Goal: Information Seeking & Learning: Learn about a topic

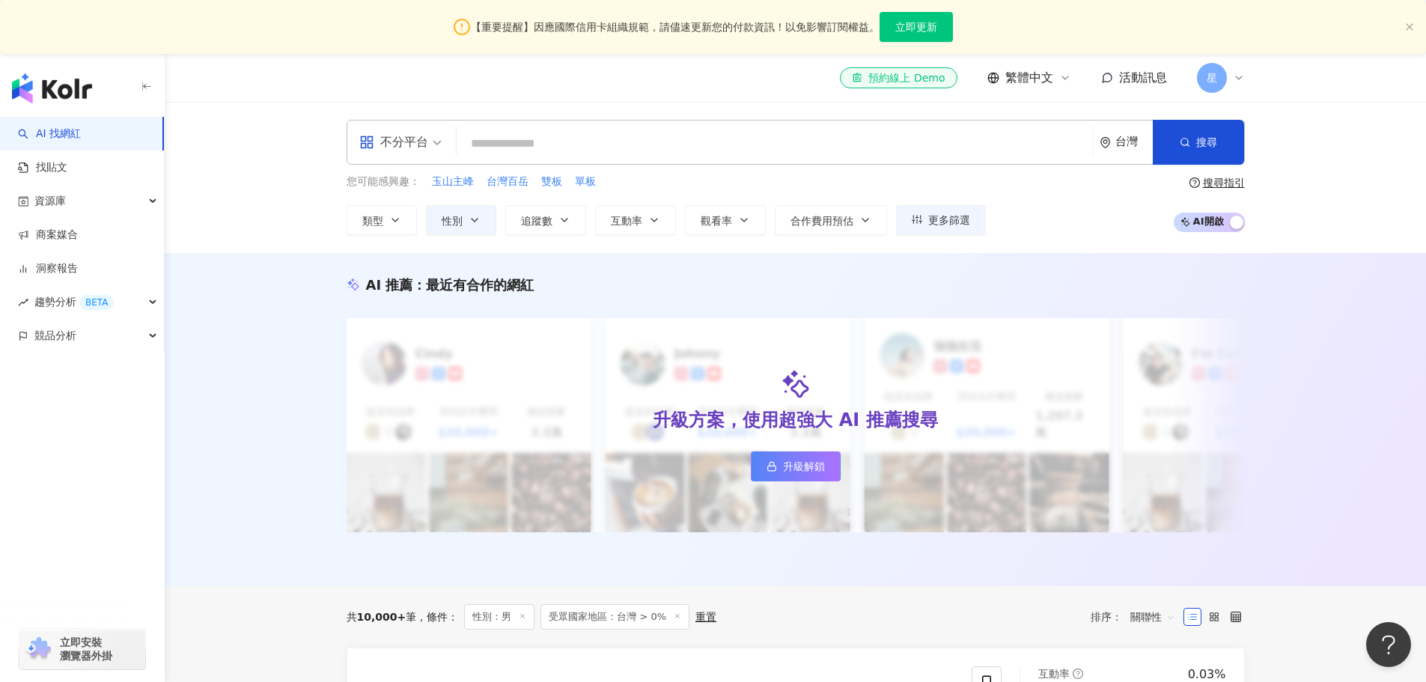
click at [422, 139] on div "不分平台" at bounding box center [393, 142] width 69 height 24
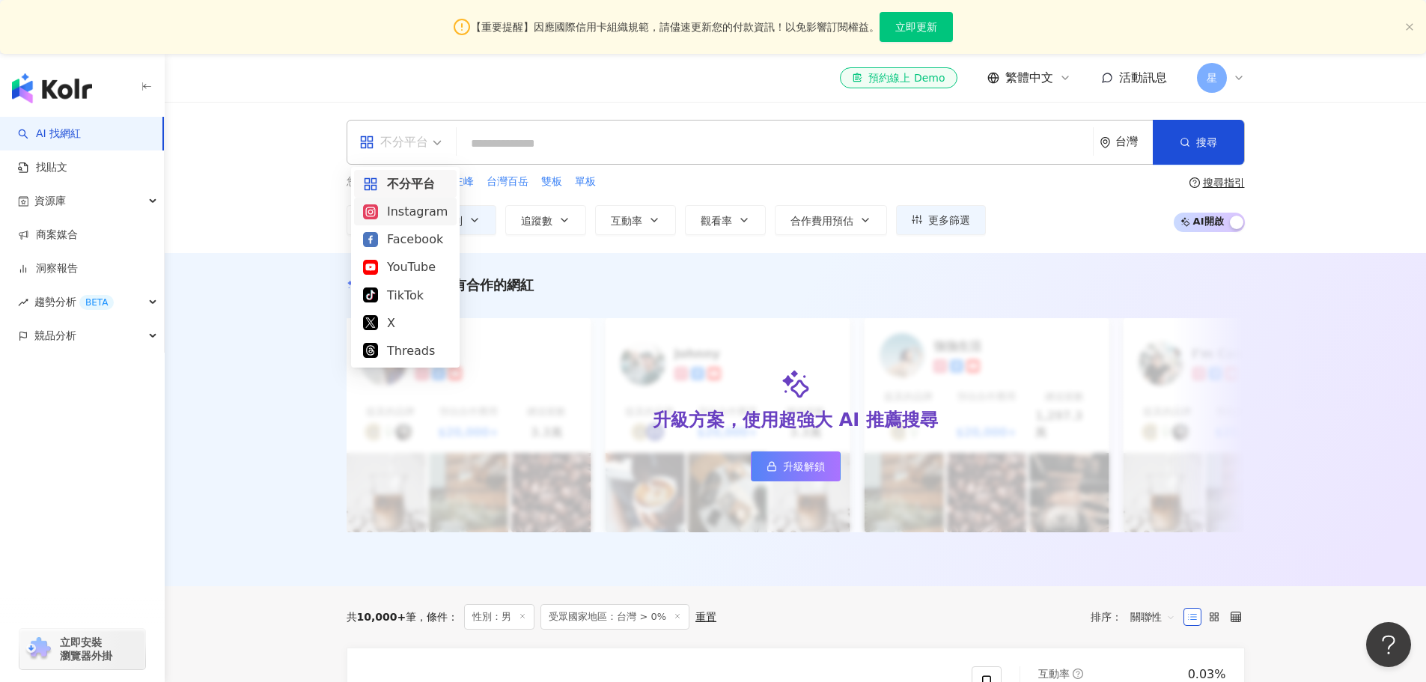
click at [416, 213] on div "Instagram" at bounding box center [405, 211] width 85 height 19
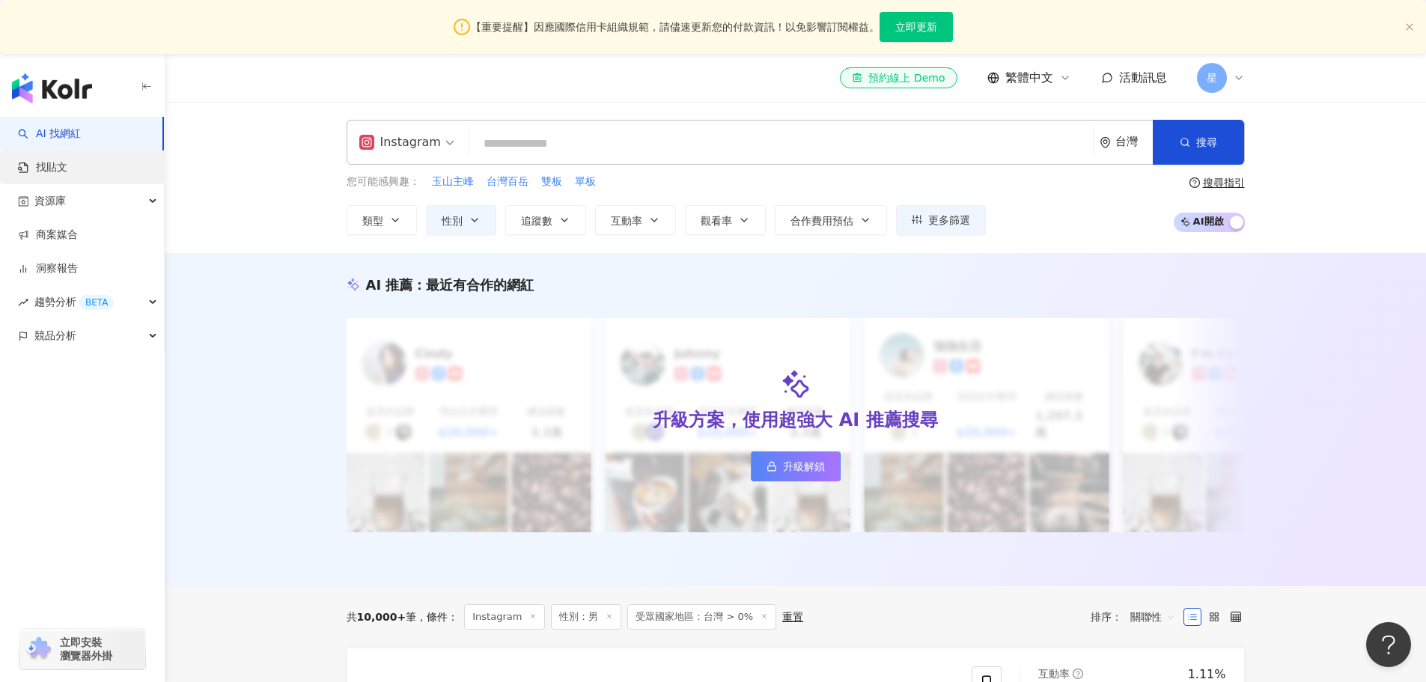
click at [67, 163] on link "找貼文" at bounding box center [42, 167] width 49 height 15
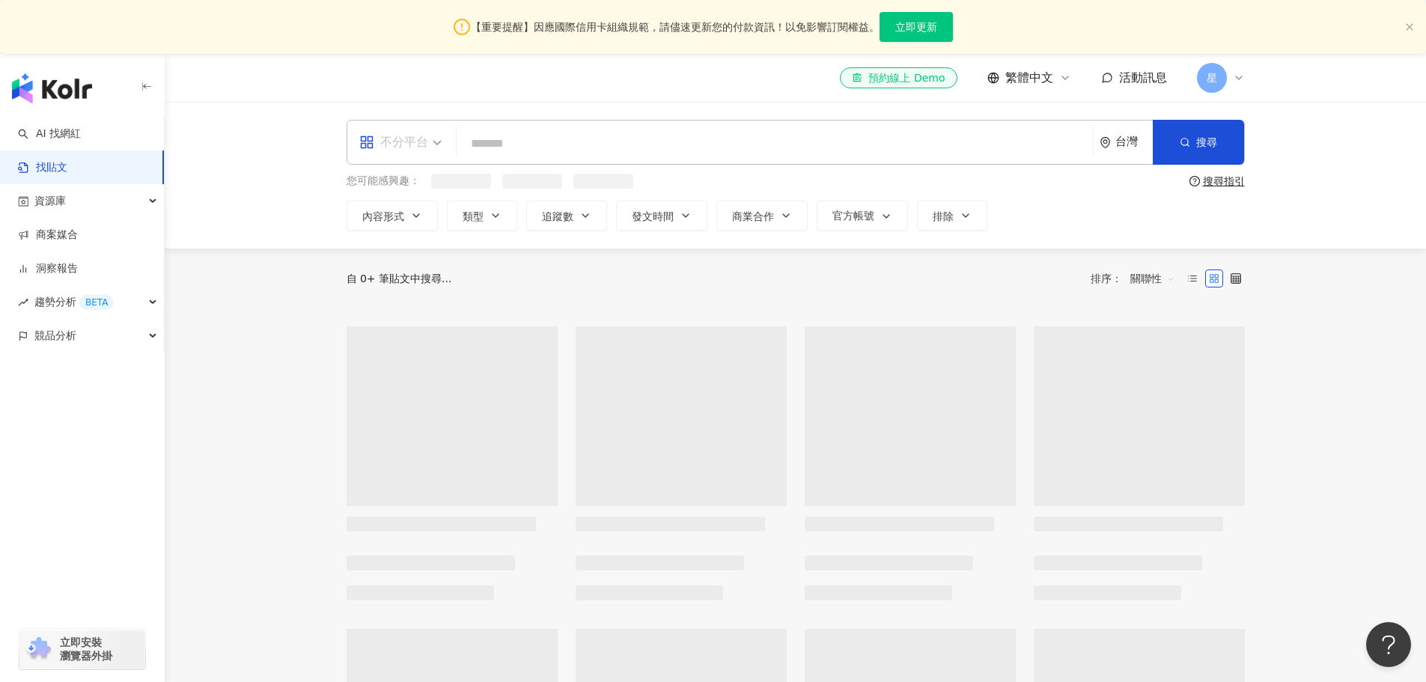
click at [427, 152] on div "不分平台" at bounding box center [393, 142] width 69 height 24
click at [419, 208] on div "Instagram" at bounding box center [405, 211] width 85 height 19
click at [533, 146] on input "search" at bounding box center [781, 143] width 612 height 32
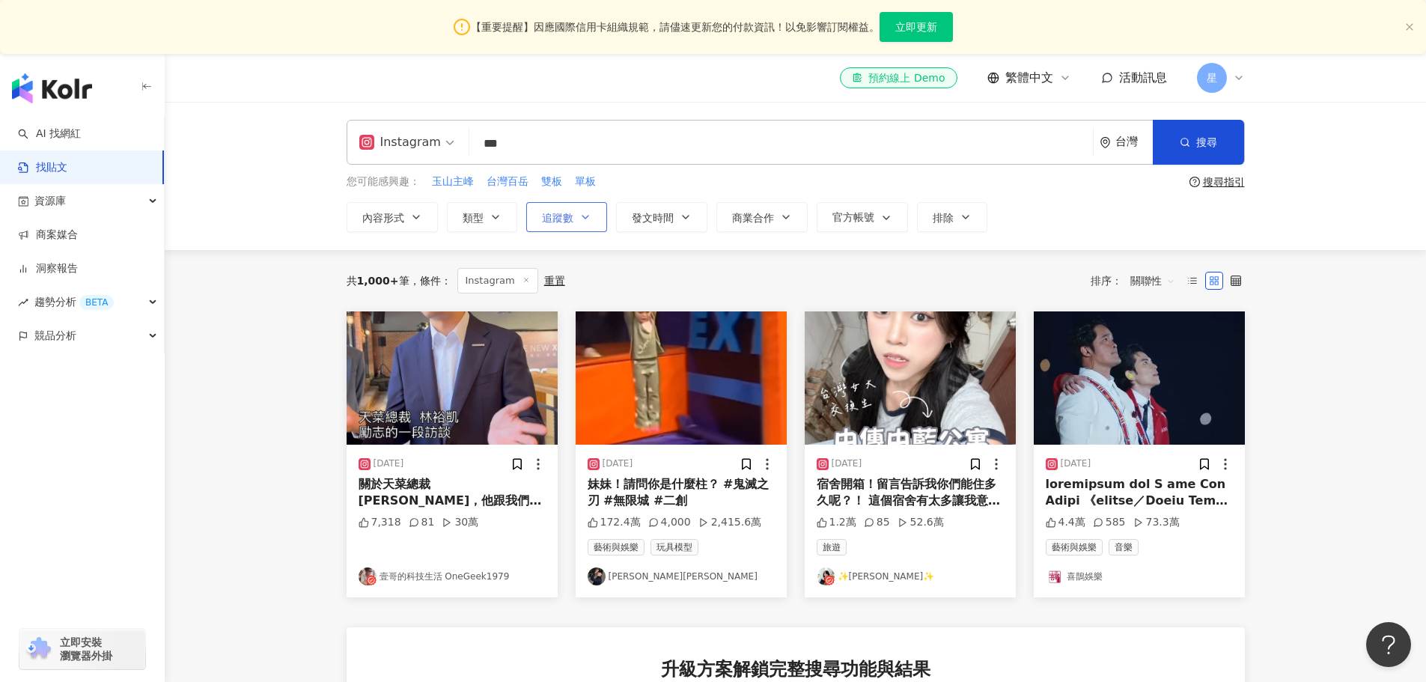
type input "***"
click at [571, 225] on button "追蹤數" at bounding box center [566, 217] width 81 height 30
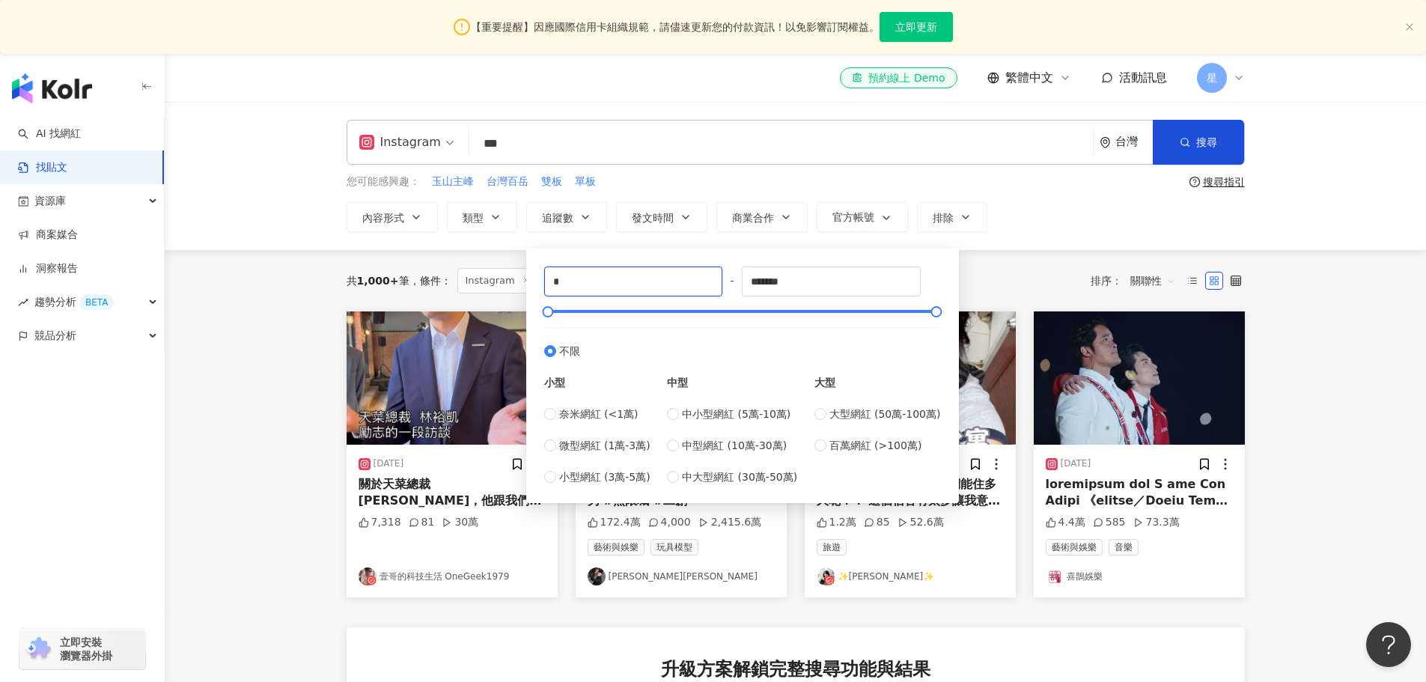
drag, startPoint x: 577, startPoint y: 279, endPoint x: 237, endPoint y: 116, distance: 376.8
click at [451, 240] on div "Instagram *** 台灣 搜尋 您可能感興趣： 玉山主峰 台灣百岳 雙板 單板 搜尋指引 內容形式 類型 追蹤數 發文時間 商業合作 官方帳號 排除 …" at bounding box center [796, 176] width 1262 height 148
type input "*****"
drag, startPoint x: 851, startPoint y: 279, endPoint x: 371, endPoint y: 217, distance: 483.9
click at [427, 235] on div "Instagram *** 台灣 搜尋 您可能感興趣： 玉山主峰 台灣百岳 雙板 單板 搜尋指引 內容形式 類型 追蹤數 發文時間 商業合作 官方帳號 排除 …" at bounding box center [796, 176] width 1262 height 148
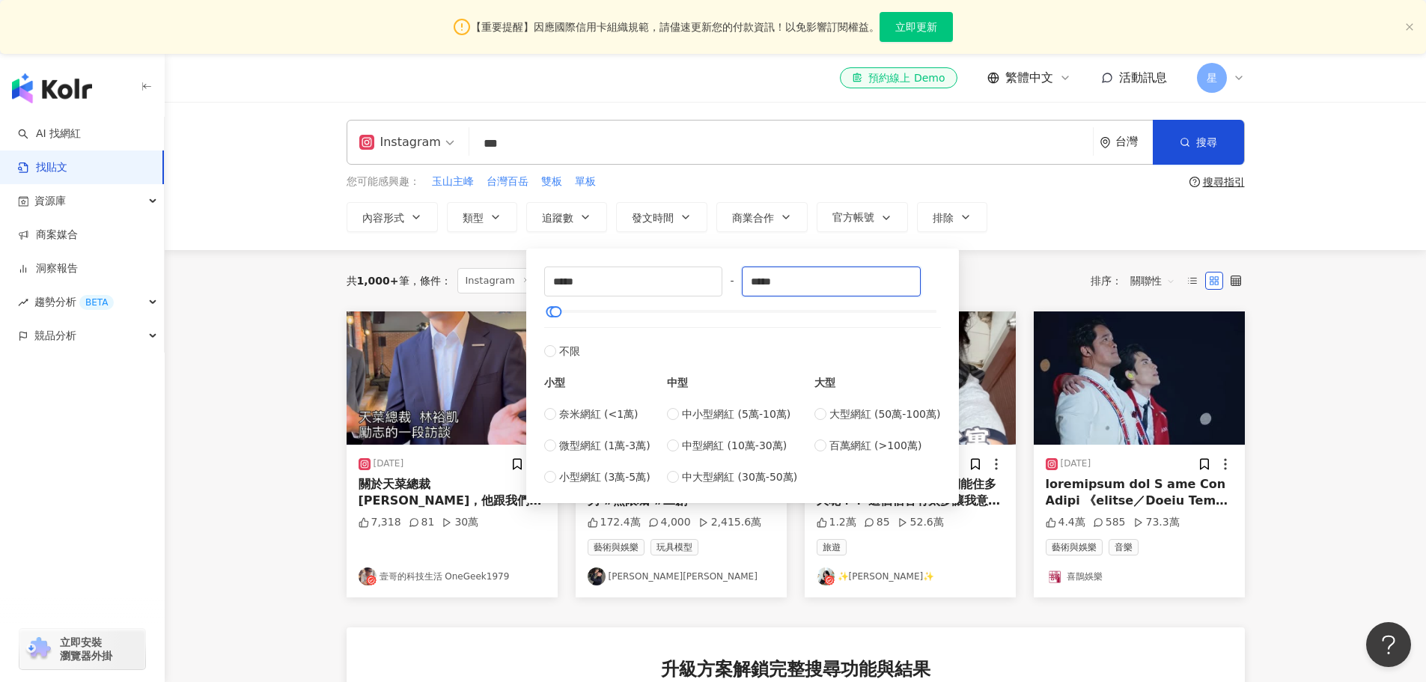
type input "*****"
click at [1143, 222] on div "內容形式 類型 追蹤數 發文時間 商業合作 官方帳號 排除 ***** - ***** 不限 小型 奈米網紅 (<1萬) 微型網紅 (1萬-3萬) 小型網紅 …" at bounding box center [796, 217] width 898 height 30
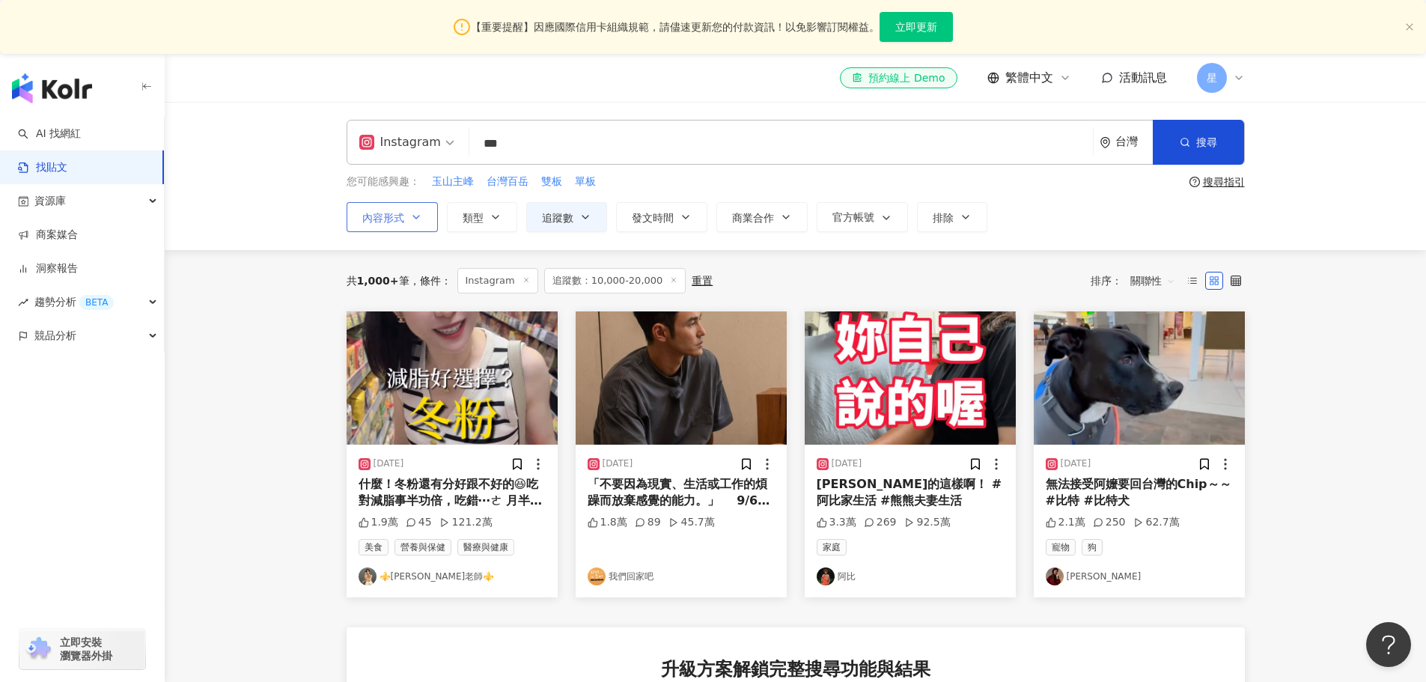
click at [428, 216] on button "內容形式" at bounding box center [392, 217] width 91 height 30
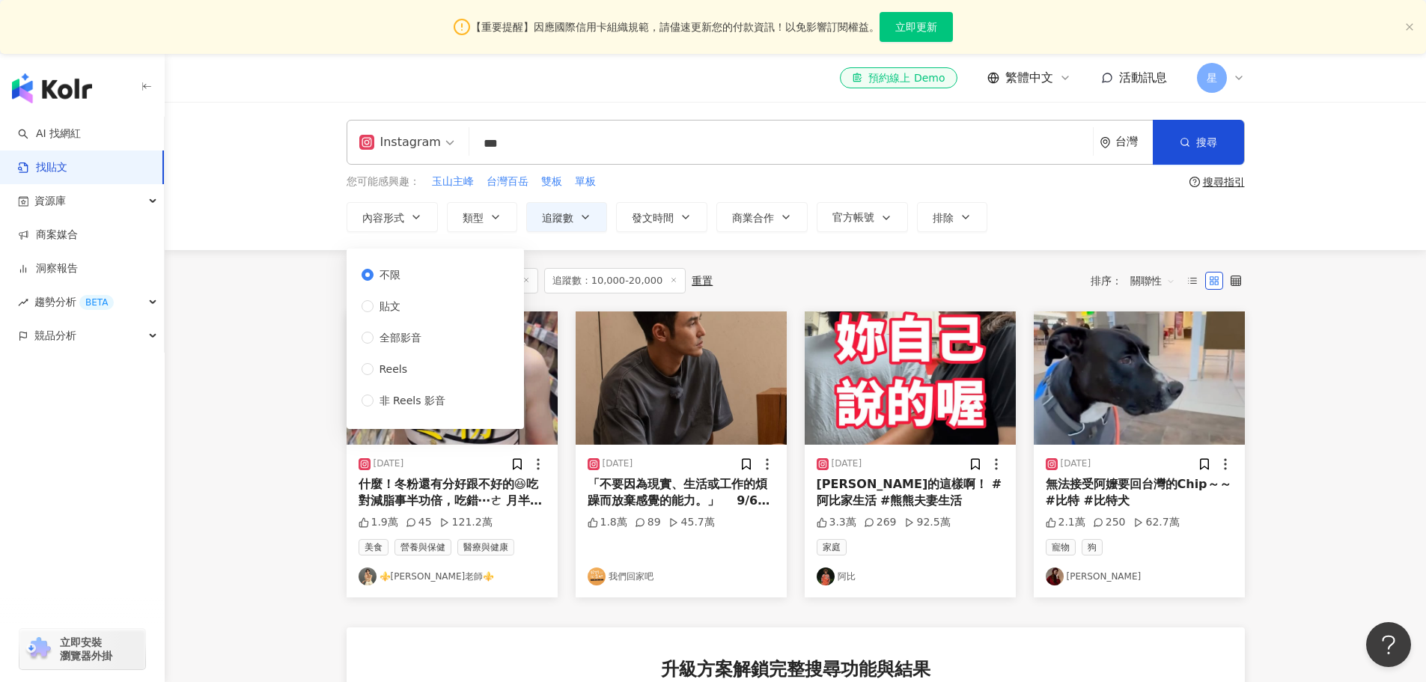
click at [393, 314] on div "不限 貼文 全部影音 Reels 非 Reels 影音" at bounding box center [410, 338] width 96 height 142
click at [386, 305] on span "貼文" at bounding box center [390, 306] width 33 height 16
click at [1139, 285] on span "關聯性" at bounding box center [1153, 281] width 45 height 24
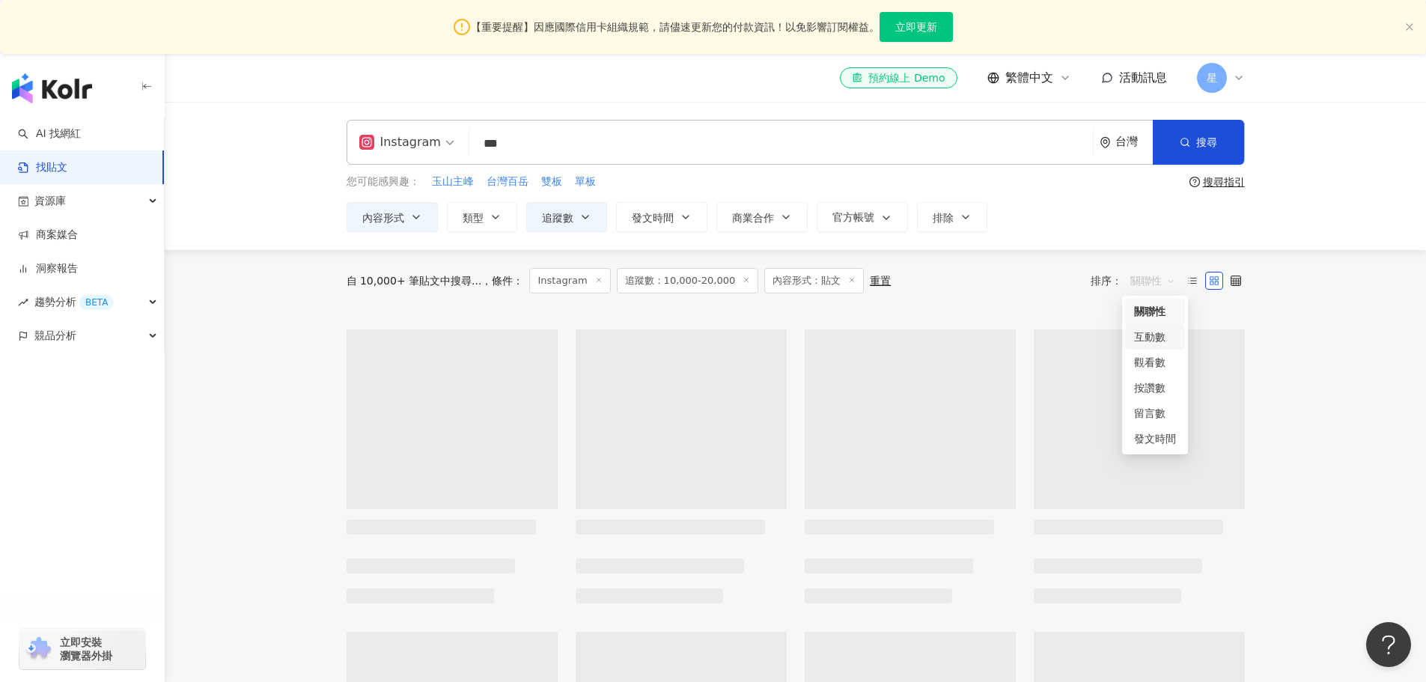
click at [1152, 338] on div "互動數" at bounding box center [1155, 337] width 42 height 16
click at [1138, 291] on span "互動數" at bounding box center [1153, 281] width 45 height 24
click at [1145, 389] on div "按讚數" at bounding box center [1155, 388] width 42 height 16
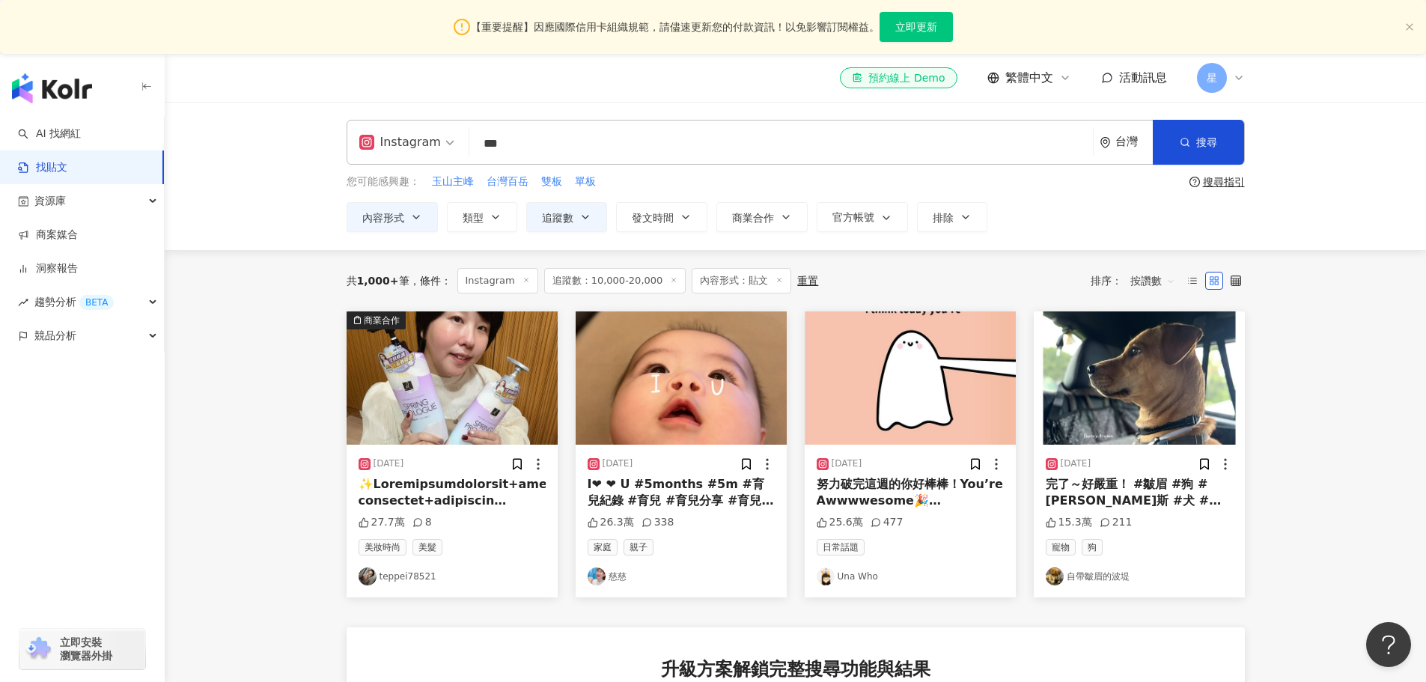
drag, startPoint x: 518, startPoint y: 150, endPoint x: 434, endPoint y: 136, distance: 84.9
click at [434, 136] on div "Instagram 吹風機 *** 台灣 搜尋" at bounding box center [796, 142] width 898 height 45
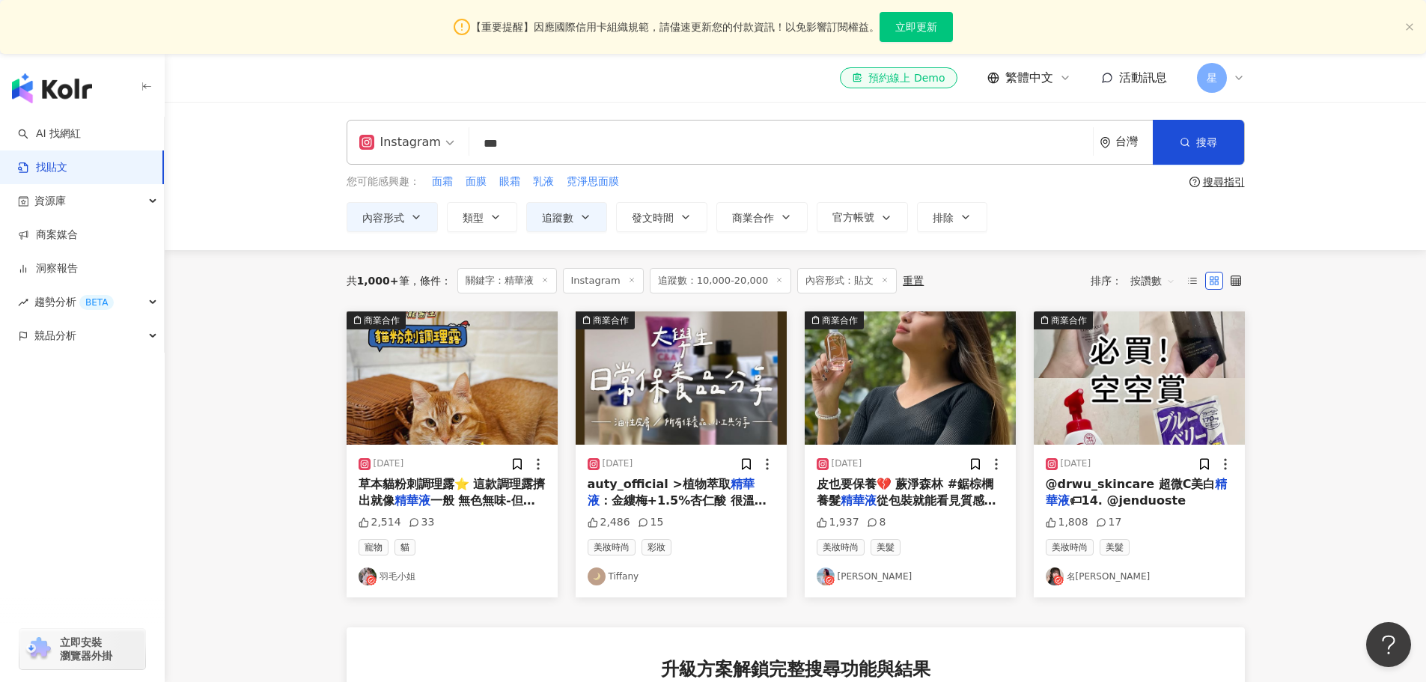
click at [913, 383] on img "button" at bounding box center [910, 377] width 211 height 133
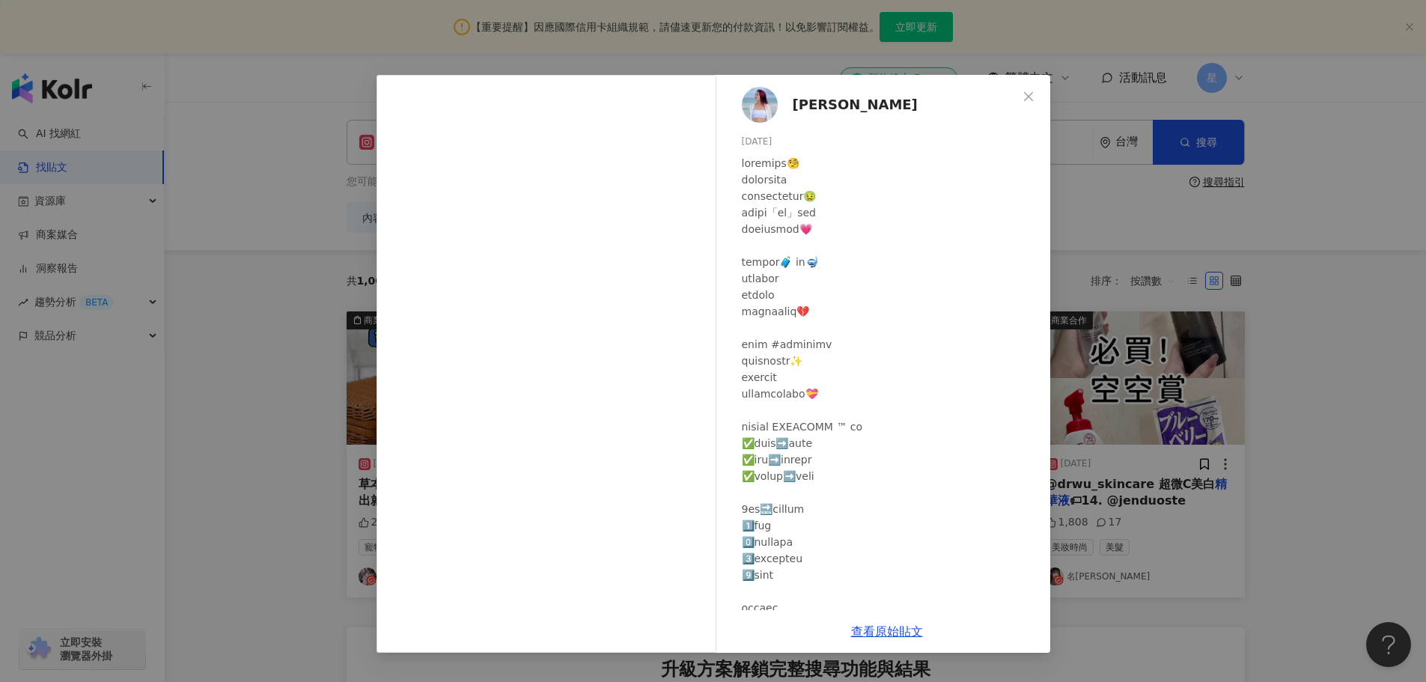
click at [1396, 216] on div "Yuri 2025/4/2 1,937 8 查看原始貼文" at bounding box center [713, 341] width 1426 height 682
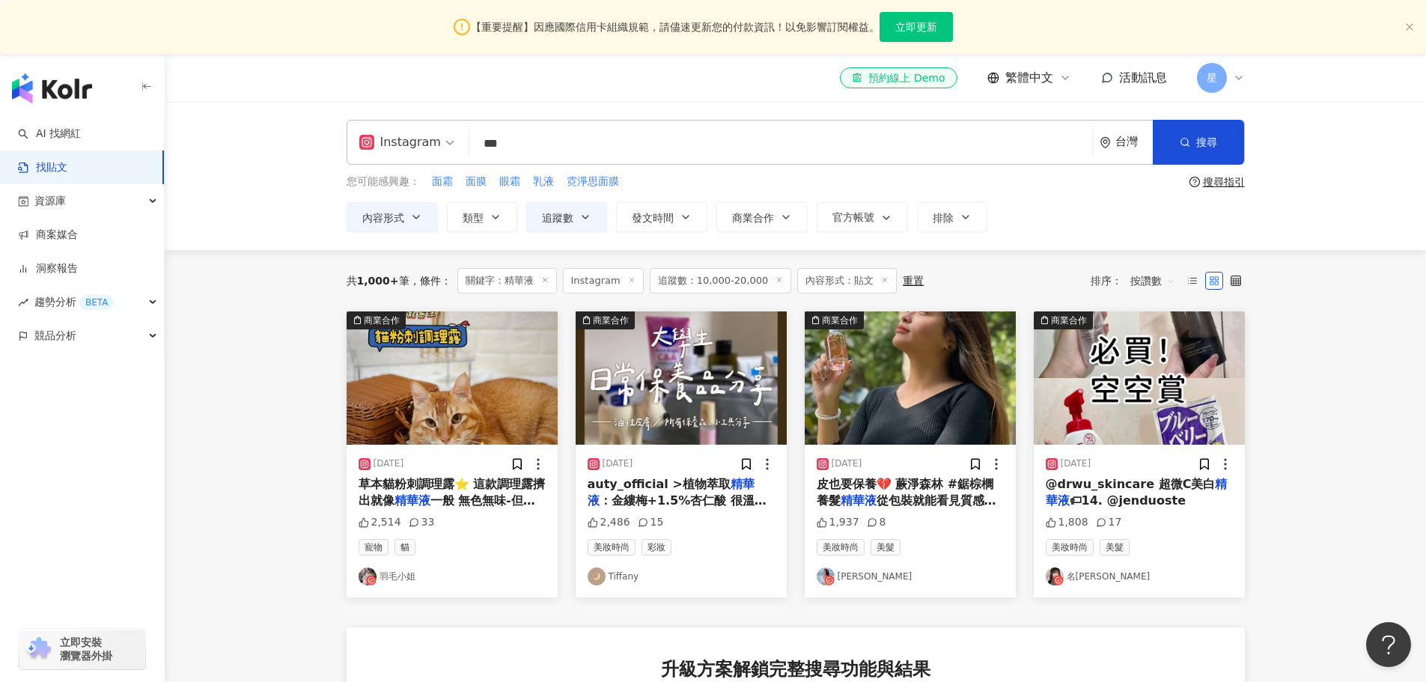
click at [1105, 419] on img "button" at bounding box center [1139, 377] width 211 height 133
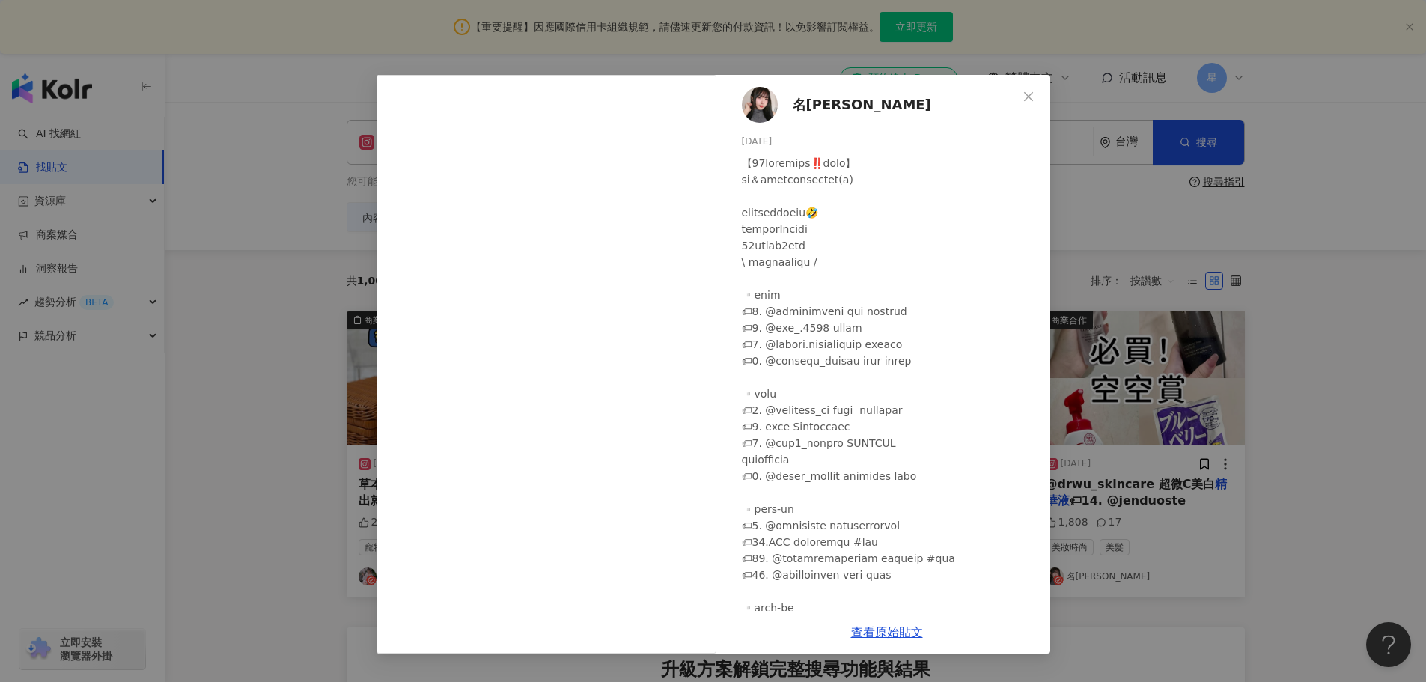
click at [1255, 194] on div "名妤 Mingyu 2025/3/12 1,808 17 查看原始貼文" at bounding box center [713, 341] width 1426 height 682
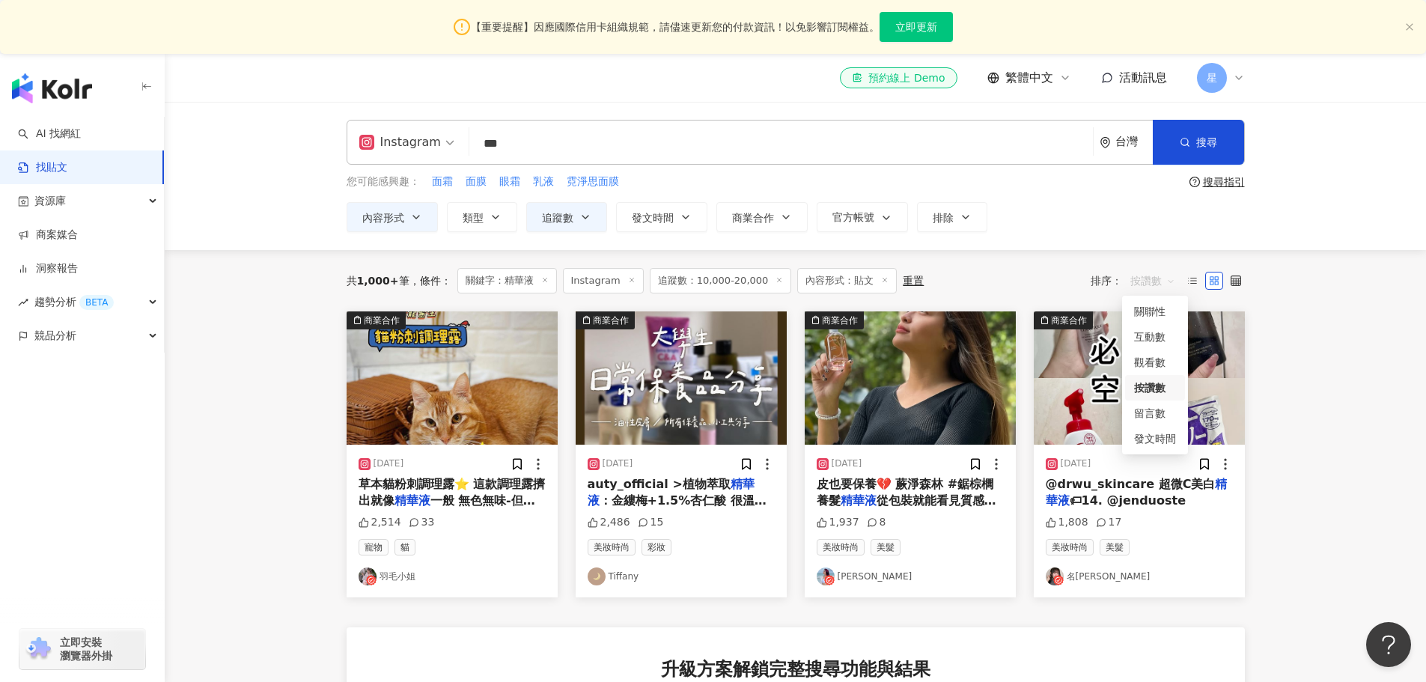
click at [1143, 282] on span "按讚數" at bounding box center [1153, 281] width 45 height 24
click at [675, 359] on img "button" at bounding box center [681, 377] width 211 height 133
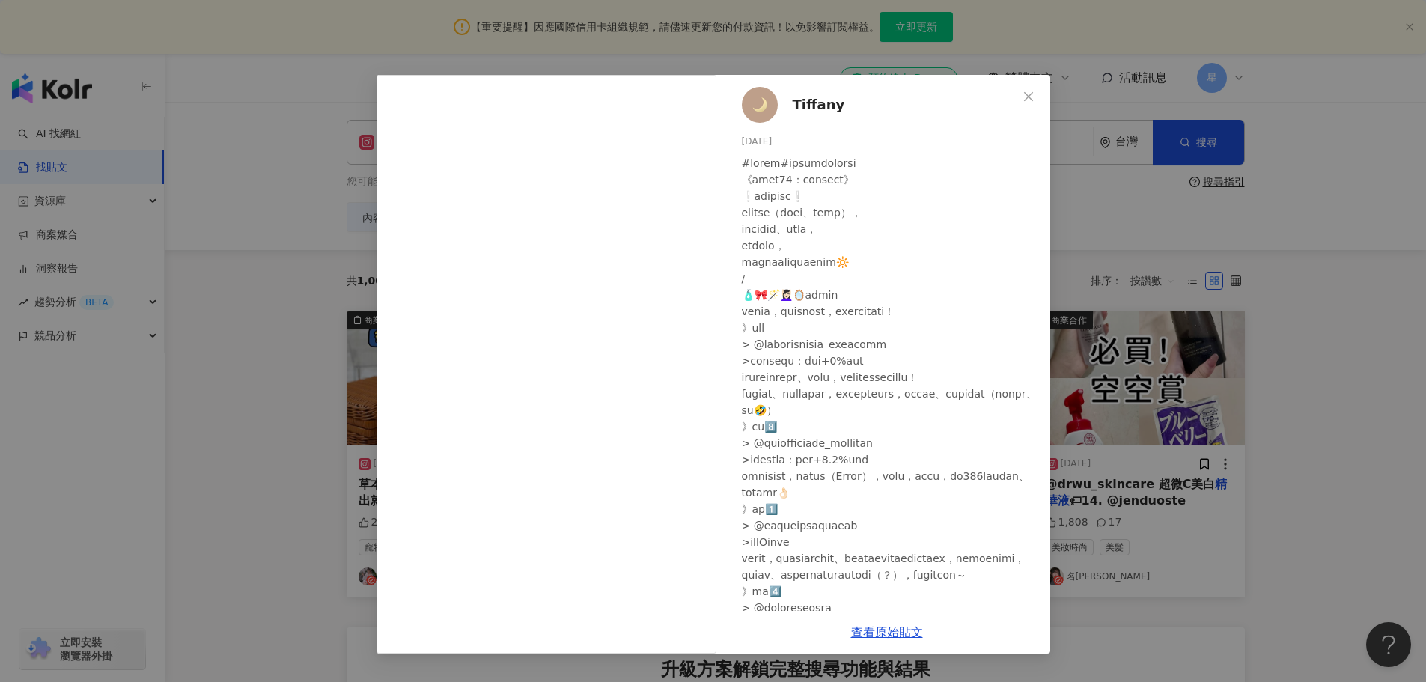
click at [1394, 302] on div "Tiffany 2024/4/10 2,486 15 查看原始貼文" at bounding box center [713, 341] width 1426 height 682
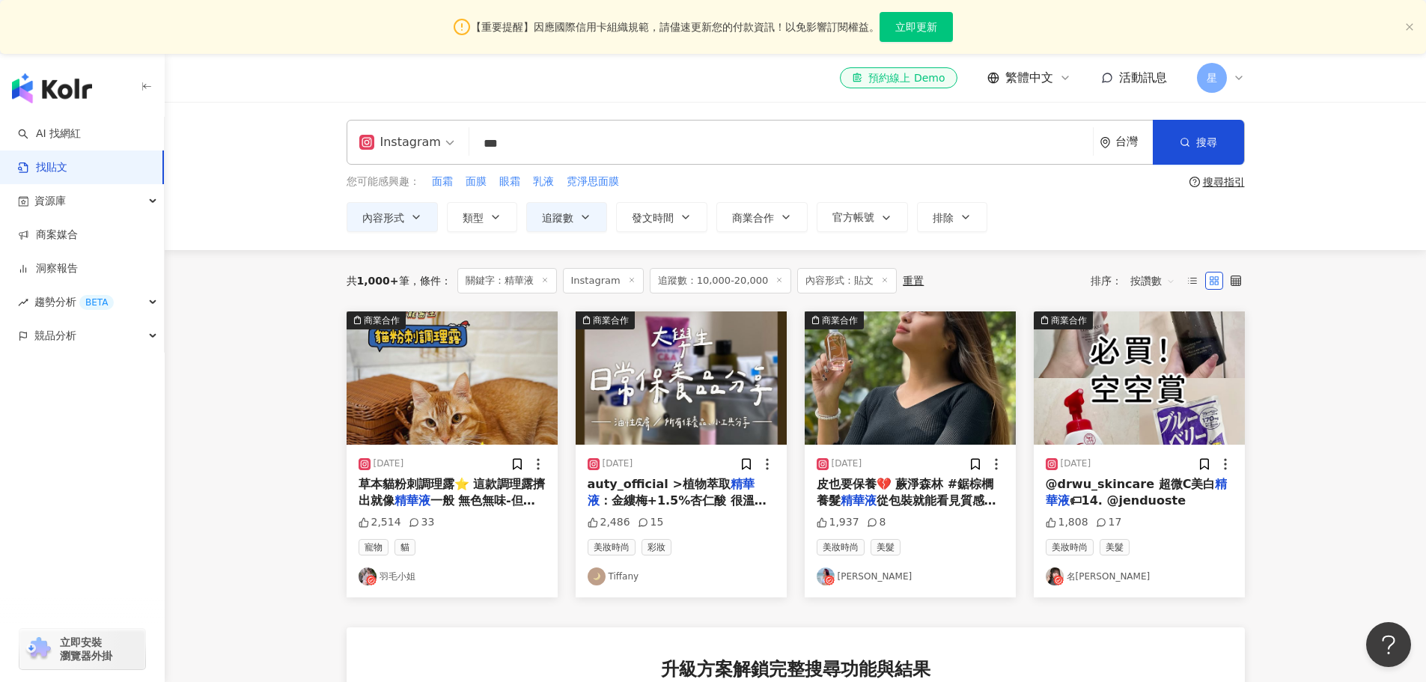
drag, startPoint x: 719, startPoint y: 134, endPoint x: 222, endPoint y: 118, distance: 496.7
click at [222, 118] on div "Instagram 精華液 *** 台灣 搜尋 您可能感興趣： 面霜 面膜 眼霜 乳液 霓淨思面膜 搜尋指引 內容形式 類型 追蹤數 發文時間 商業合作 官方…" at bounding box center [796, 176] width 1262 height 148
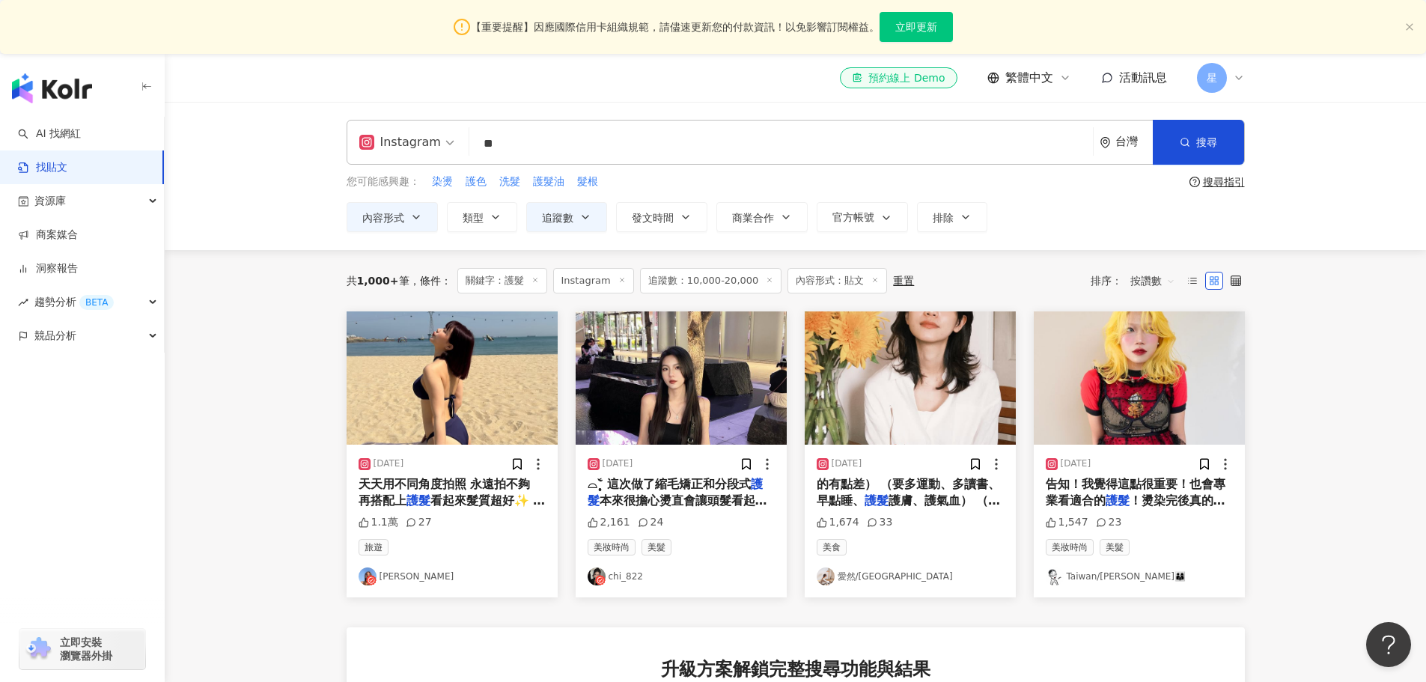
click at [668, 350] on img "button" at bounding box center [681, 377] width 211 height 133
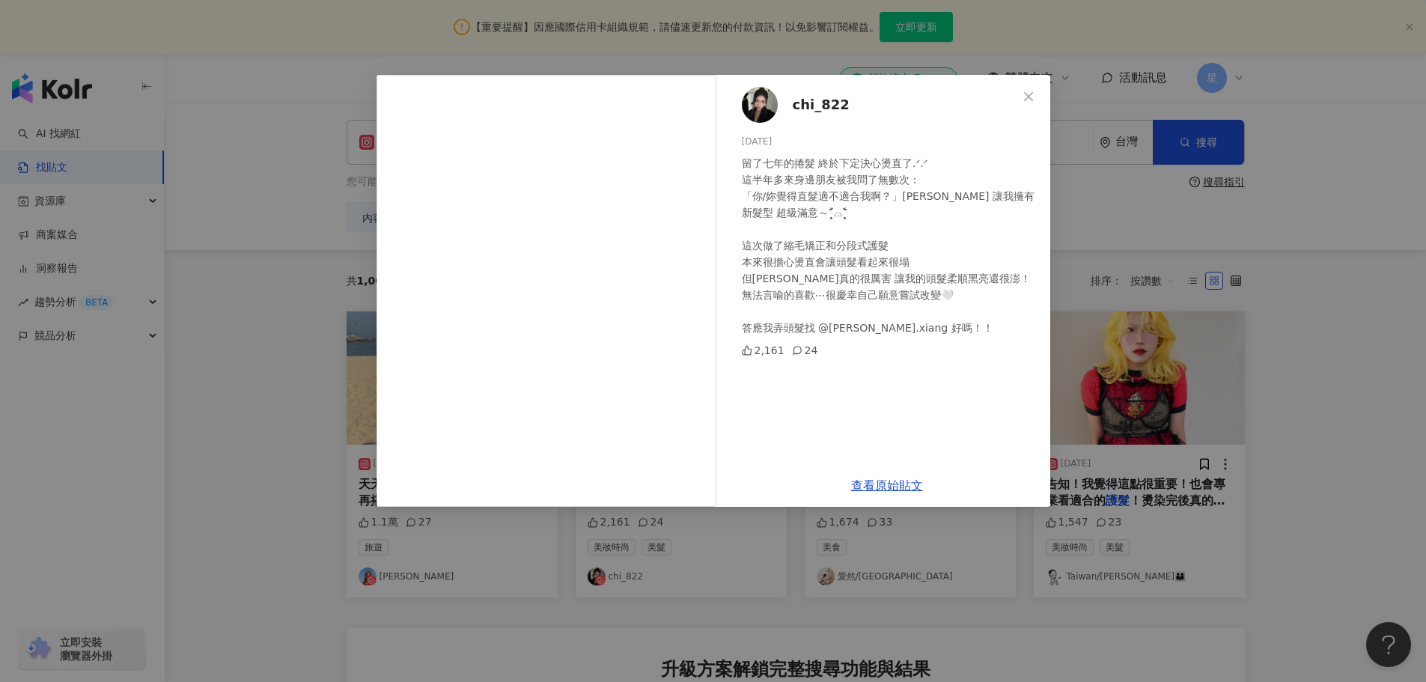
drag, startPoint x: 812, startPoint y: 106, endPoint x: 1267, endPoint y: 439, distance: 563.1
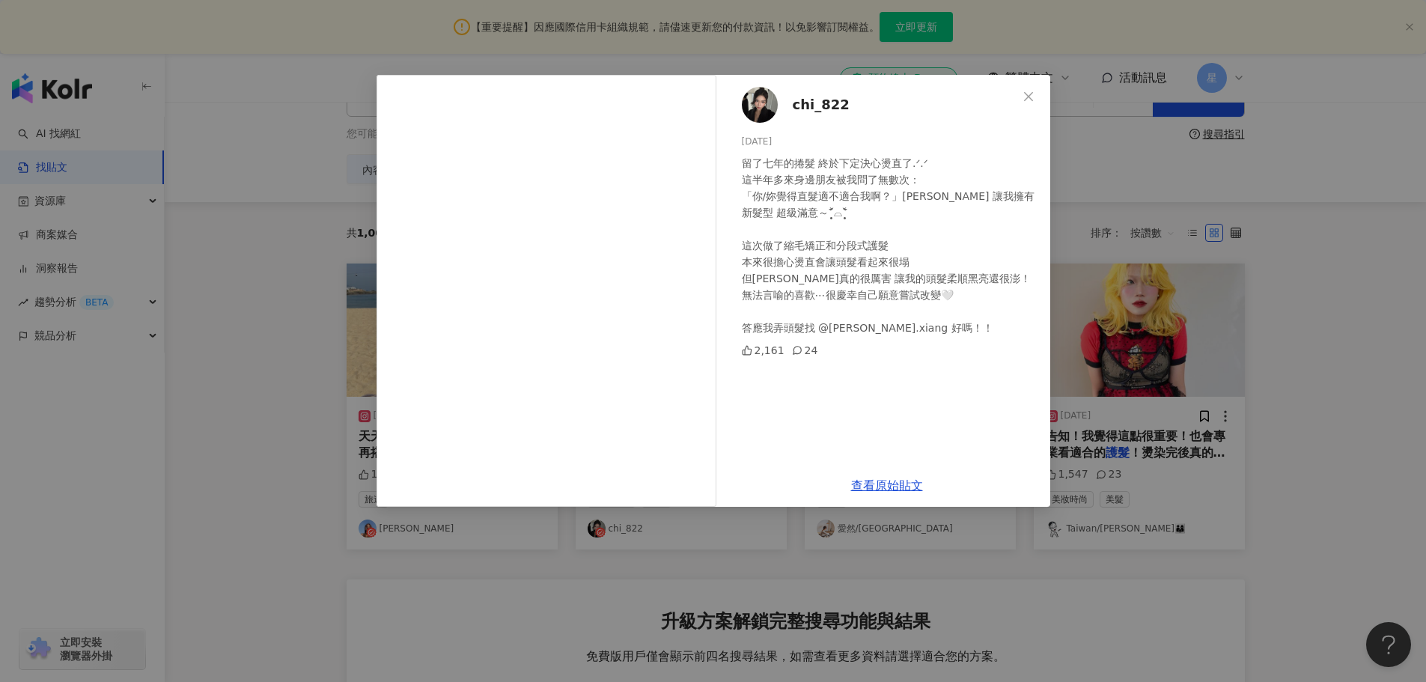
scroll to position [75, 0]
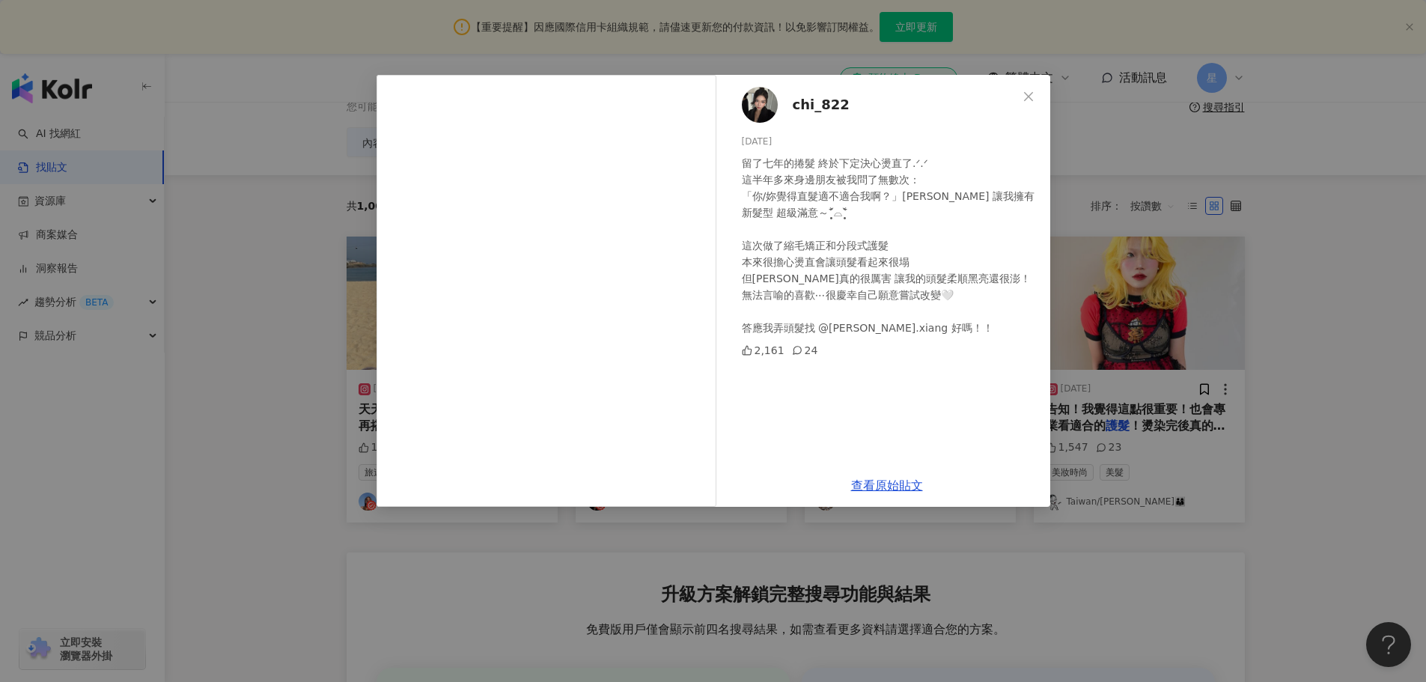
click at [1359, 396] on div "chi_822 2024/4/6 留了七年的捲髮 終於下定決心燙直了.ᐟ.ᐟ 這半年多來身邊朋友被我問了無數次： 「你/妳覺得直髮適不適合我啊？」哈哈哈哈 謝…" at bounding box center [713, 341] width 1426 height 682
click at [1023, 96] on icon "close" at bounding box center [1029, 97] width 12 height 12
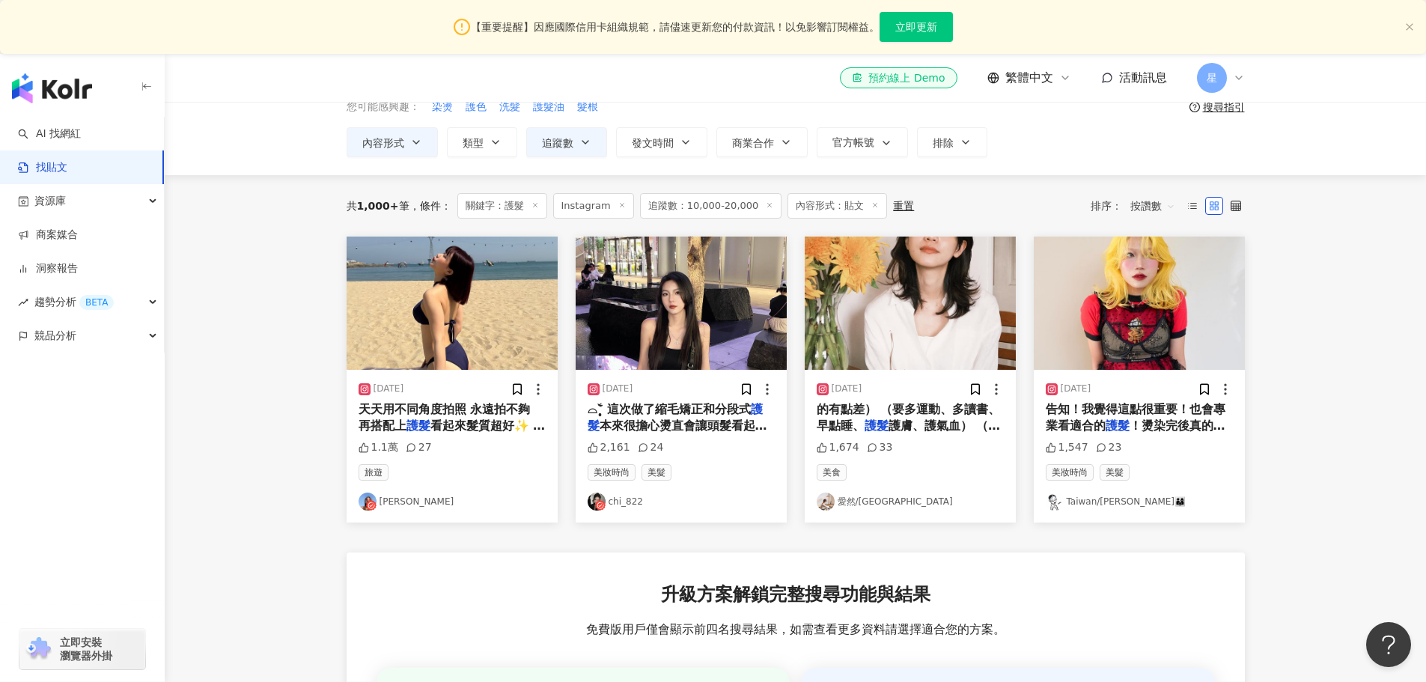
click at [953, 326] on img "button" at bounding box center [910, 303] width 211 height 133
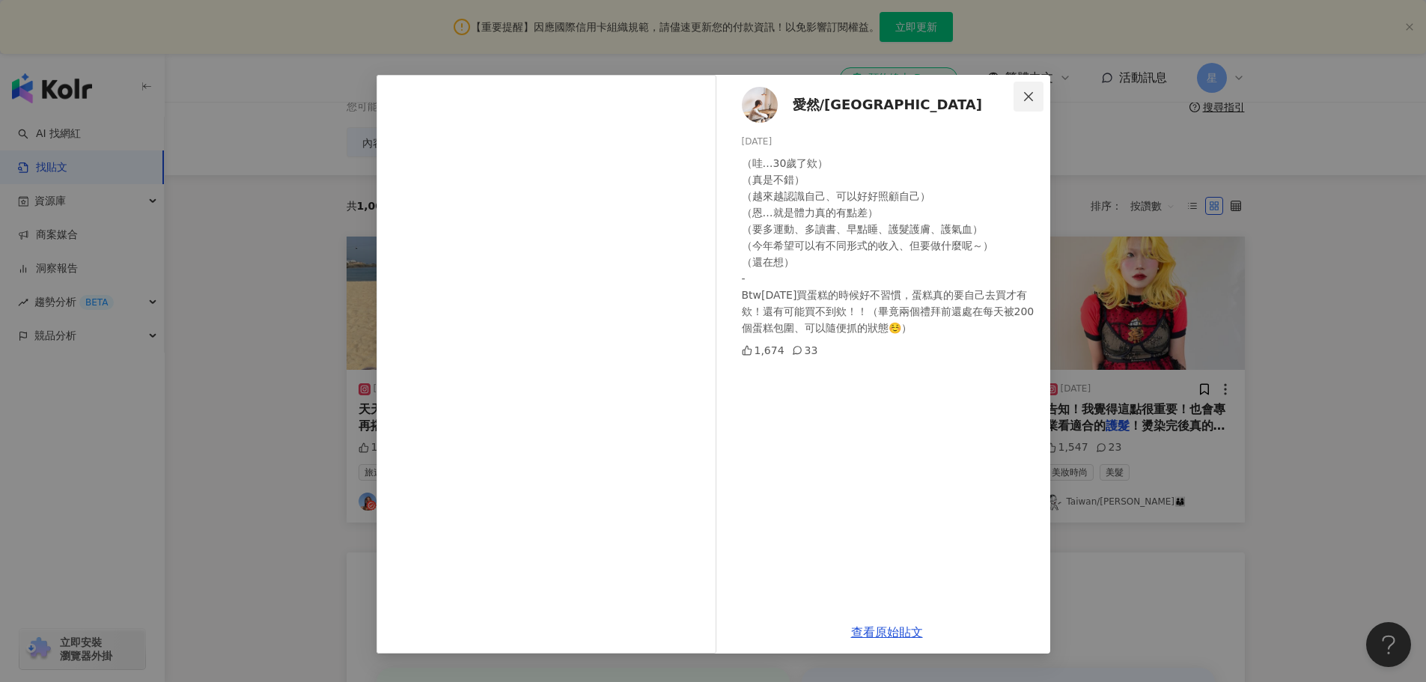
click at [1030, 94] on icon "close" at bounding box center [1029, 97] width 12 height 12
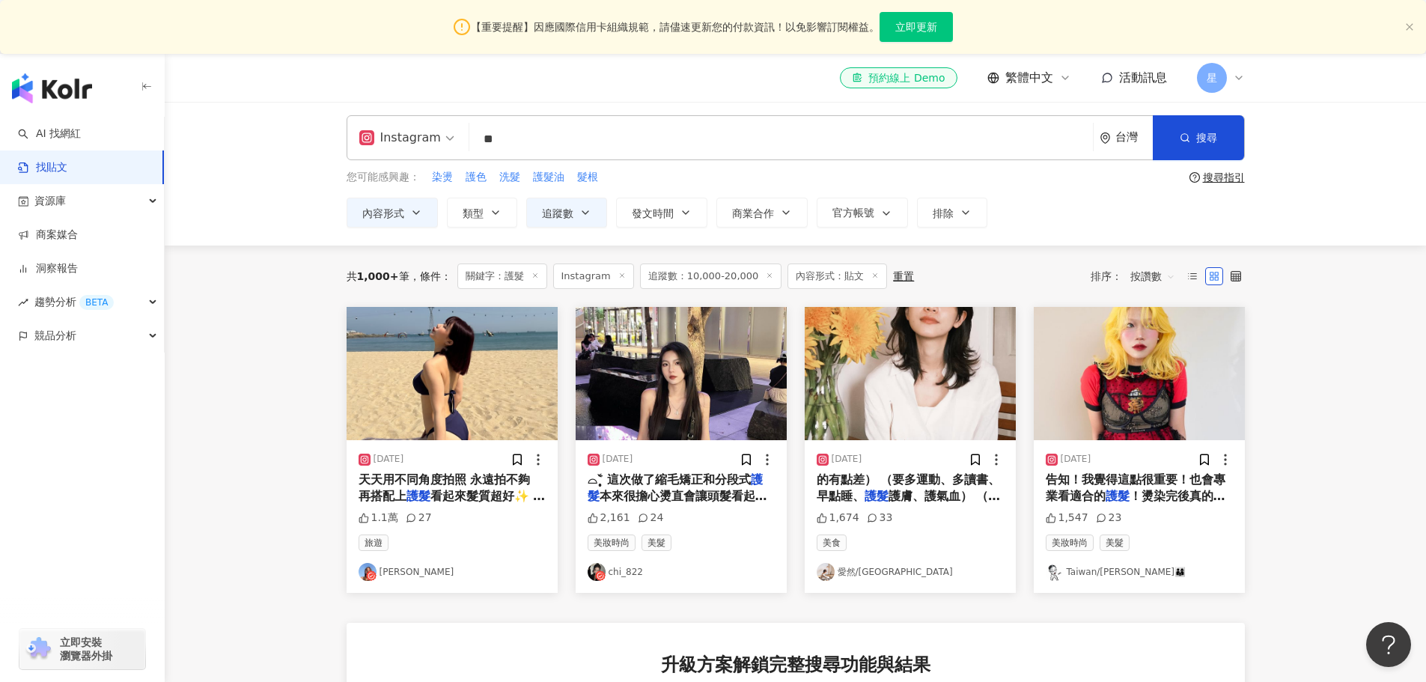
scroll to position [0, 0]
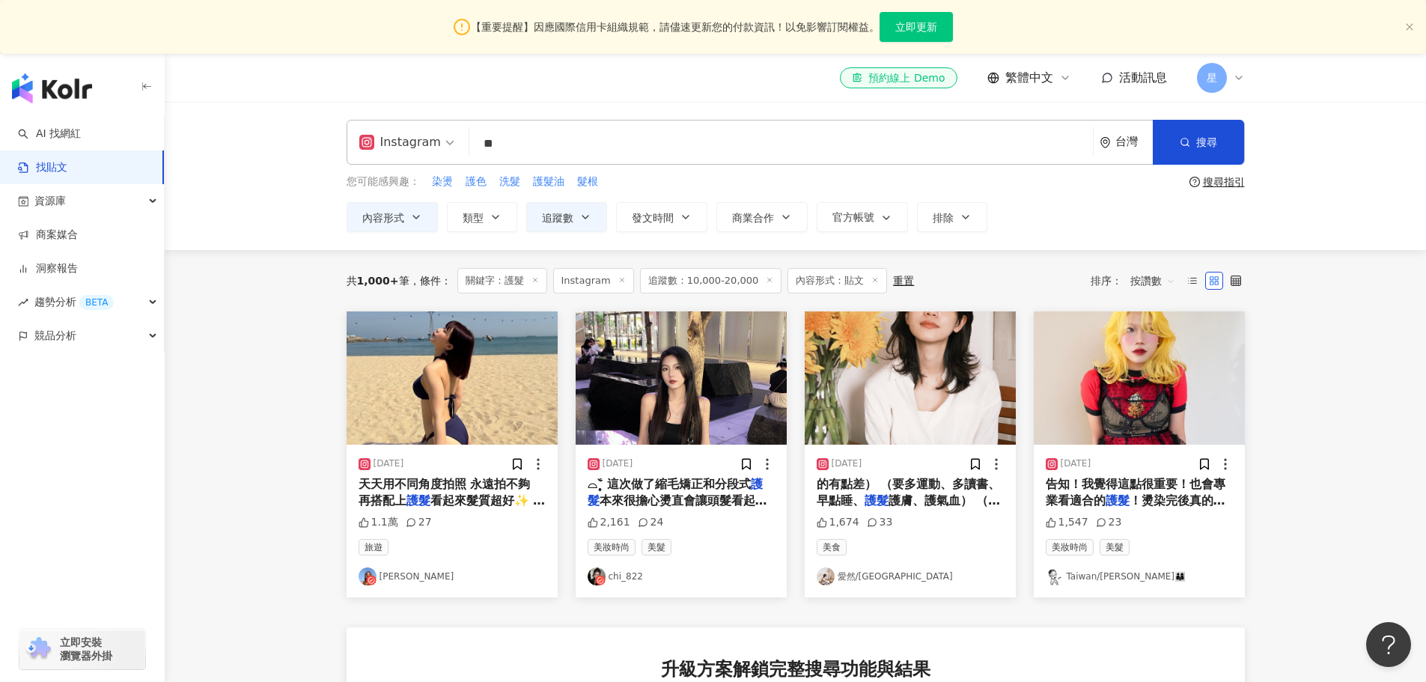
click at [552, 157] on input "**" at bounding box center [781, 143] width 612 height 32
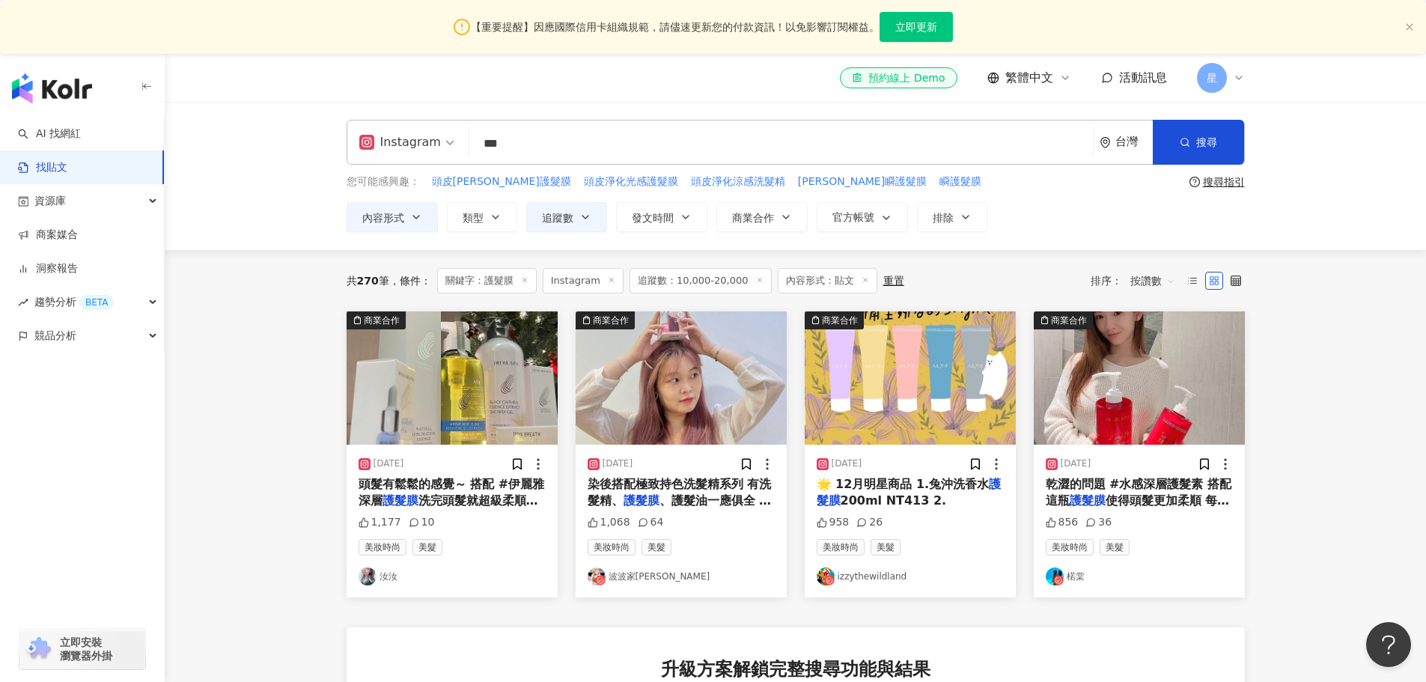
click at [1085, 402] on img "button" at bounding box center [1139, 377] width 211 height 133
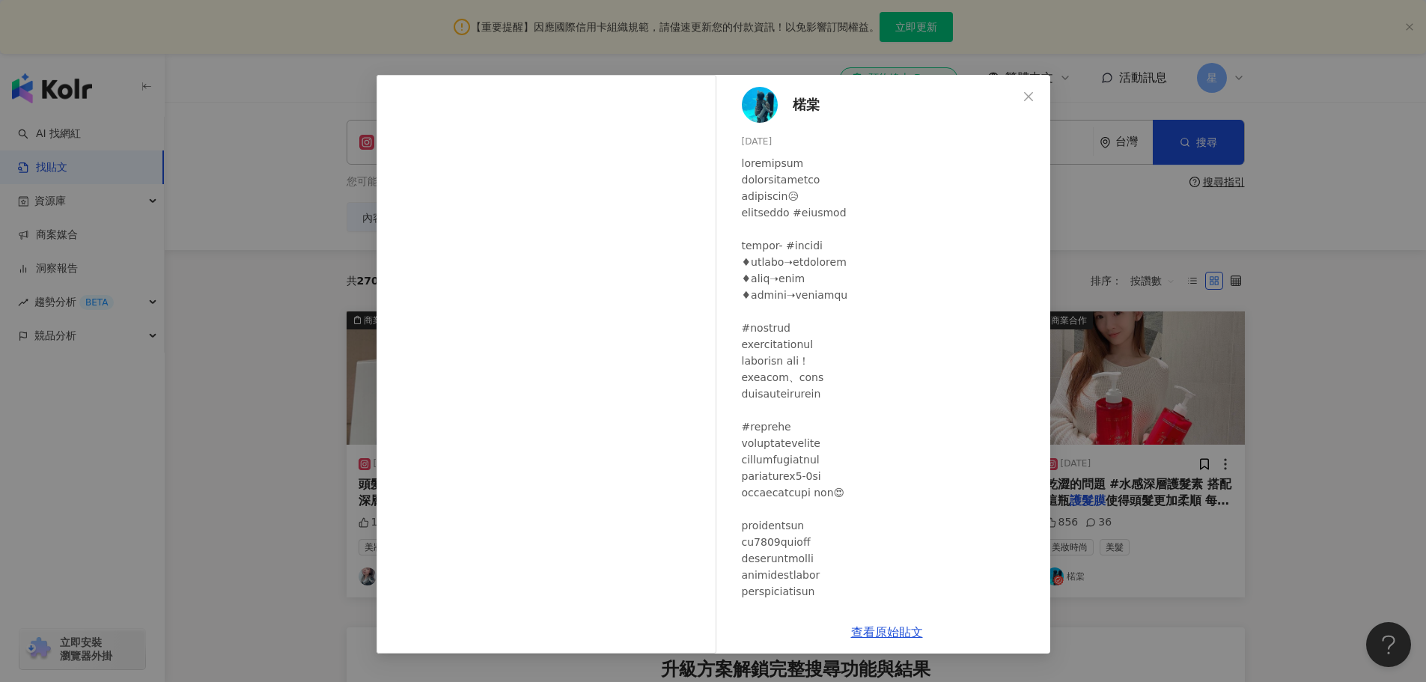
click at [1181, 235] on div "楉棠 2023/11/21 856 36 查看原始貼文" at bounding box center [713, 341] width 1426 height 682
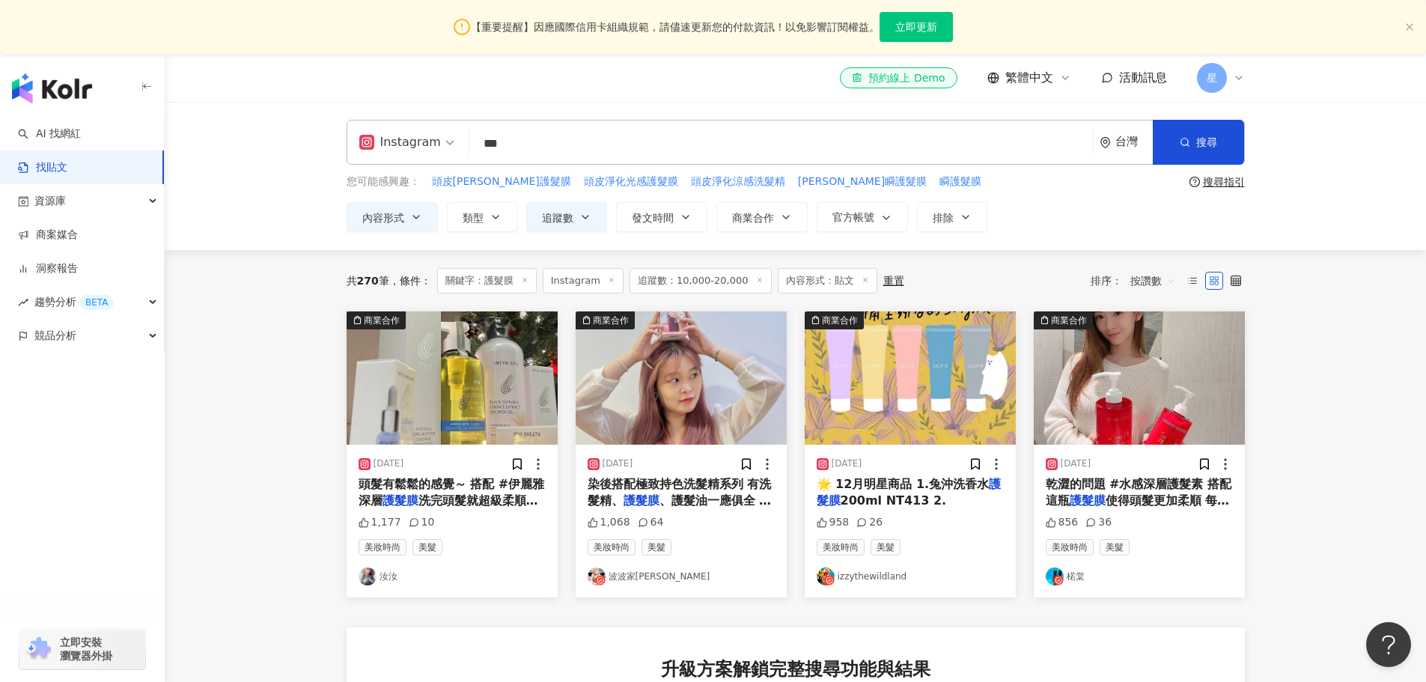
click at [1158, 279] on span "按讚數" at bounding box center [1153, 281] width 45 height 24
click at [1157, 341] on div "互動數" at bounding box center [1155, 337] width 42 height 16
click at [1155, 287] on span "互動數" at bounding box center [1153, 281] width 45 height 24
click at [1155, 416] on div "留言數" at bounding box center [1155, 413] width 42 height 16
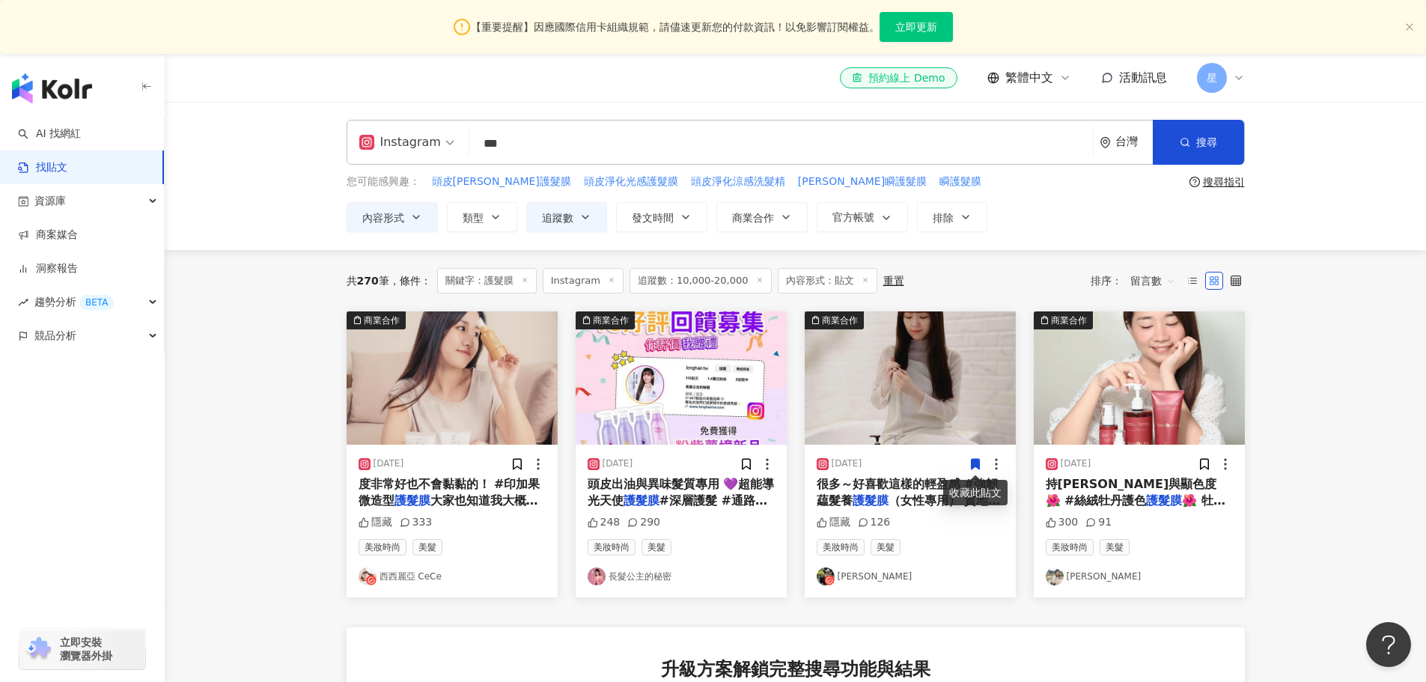
click at [932, 373] on img "button" at bounding box center [910, 377] width 211 height 133
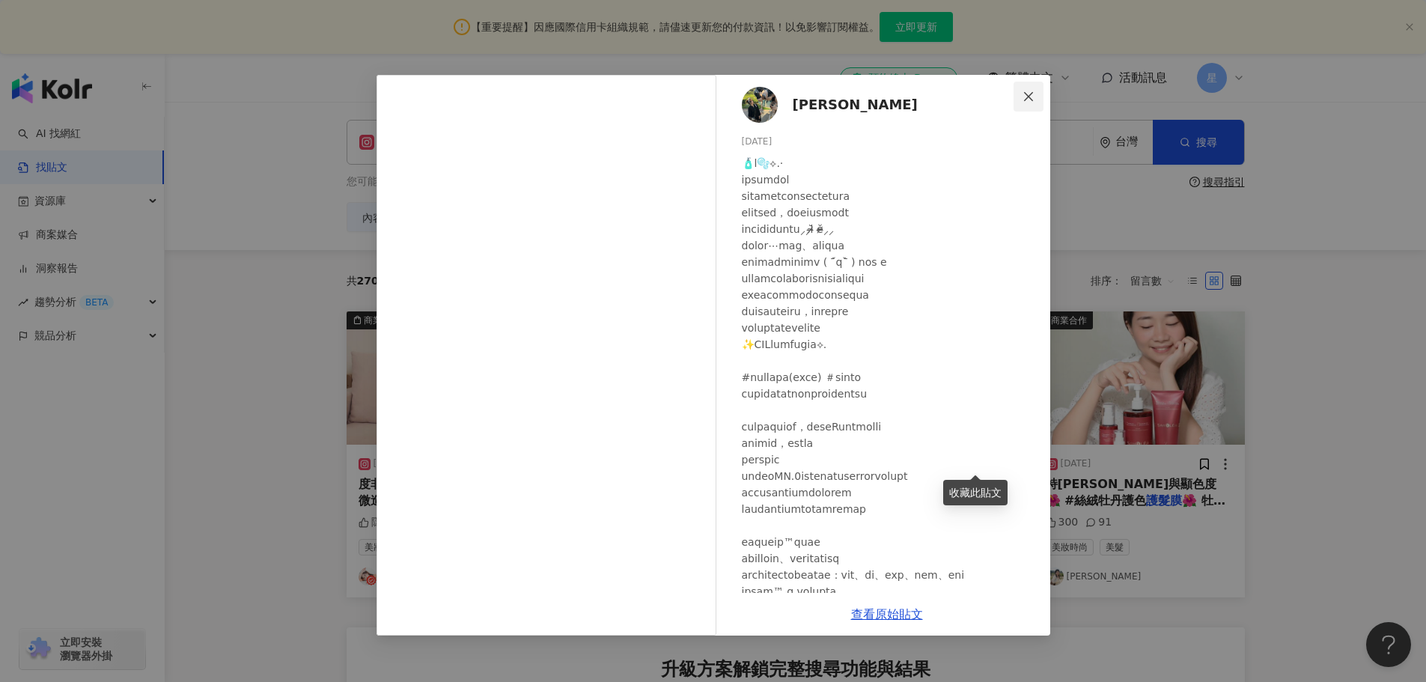
click at [1032, 97] on icon "close" at bounding box center [1029, 97] width 12 height 12
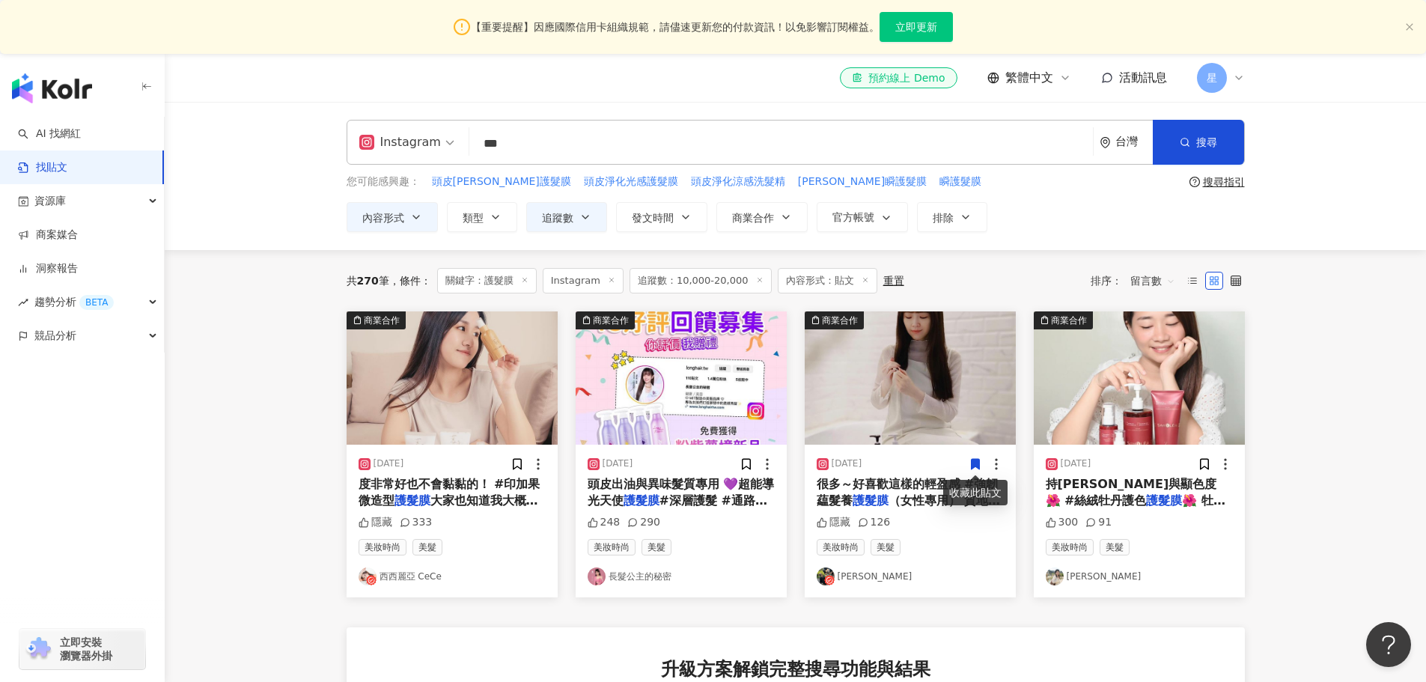
click at [478, 409] on img "button" at bounding box center [452, 377] width 211 height 133
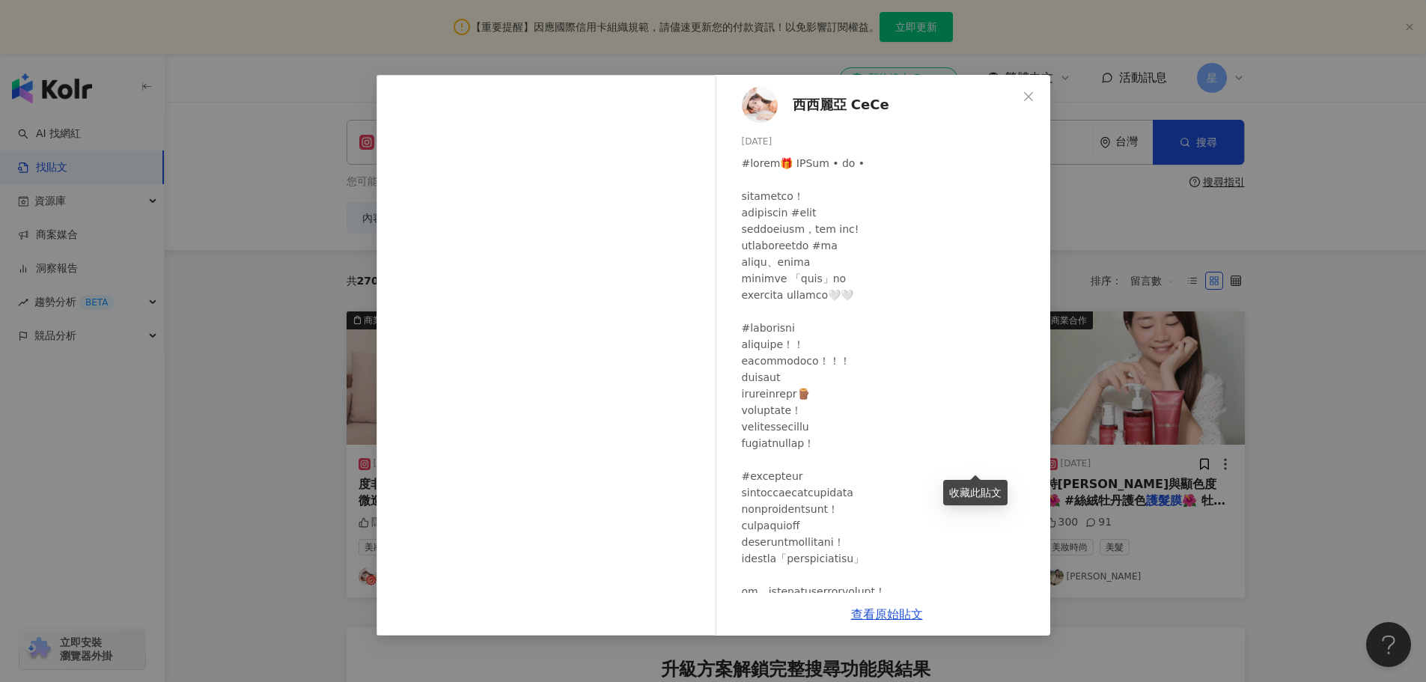
click at [1211, 397] on div "西西麗亞 CeCe﻿ 2024/3/10 隱藏 333 查看原始貼文" at bounding box center [713, 341] width 1426 height 682
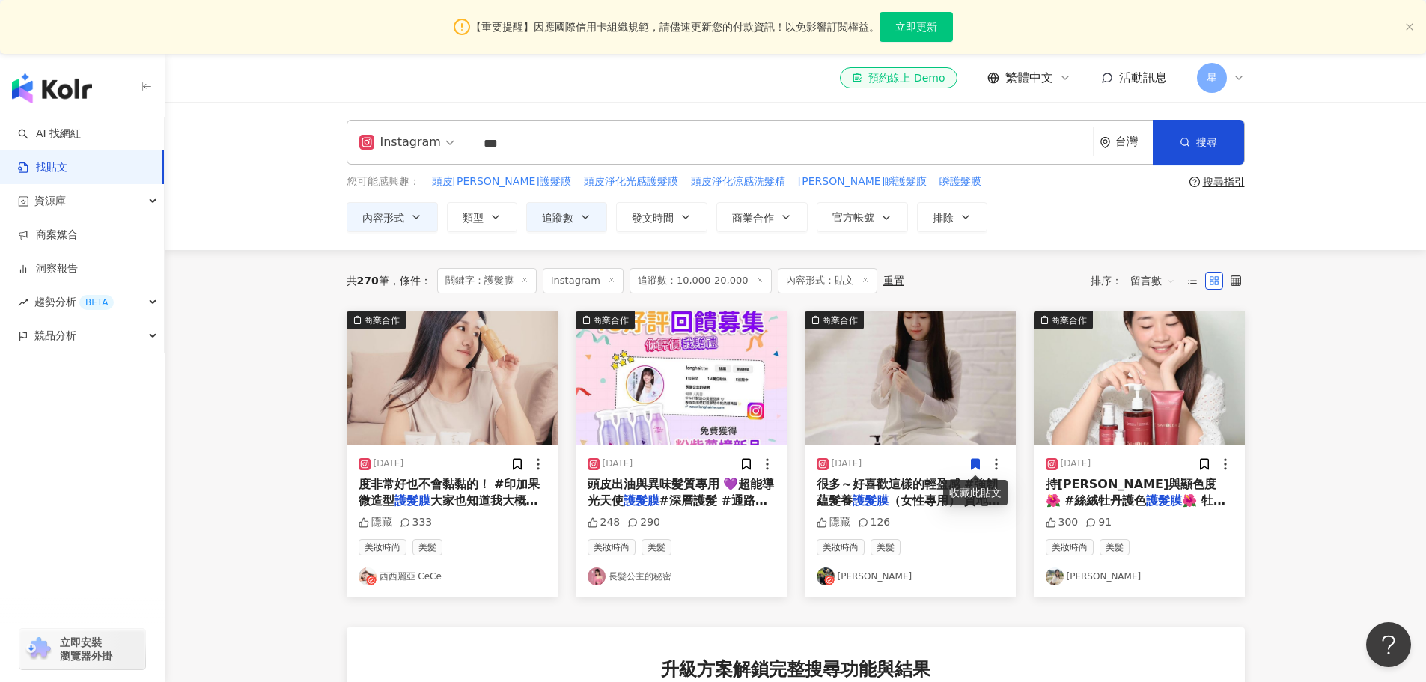
click at [1170, 357] on img "button" at bounding box center [1139, 377] width 211 height 133
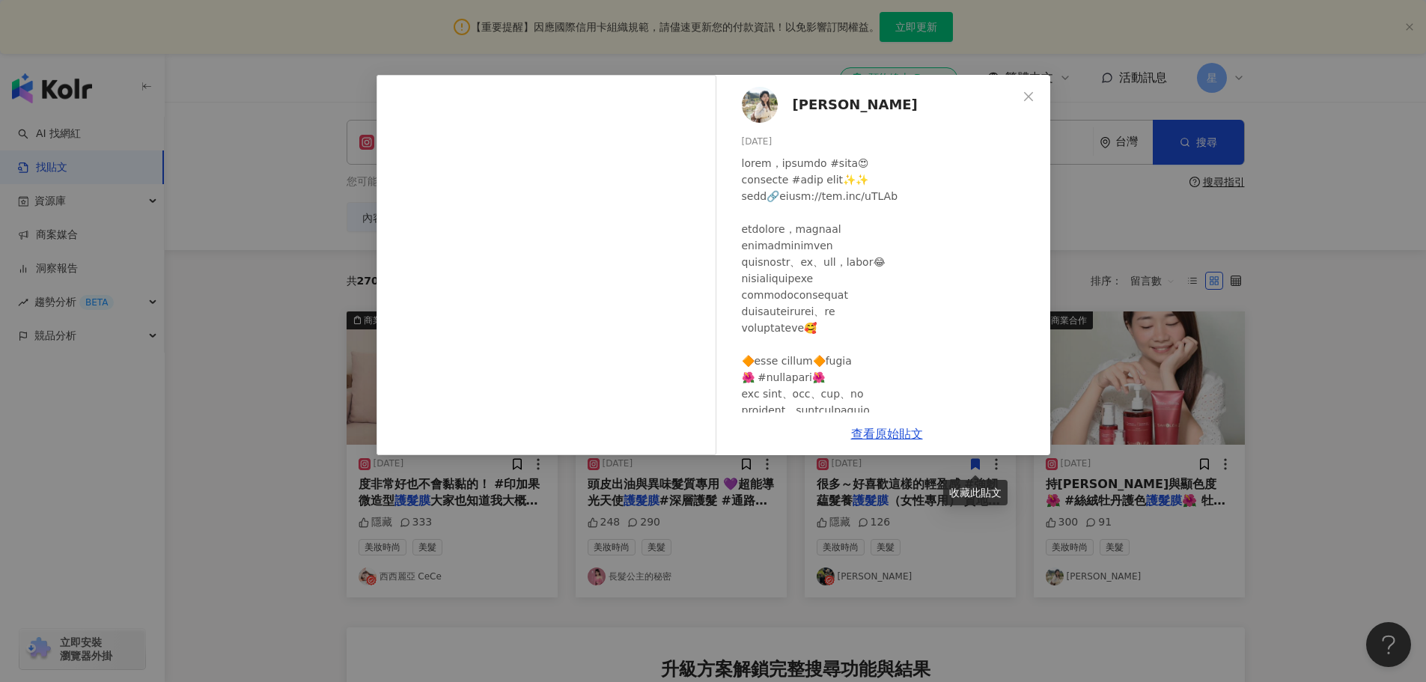
click at [1303, 355] on div "Lily Huang 2023/11/8 300 91 查看原始貼文" at bounding box center [713, 341] width 1426 height 682
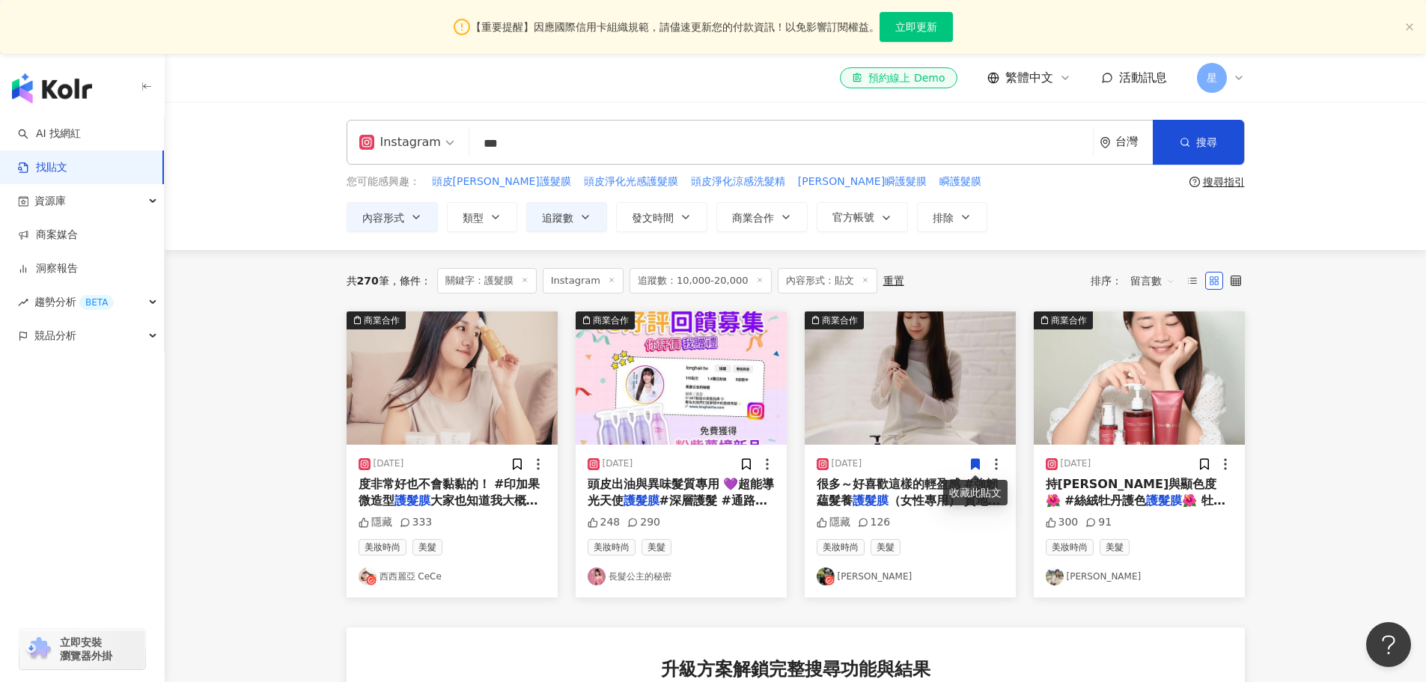
click at [511, 143] on input "***" at bounding box center [781, 143] width 612 height 32
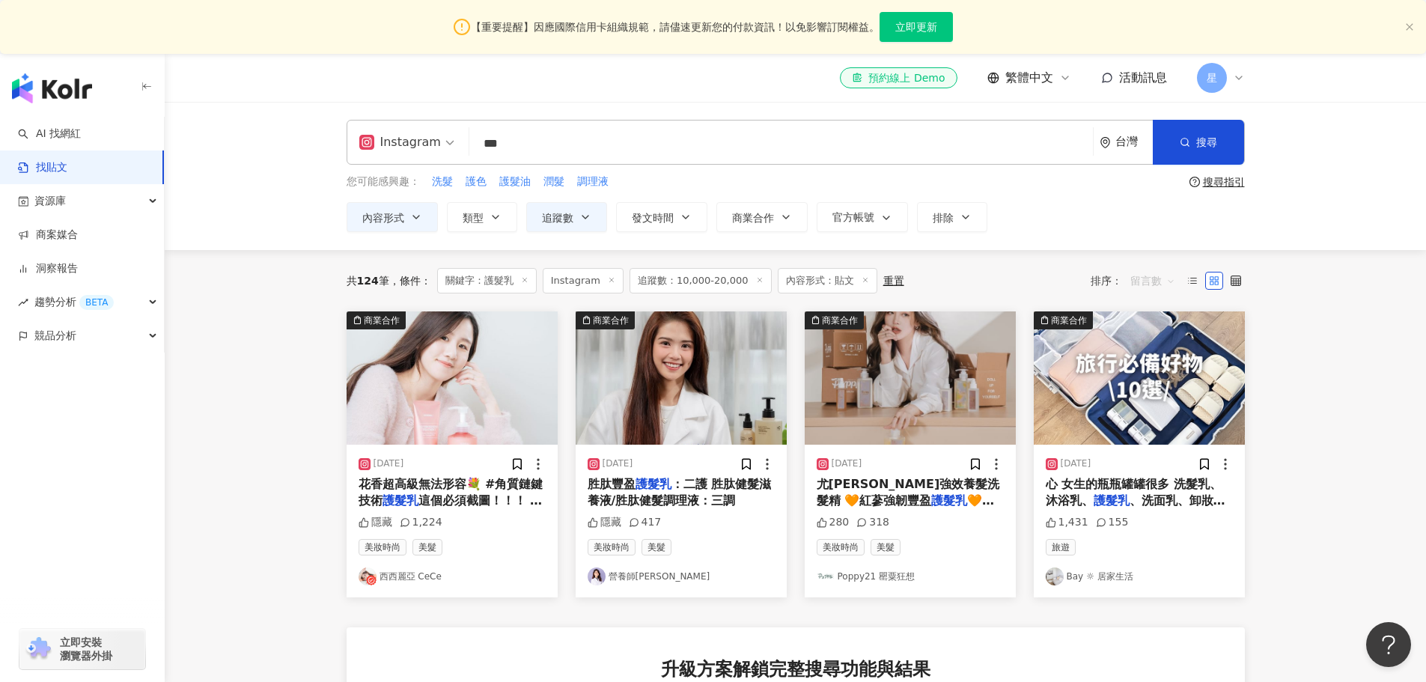
click at [1161, 280] on span "留言數" at bounding box center [1153, 281] width 45 height 24
click at [1167, 434] on div "發文時間" at bounding box center [1155, 439] width 42 height 16
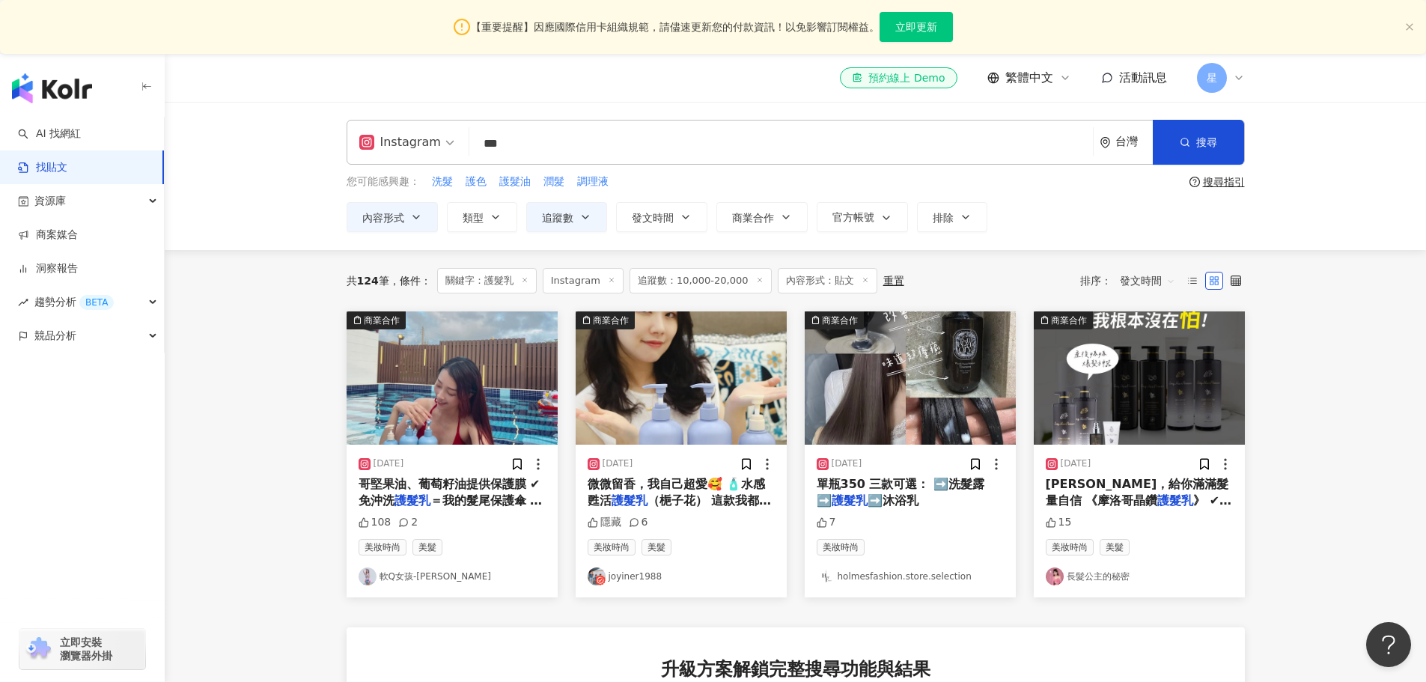
click at [428, 395] on img "button" at bounding box center [452, 377] width 211 height 133
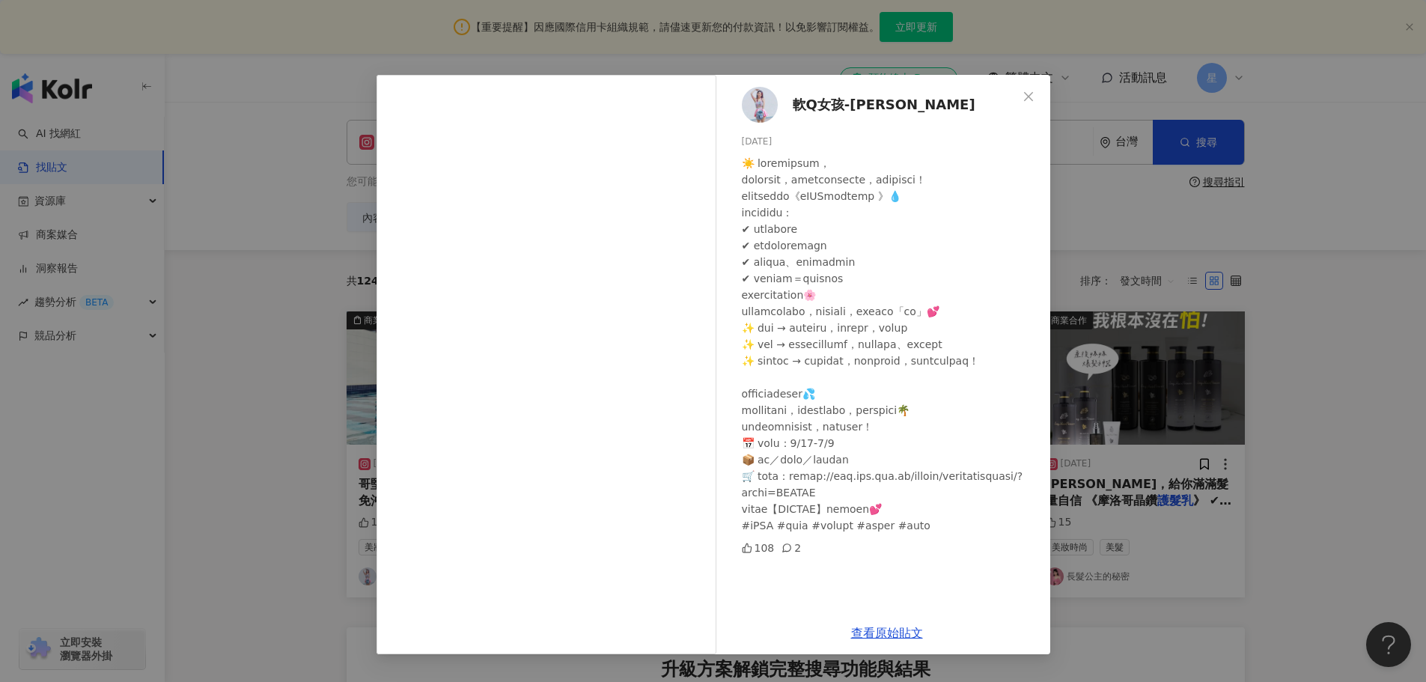
click at [329, 433] on div "軟Q女孩-可恩Kinney 2025/8/25 108 2 查看原始貼文" at bounding box center [713, 341] width 1426 height 682
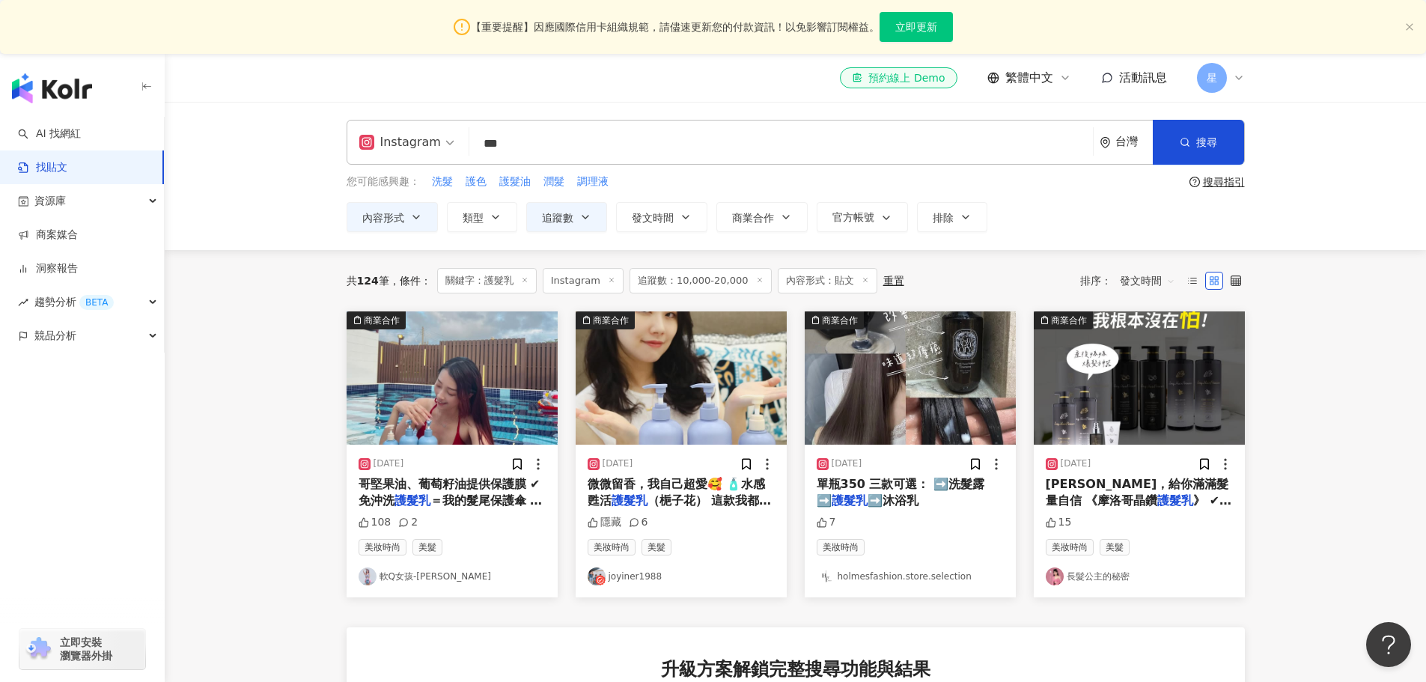
click at [704, 386] on img "button" at bounding box center [681, 377] width 211 height 133
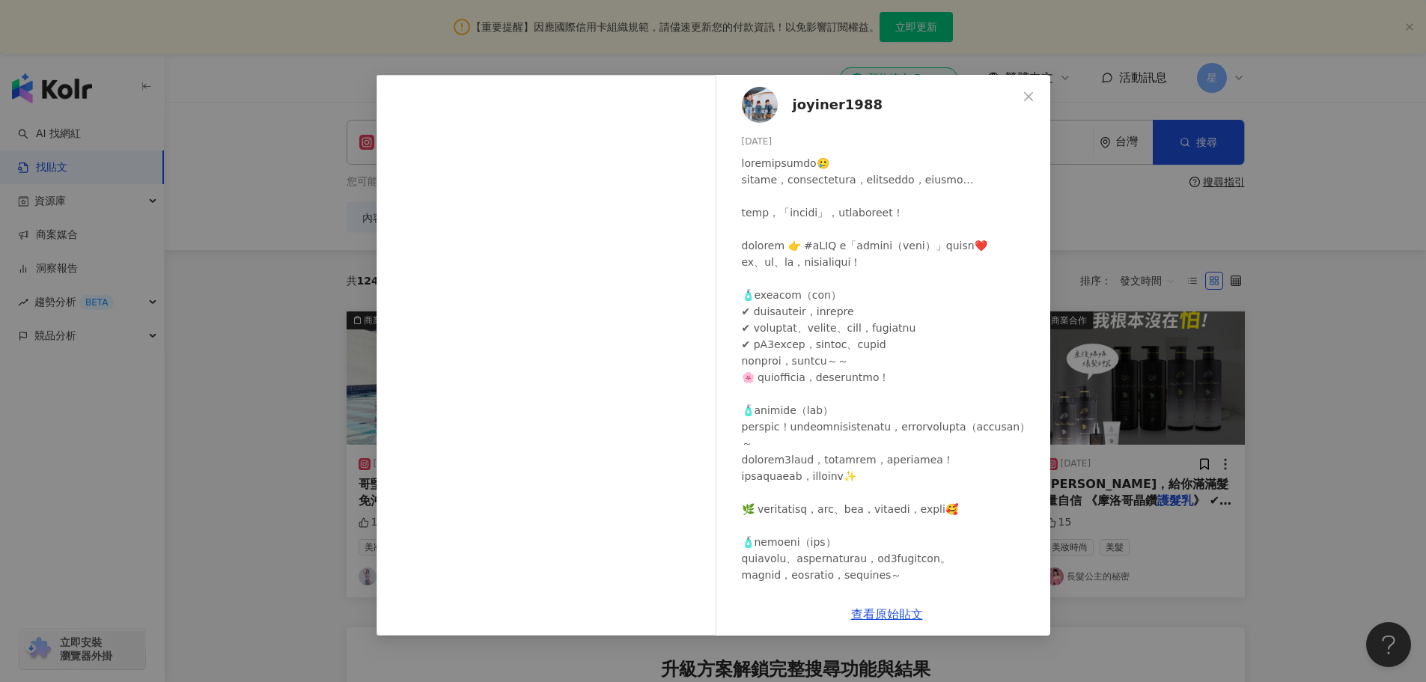
click at [1299, 390] on div "joyiner1988 2025/7/30 隱藏 6 查看原始貼文" at bounding box center [713, 341] width 1426 height 682
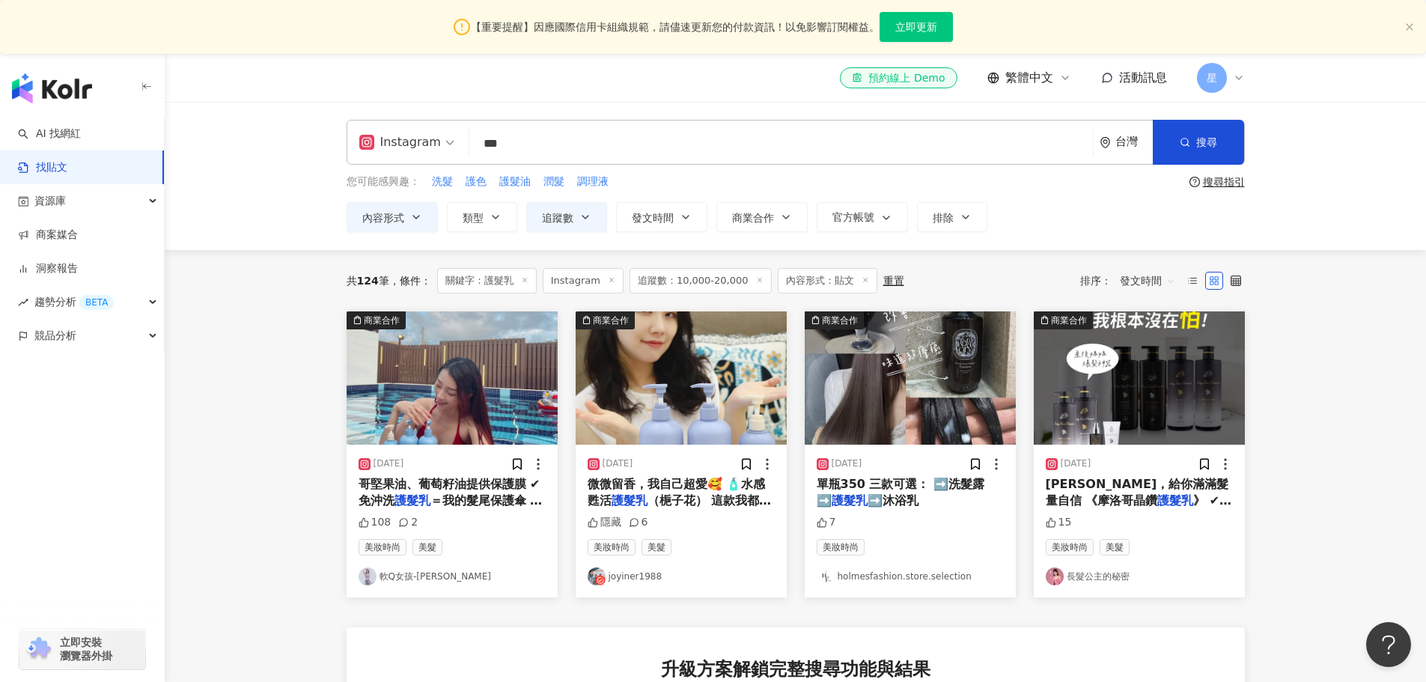
click at [883, 401] on img "button" at bounding box center [910, 377] width 211 height 133
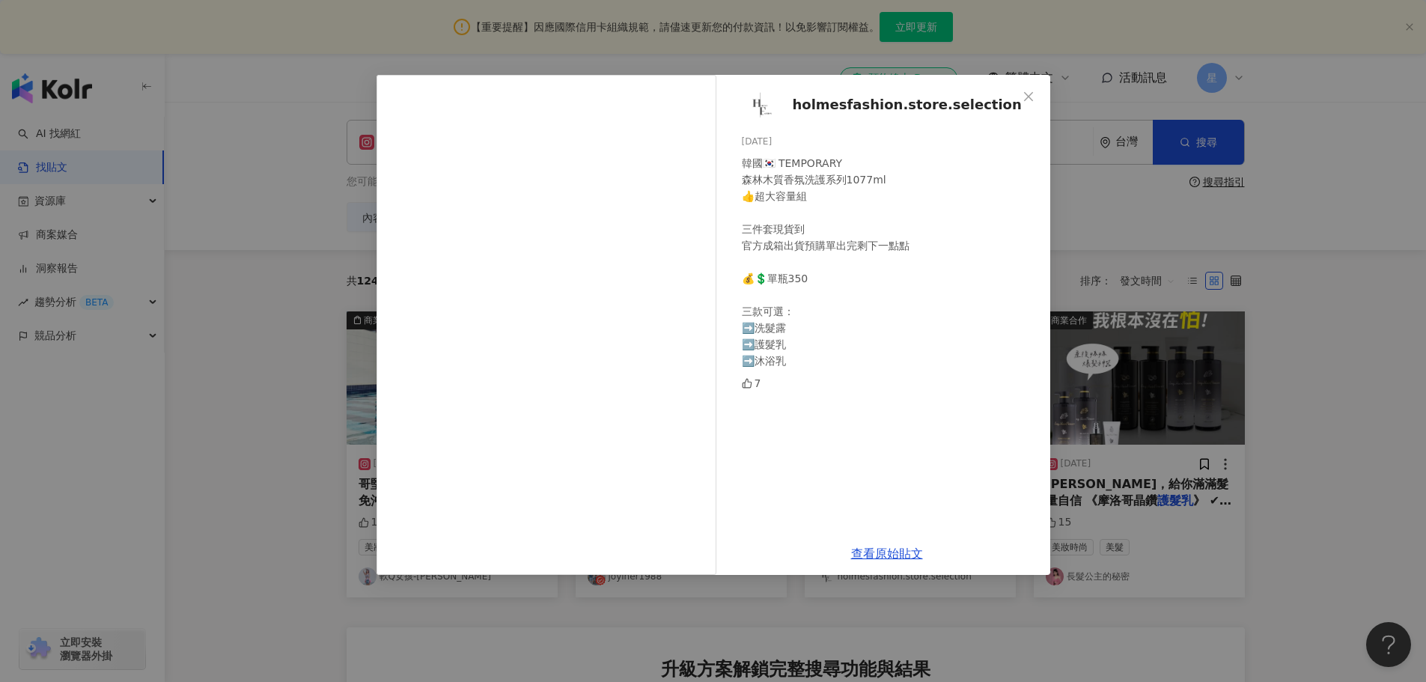
click at [1406, 248] on div "holmesfashion.store.selection 2025/7/24 韓國🇰🇷 TEMPORARY 森林木質香氛洗護系列1077ml 👍超大容量組 …" at bounding box center [713, 341] width 1426 height 682
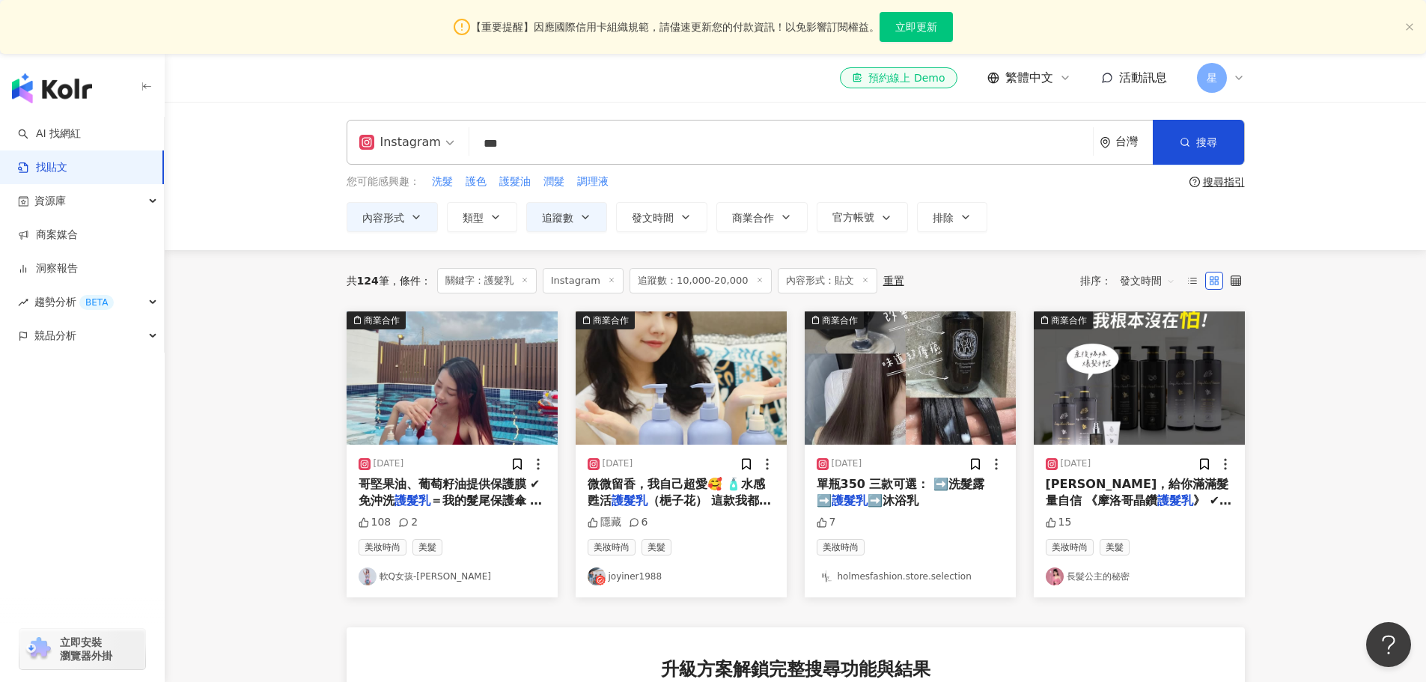
drag, startPoint x: 562, startPoint y: 140, endPoint x: 311, endPoint y: 75, distance: 259.9
click at [339, 95] on div "el-icon-cs 預約線上 Demo 繁體中文 活動訊息 星 Instagram 護髮乳 *** 台灣 搜尋 您可能感興趣： 洗髮 護色 護髮油 潤髮 調…" at bounding box center [713, 628] width 1426 height 1149
type input "*"
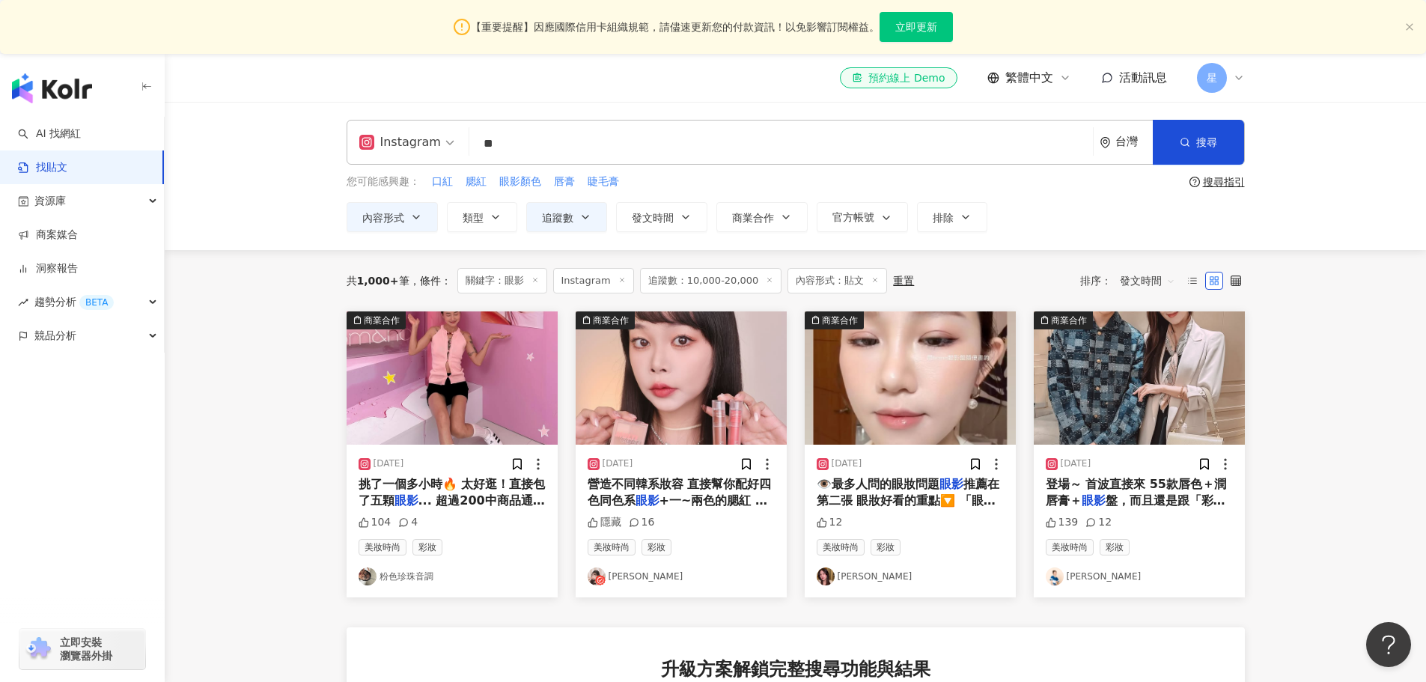
drag, startPoint x: 541, startPoint y: 148, endPoint x: 392, endPoint y: 117, distance: 151.4
click at [401, 124] on div "Instagram 眼影 ** 台灣 搜尋" at bounding box center [796, 142] width 898 height 45
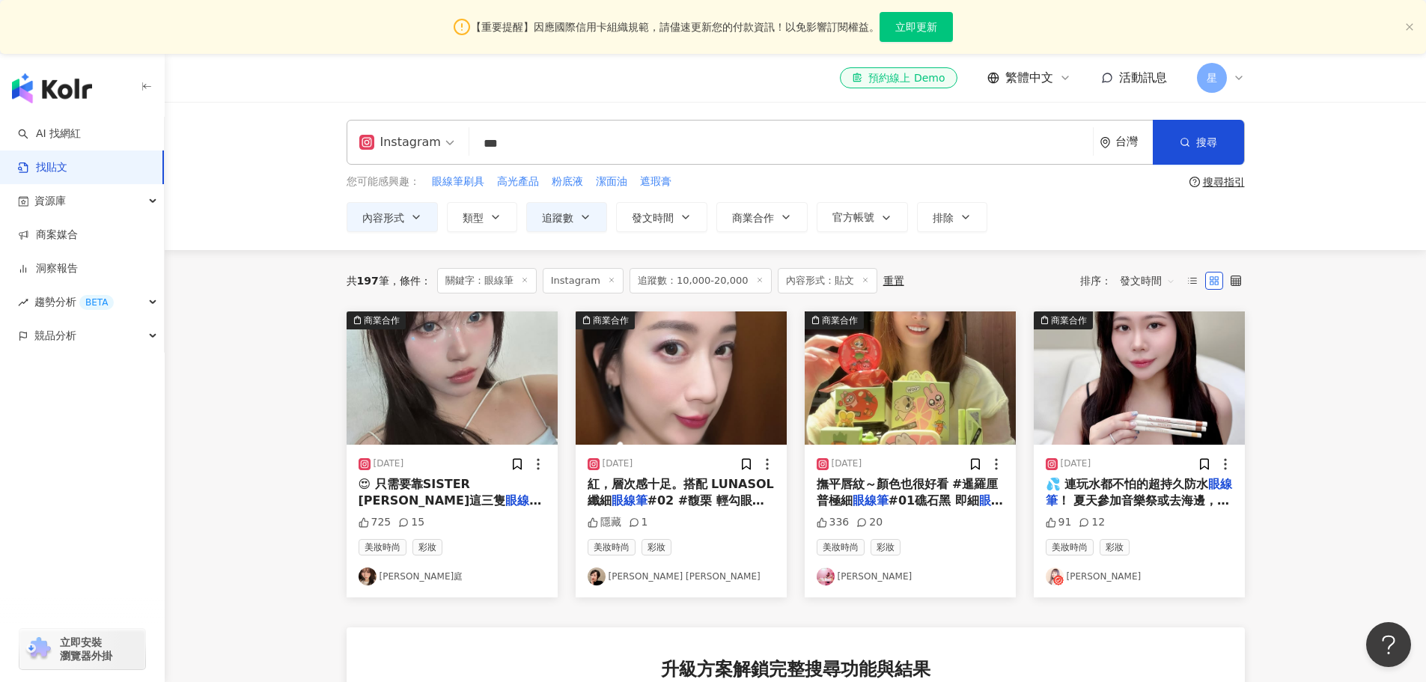
click at [496, 149] on input "***" at bounding box center [781, 143] width 612 height 32
click at [505, 142] on input "***" at bounding box center [781, 143] width 612 height 32
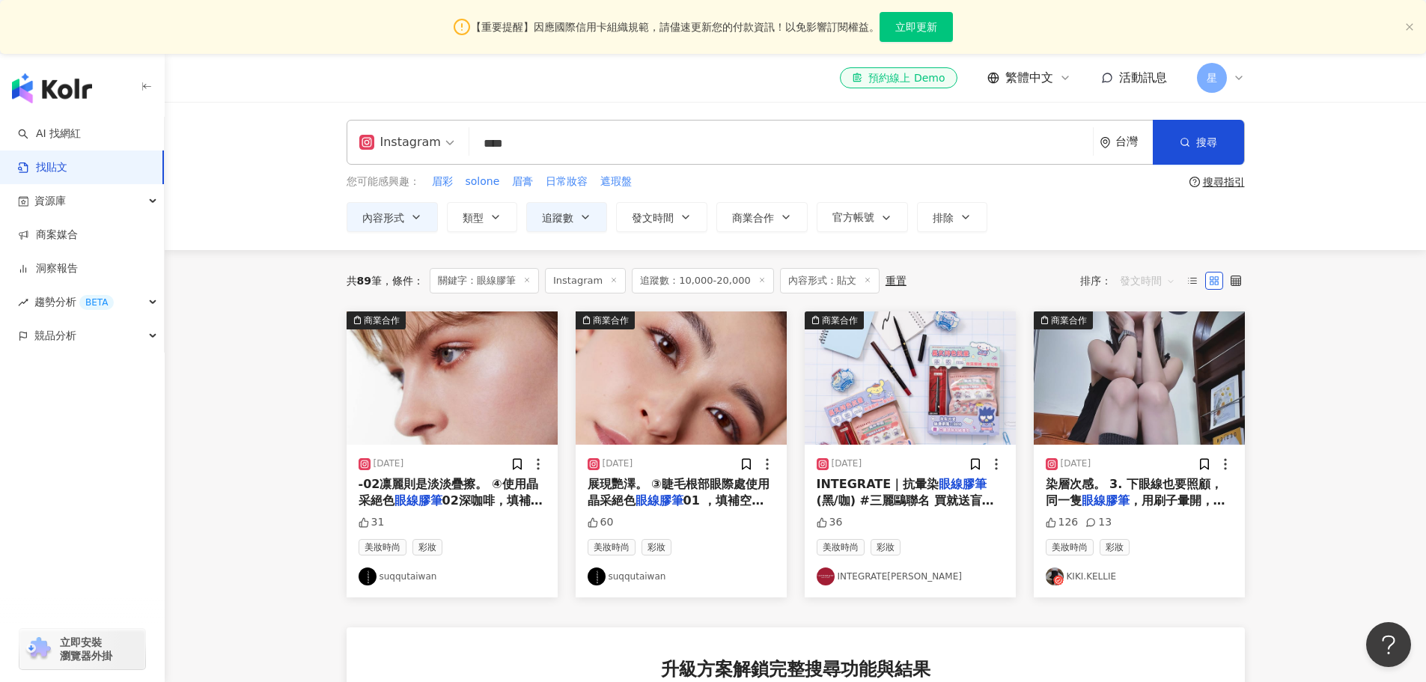
click at [1158, 279] on span "發文時間" at bounding box center [1147, 281] width 55 height 24
click at [1141, 341] on div "互動數" at bounding box center [1148, 337] width 48 height 16
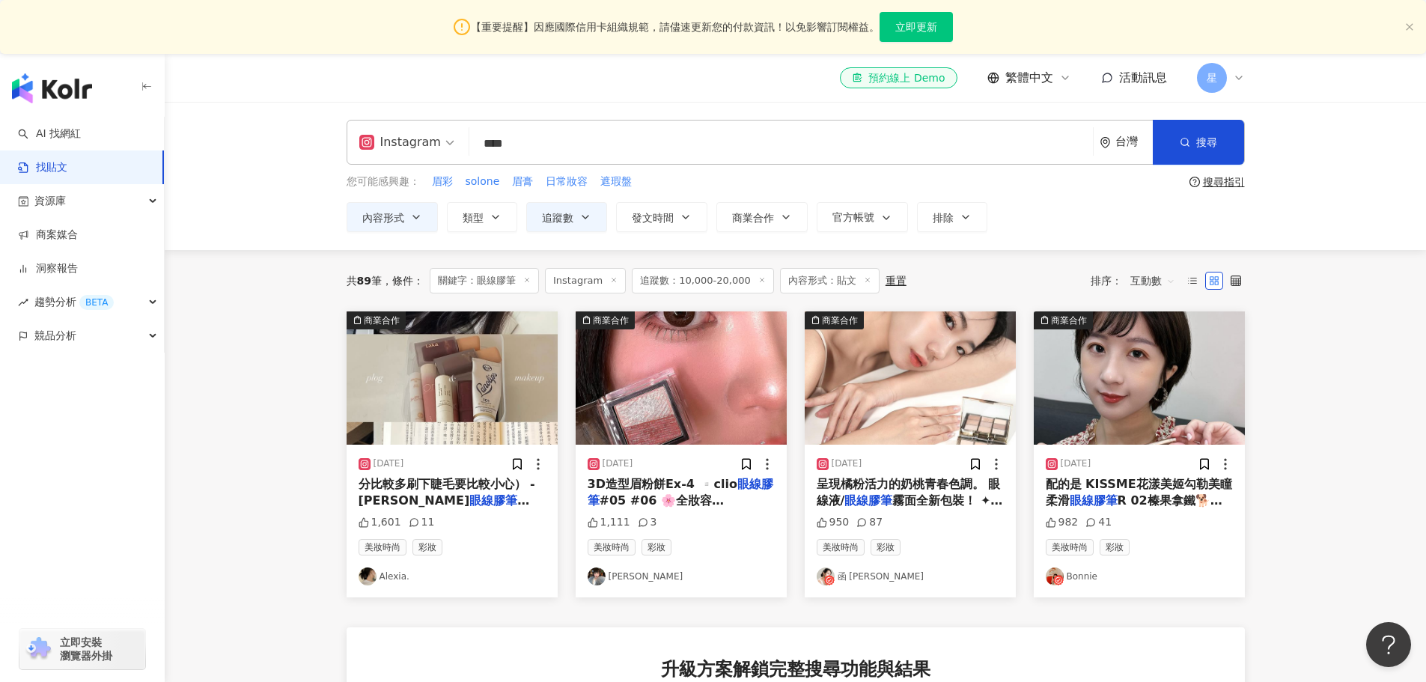
click at [672, 351] on img "button" at bounding box center [681, 377] width 211 height 133
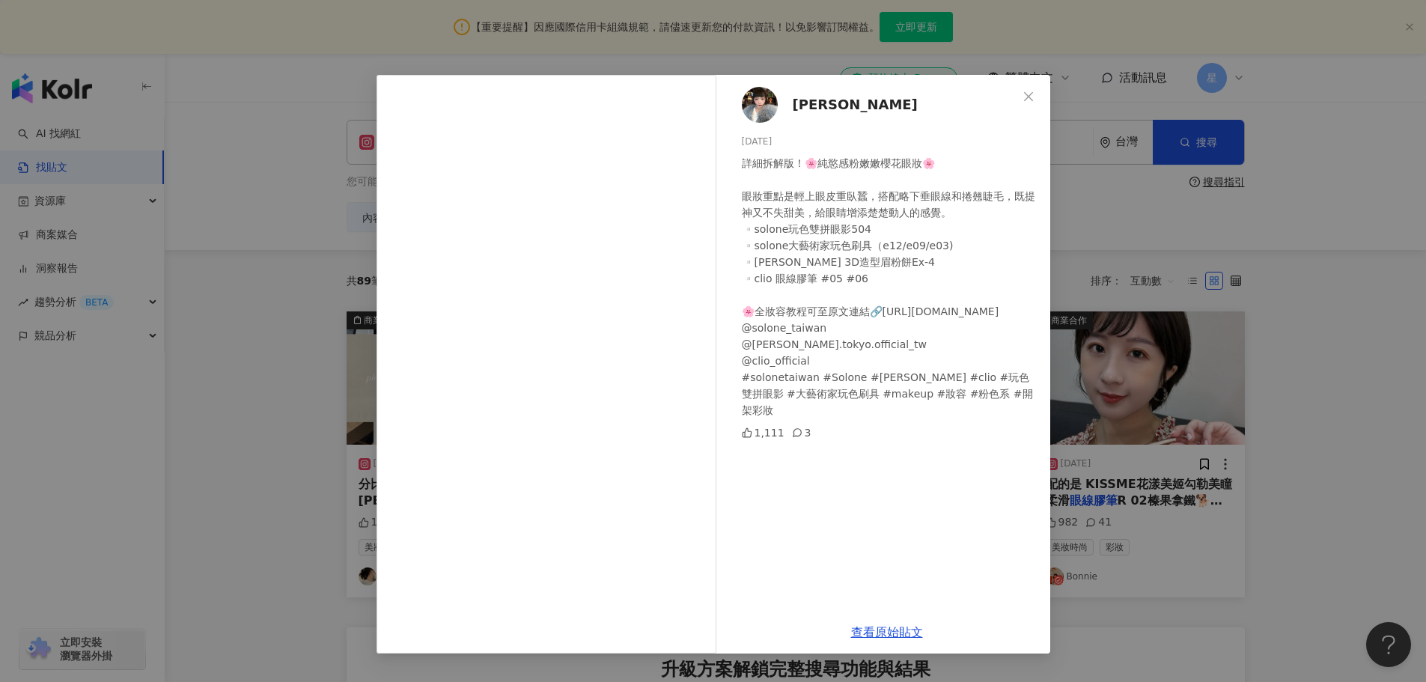
click at [1324, 382] on div "朱 2025/3/19 詳細拆解版！🌸純慾感粉嫩嫩櫻花眼妝🌸 眼妝重點是輕上眼皮重臥蠶，搭配略下垂眼線和捲翹睫毛，既提神又不失甜美，給眼睛增添楚楚動人的感覺。…" at bounding box center [713, 341] width 1426 height 682
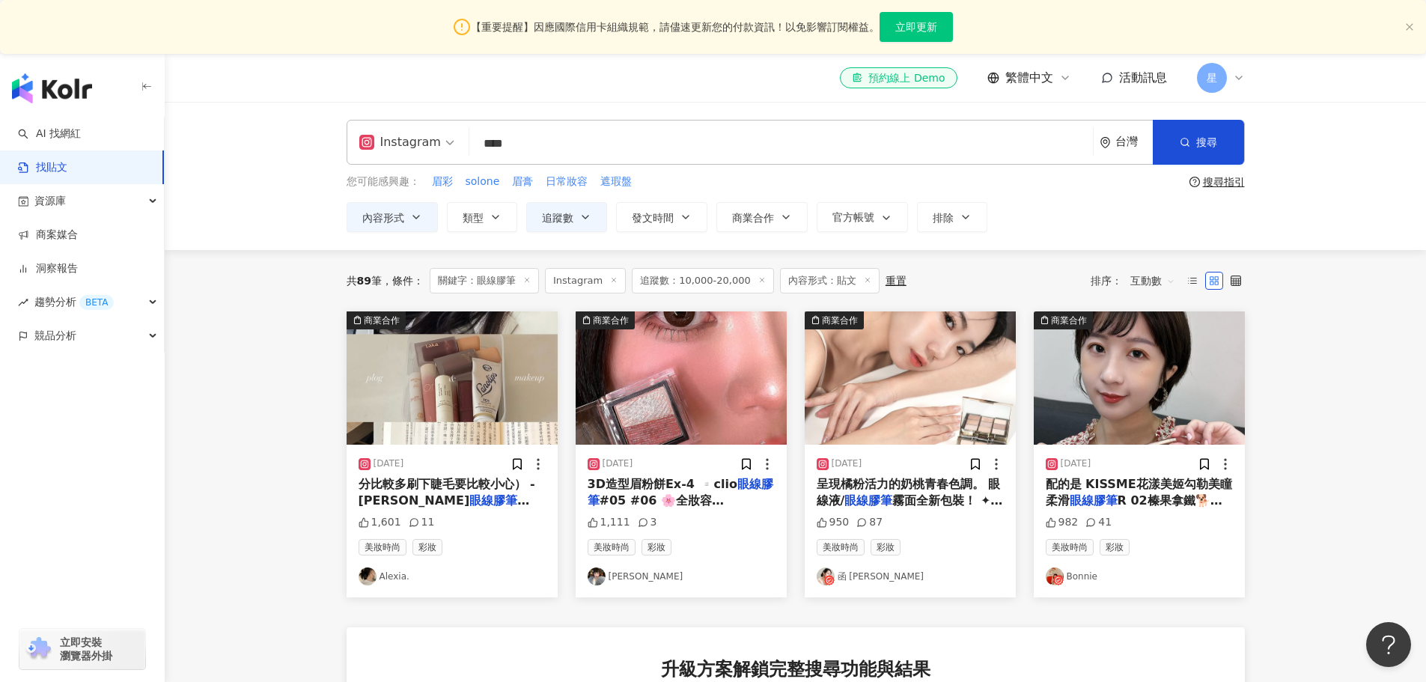
click at [925, 373] on img "button" at bounding box center [910, 377] width 211 height 133
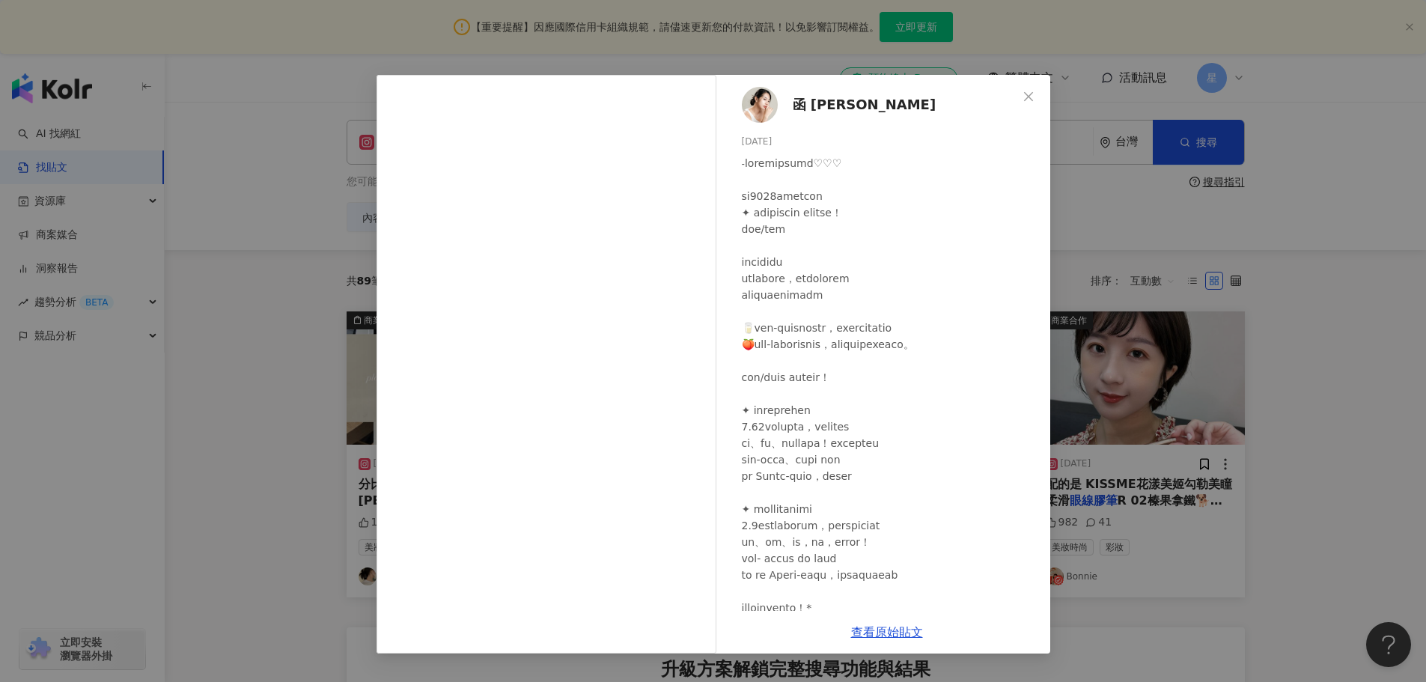
click at [1364, 235] on div "函 Helen Hsu 2024/1/14 950 87 查看原始貼文" at bounding box center [713, 341] width 1426 height 682
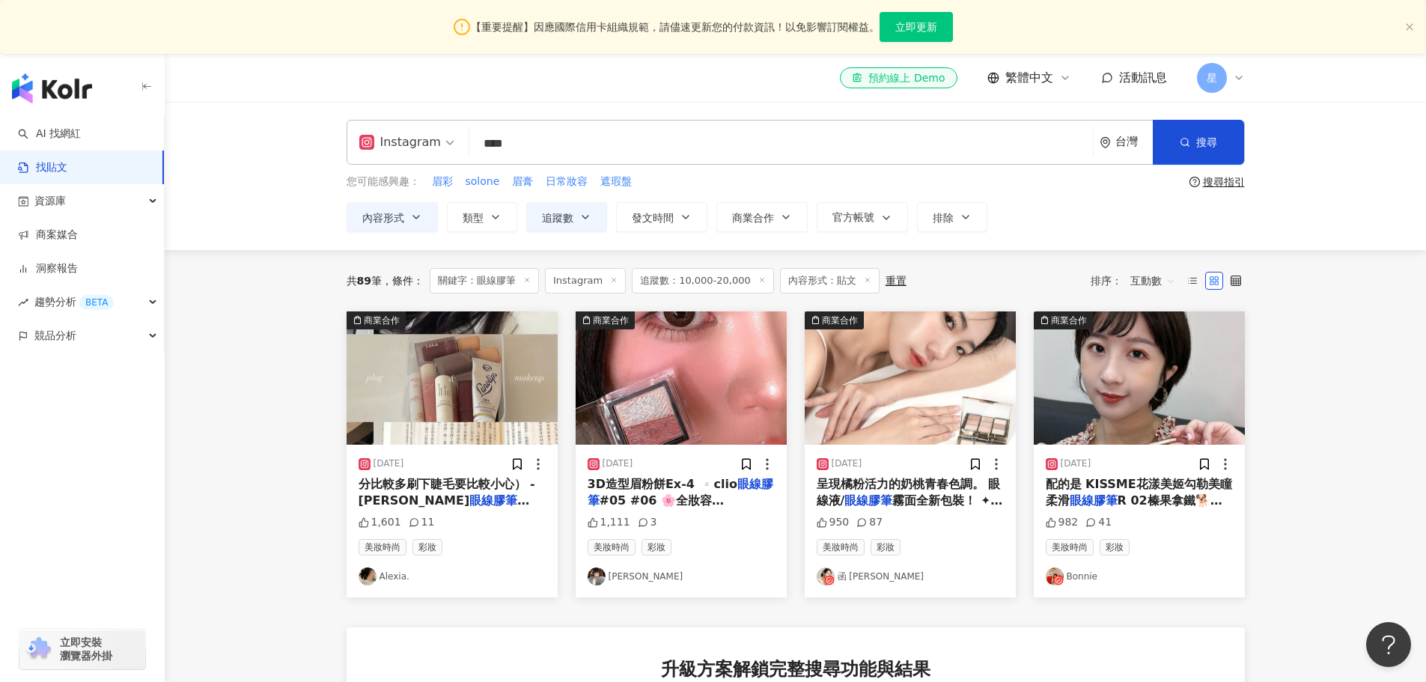
click at [488, 392] on img "button" at bounding box center [452, 377] width 211 height 133
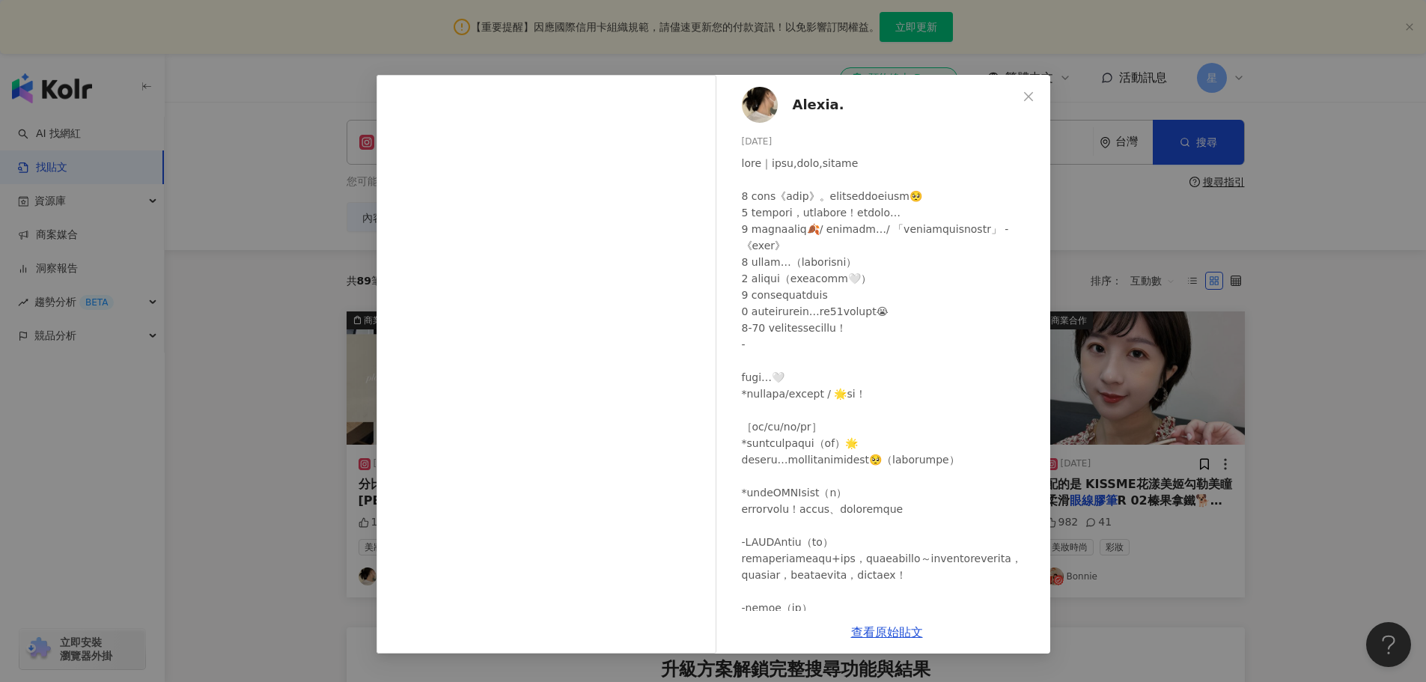
drag, startPoint x: 1353, startPoint y: 231, endPoint x: 1338, endPoint y: 202, distance: 32.8
click at [1350, 226] on div "Alexia. 2025/3/11 1,601 11 查看原始貼文" at bounding box center [713, 341] width 1426 height 682
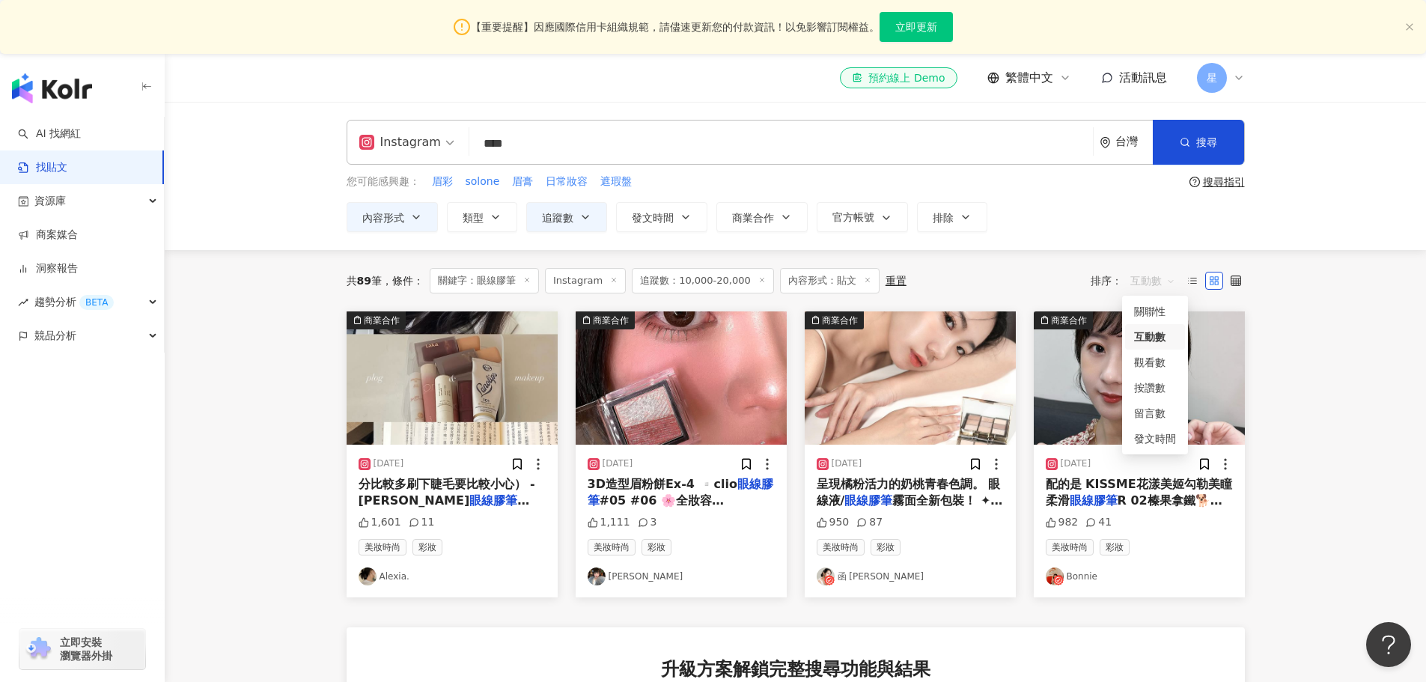
click at [1171, 276] on span "互動數" at bounding box center [1153, 281] width 45 height 24
click at [1159, 416] on div "留言數" at bounding box center [1155, 413] width 42 height 16
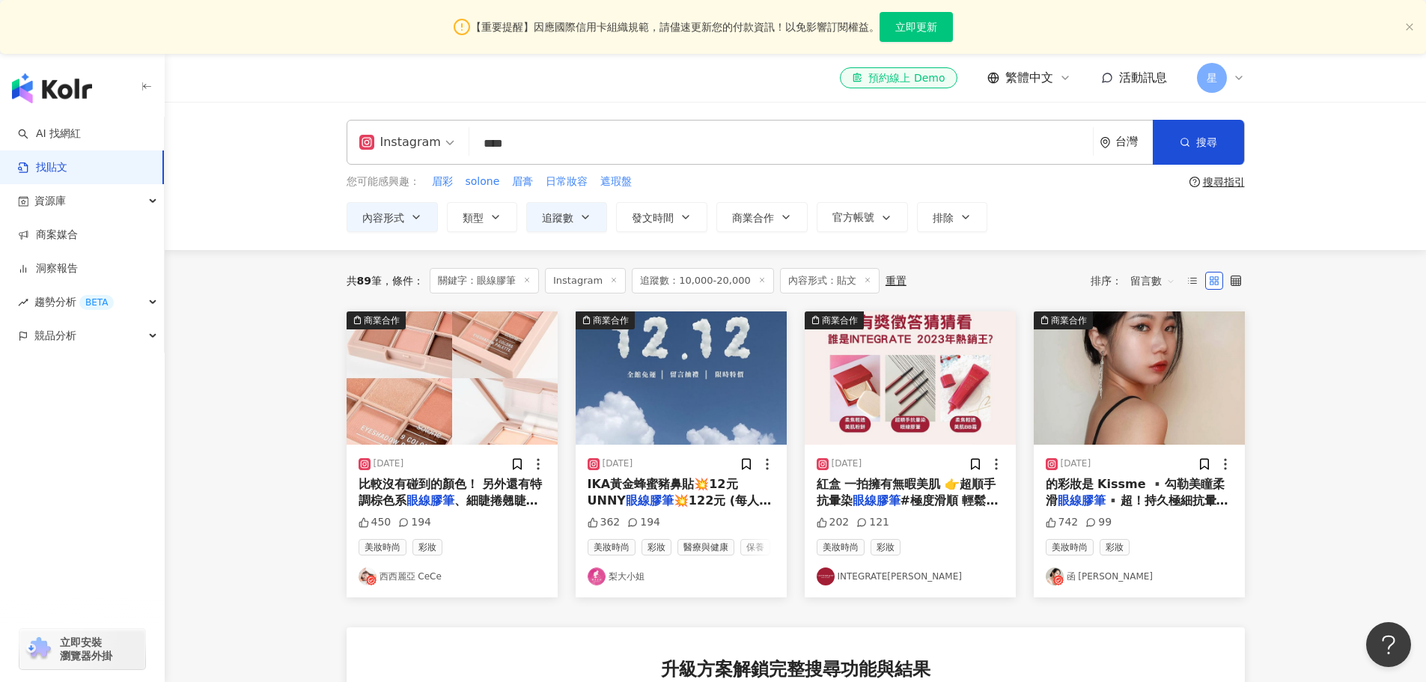
click at [830, 139] on input "****" at bounding box center [781, 143] width 612 height 32
type input "*"
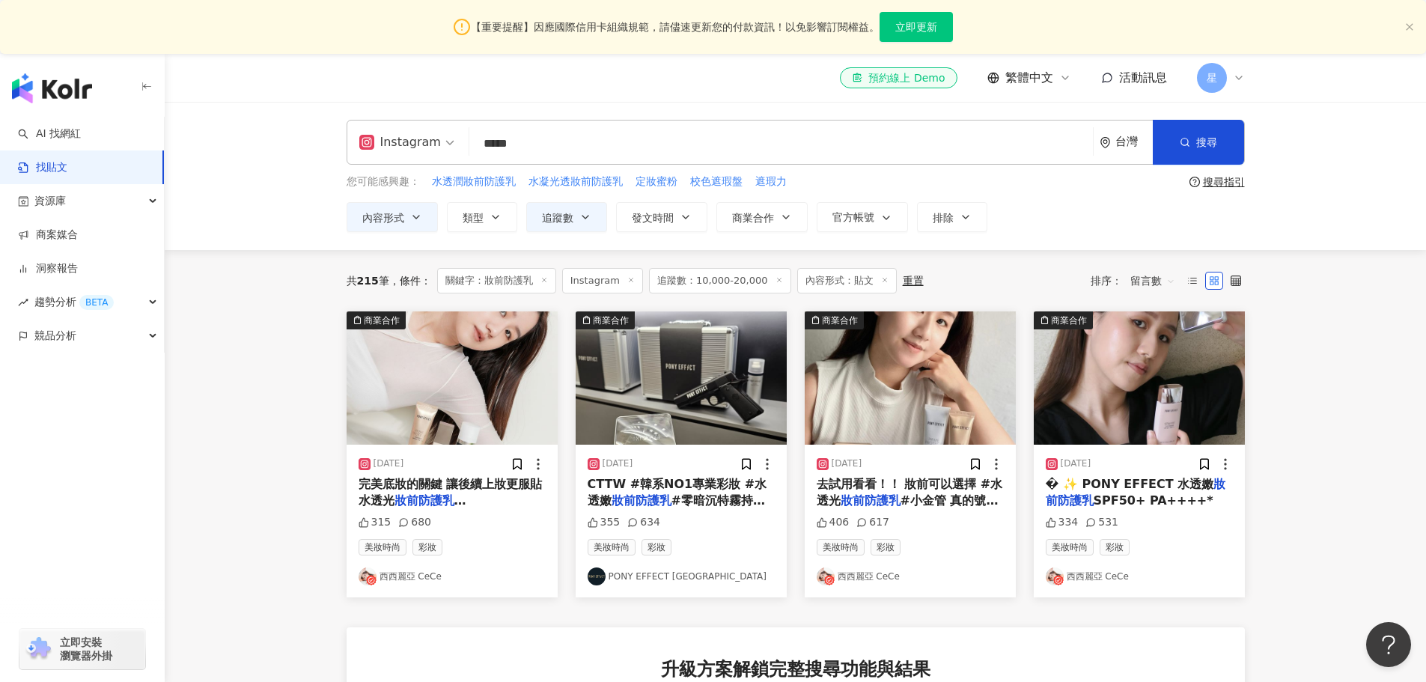
click at [1163, 288] on span "留言數" at bounding box center [1153, 281] width 45 height 24
click at [1154, 337] on div "互動數" at bounding box center [1155, 337] width 42 height 16
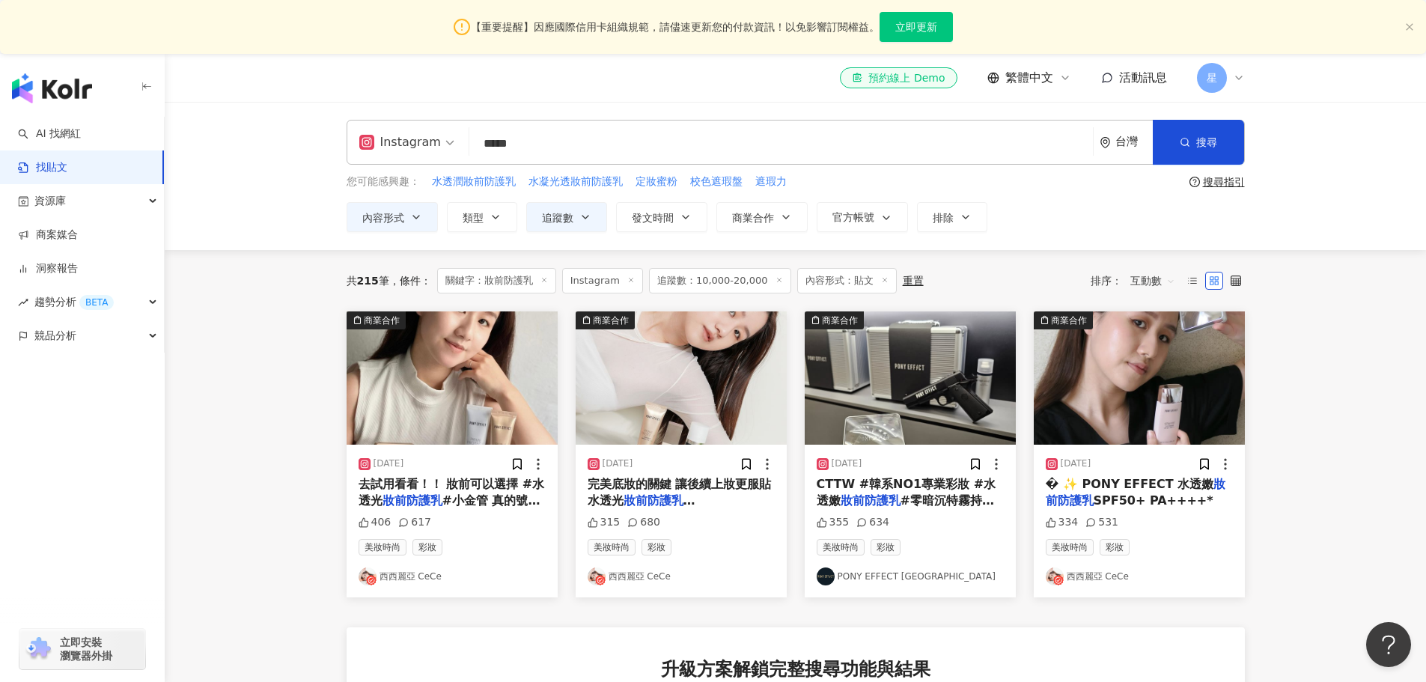
click at [1152, 284] on span "互動數" at bounding box center [1153, 281] width 45 height 24
click at [1149, 301] on div "關聯性" at bounding box center [1155, 311] width 60 height 25
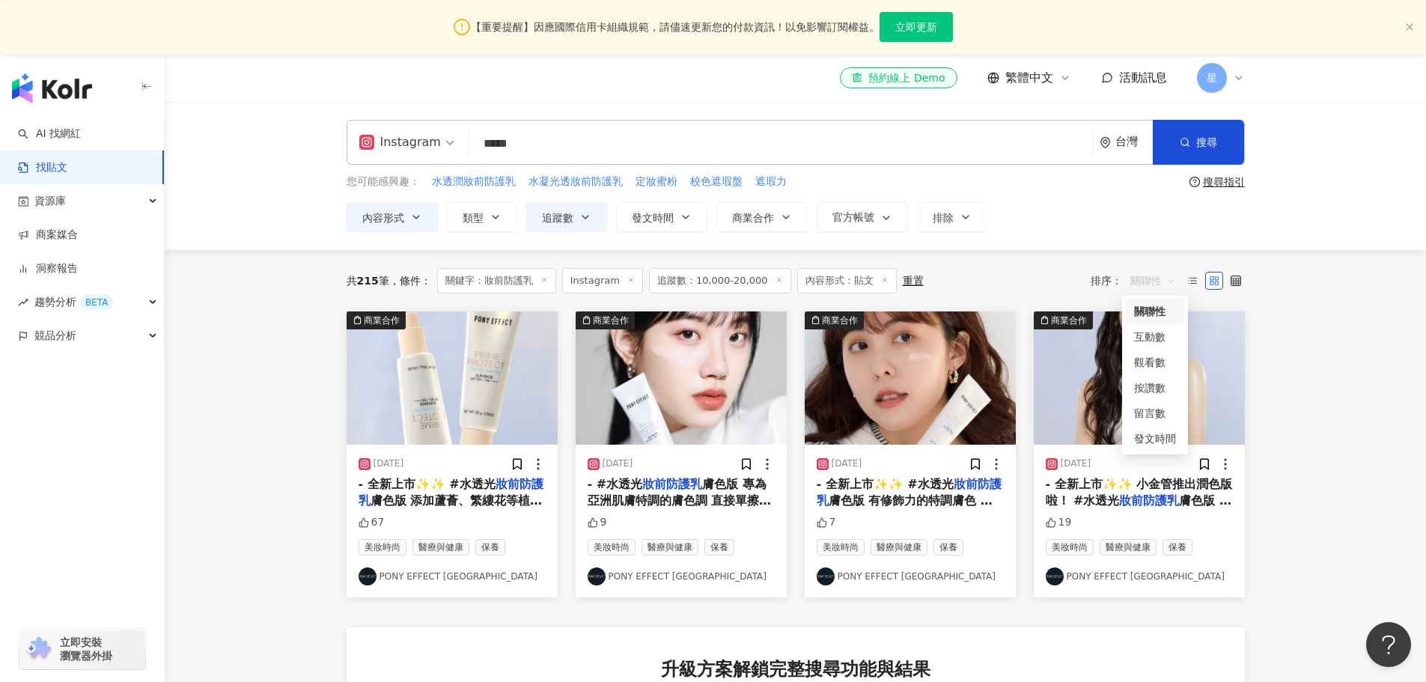
click at [1154, 283] on span "關聯性" at bounding box center [1153, 281] width 45 height 24
click at [648, 398] on img "button" at bounding box center [681, 377] width 211 height 133
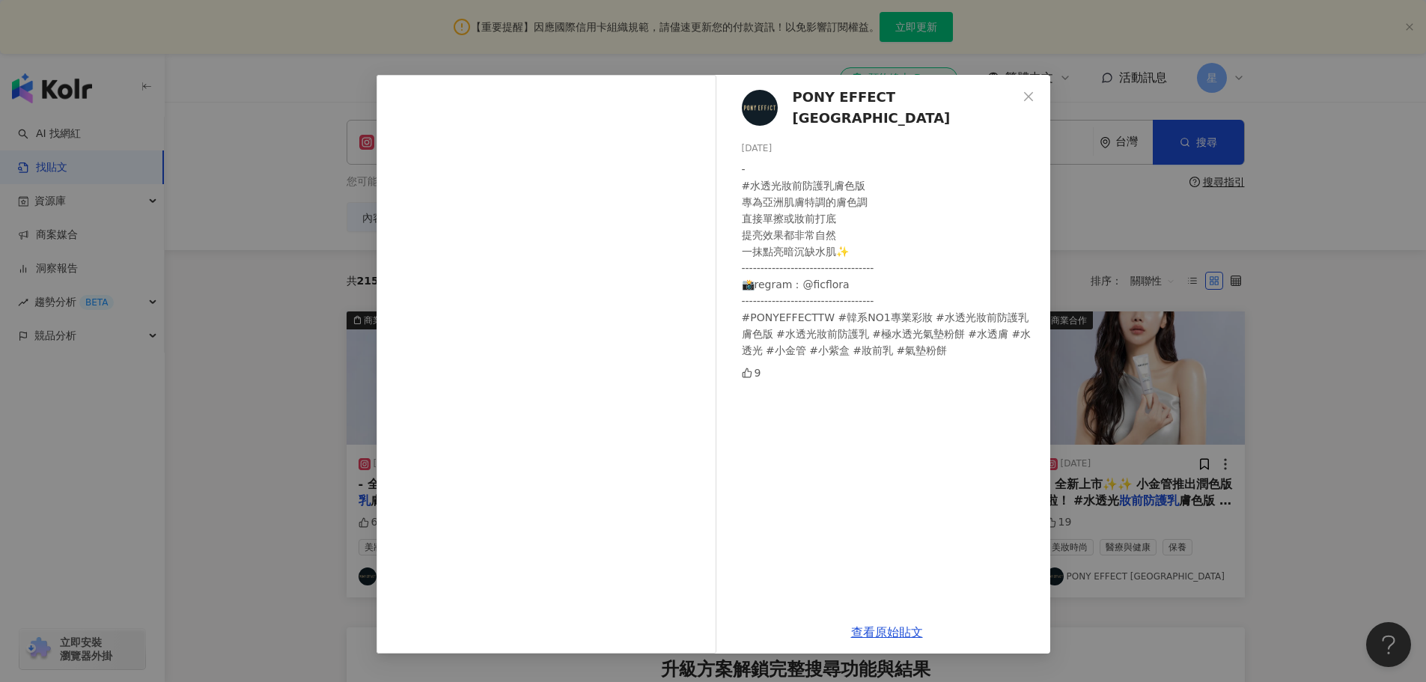
click at [827, 109] on span "PONY EFFECT [GEOGRAPHIC_DATA]" at bounding box center [905, 108] width 225 height 43
drag, startPoint x: 1035, startPoint y: 95, endPoint x: 1038, endPoint y: 56, distance: 39.0
click at [1035, 95] on span "Close" at bounding box center [1029, 97] width 30 height 12
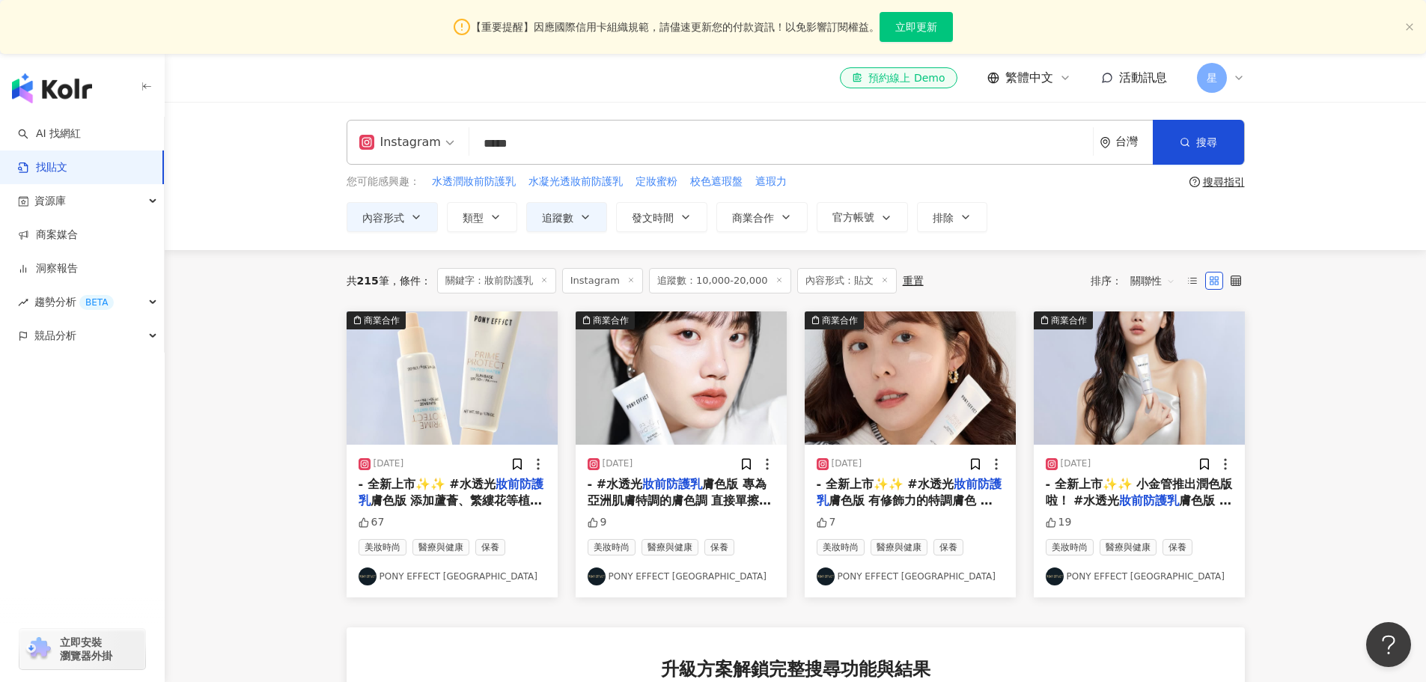
click at [682, 139] on input "*****" at bounding box center [781, 143] width 612 height 32
type input "*"
click at [1155, 278] on span "關聯性" at bounding box center [1153, 281] width 45 height 24
click at [1153, 410] on div "留言數" at bounding box center [1155, 413] width 42 height 16
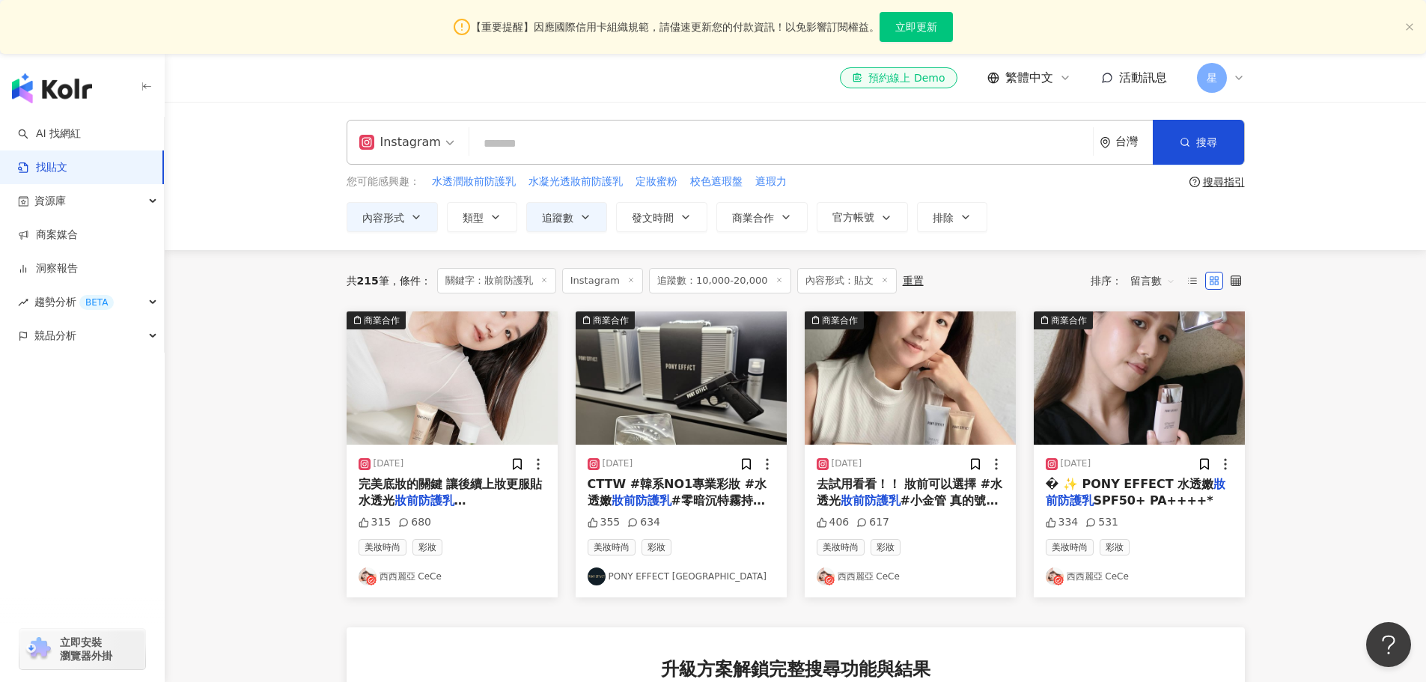
click at [898, 390] on img "button" at bounding box center [910, 377] width 211 height 133
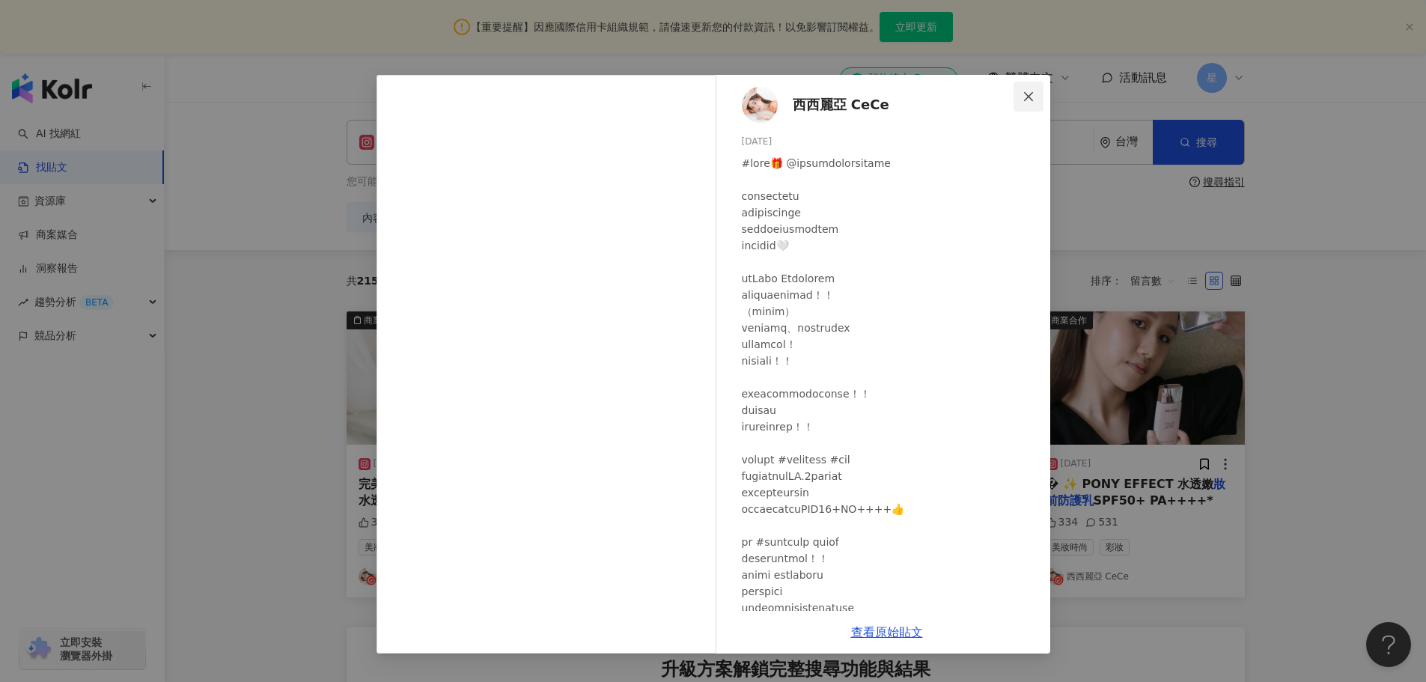
click at [1021, 98] on span "Close" at bounding box center [1029, 97] width 30 height 12
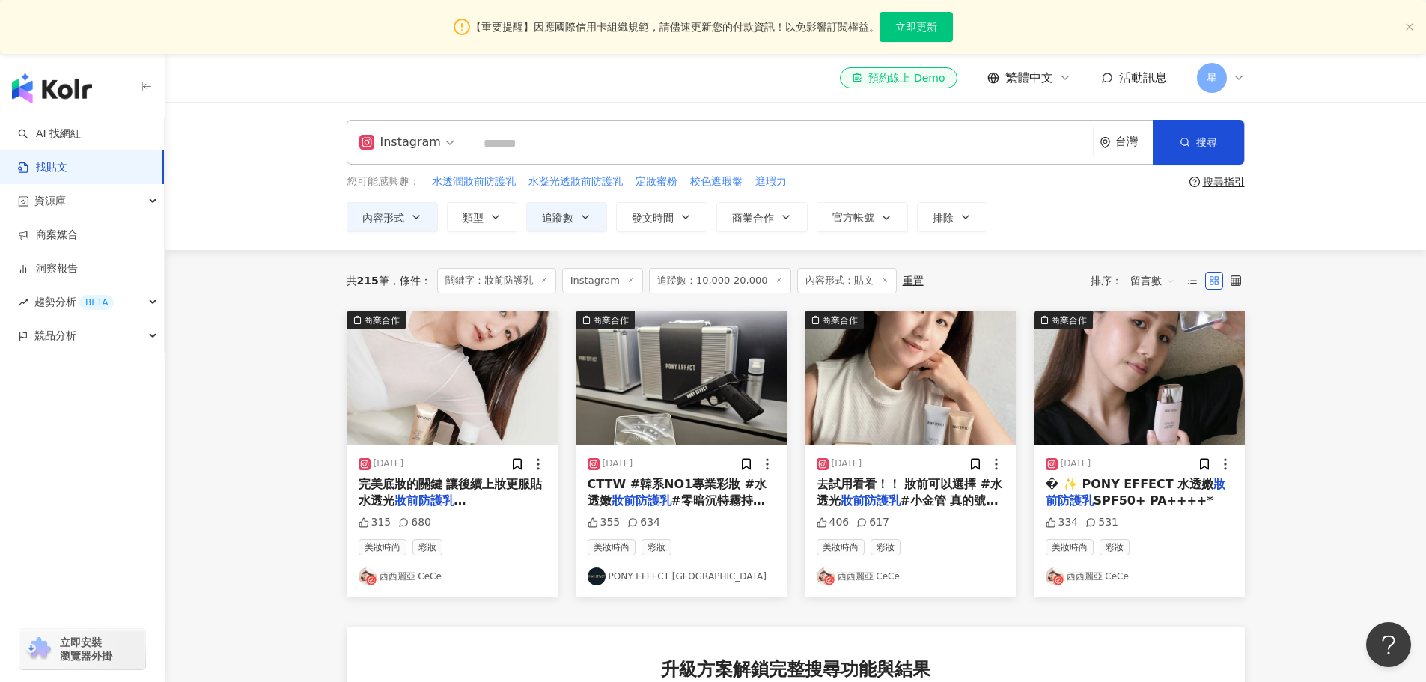
click at [492, 141] on input "search" at bounding box center [781, 143] width 612 height 32
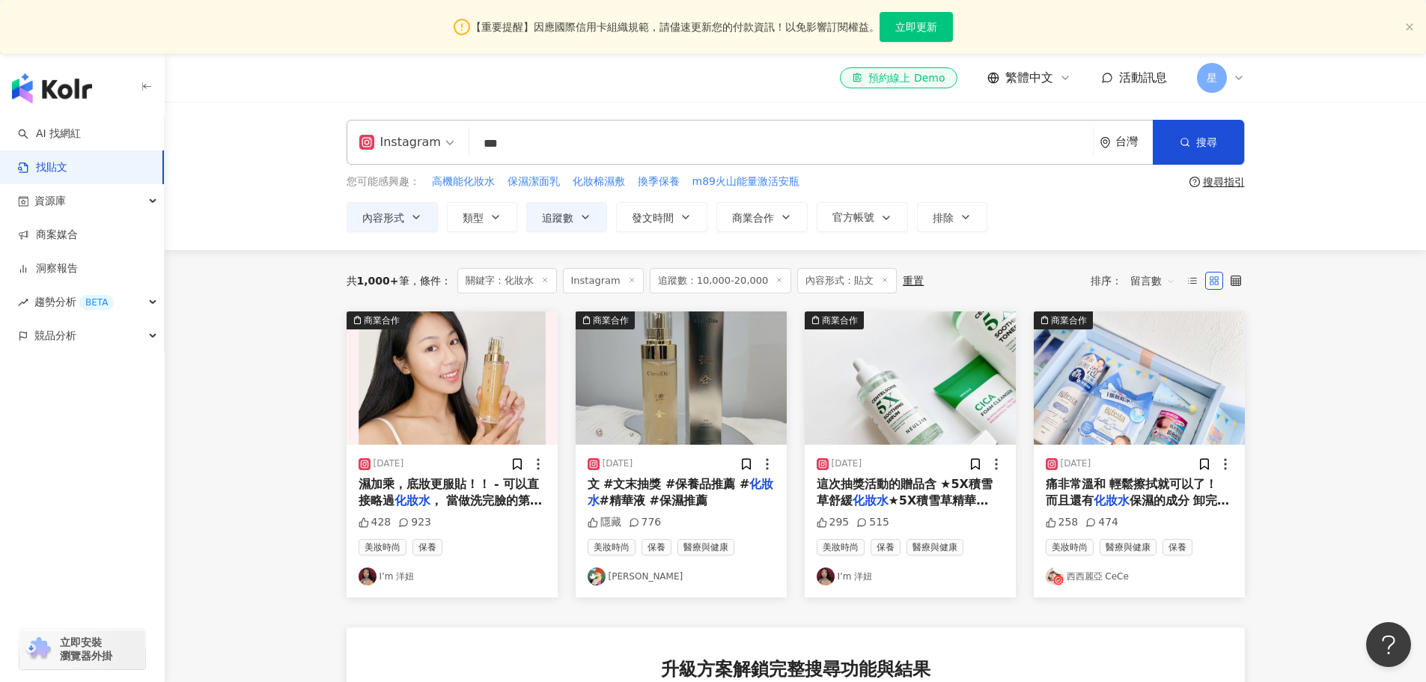
click at [431, 380] on img "button" at bounding box center [452, 377] width 211 height 133
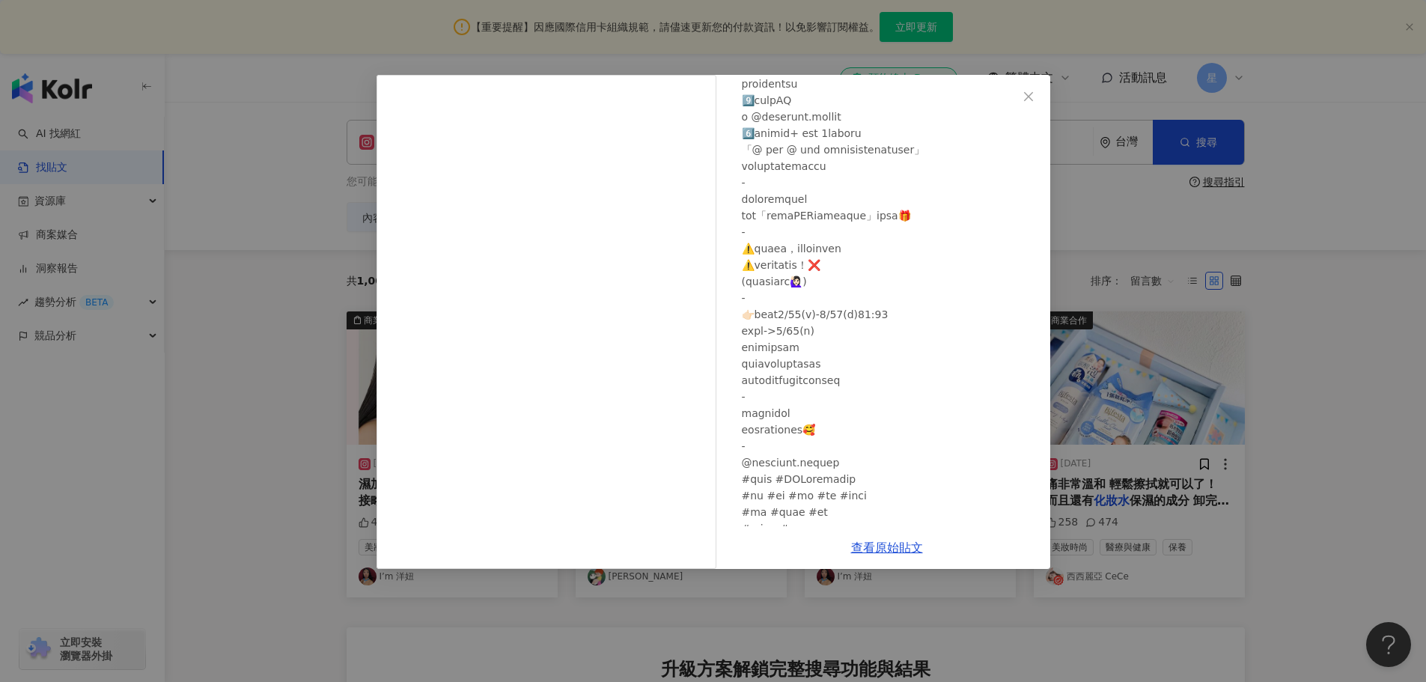
scroll to position [557, 0]
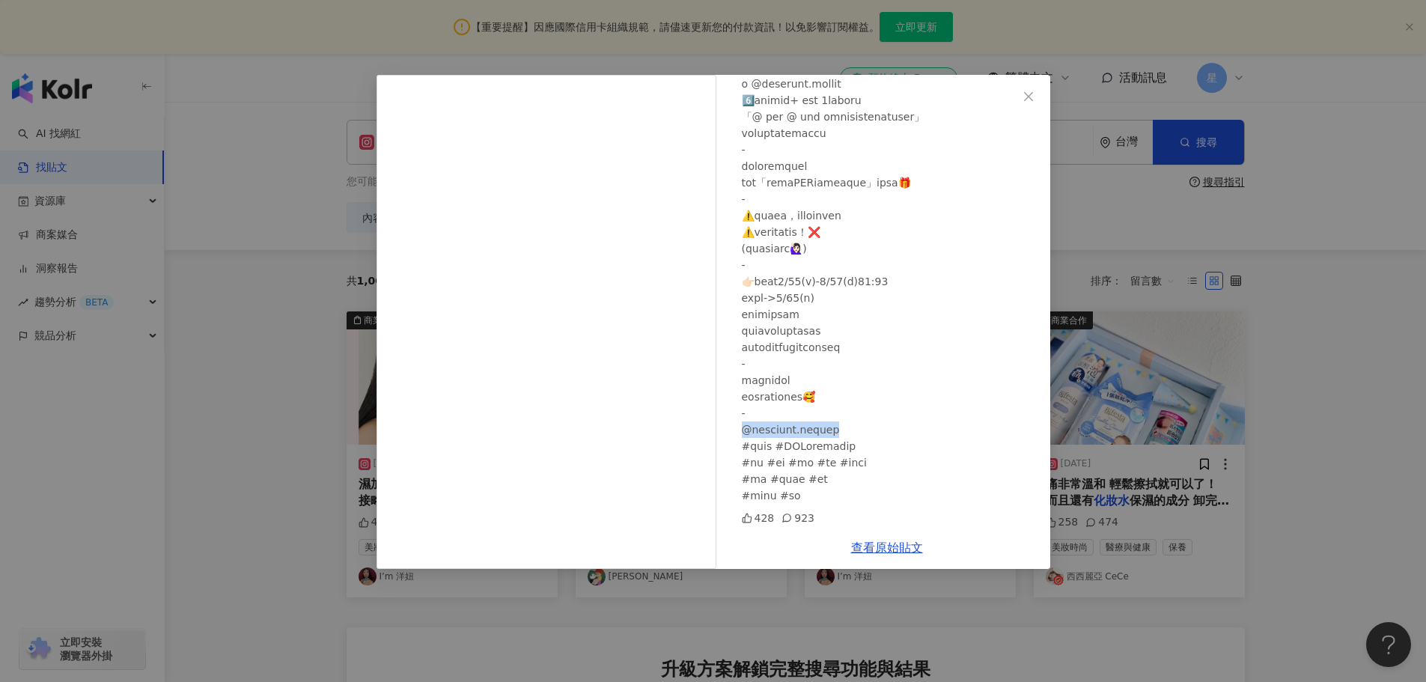
drag, startPoint x: 836, startPoint y: 431, endPoint x: 746, endPoint y: 424, distance: 89.4
click at [746, 424] on div at bounding box center [890, 51] width 296 height 906
copy div "ty #克莉絲丹 #DNA晶鑽"
click at [1021, 103] on button "Close" at bounding box center [1029, 97] width 30 height 30
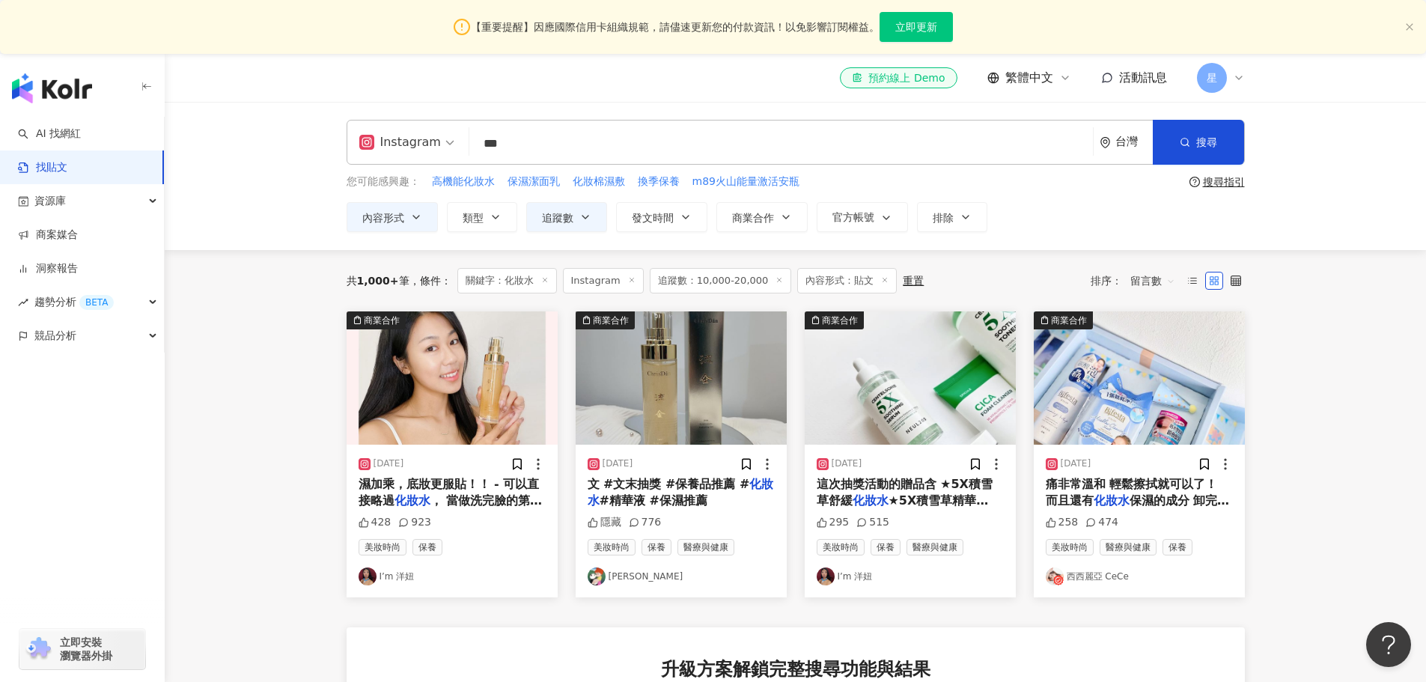
click at [1149, 295] on div "共 1,000+ 筆 條件 ： 關鍵字：化妝水 Instagram 追蹤數：10,000-20,000 內容形式：貼文 重置 排序： 留言數" at bounding box center [796, 280] width 898 height 61
drag, startPoint x: 1150, startPoint y: 286, endPoint x: 1159, endPoint y: 308, distance: 23.5
click at [1151, 286] on span "留言數" at bounding box center [1153, 281] width 45 height 24
drag, startPoint x: 1159, startPoint y: 331, endPoint x: 1153, endPoint y: 363, distance: 32.7
click at [1153, 363] on div "關聯性 互動數 觀看數 按讚數 留言數 發文時間" at bounding box center [1155, 375] width 60 height 153
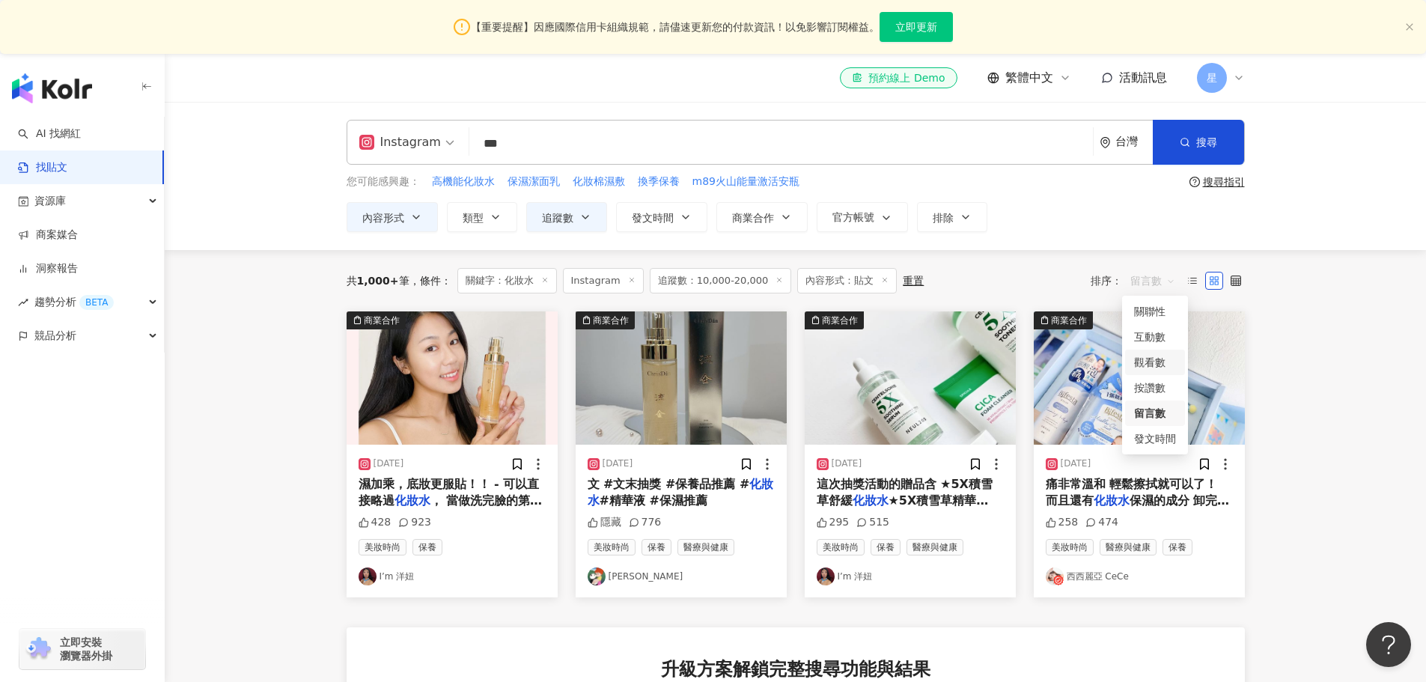
click at [1153, 362] on div "觀看數" at bounding box center [1155, 362] width 42 height 16
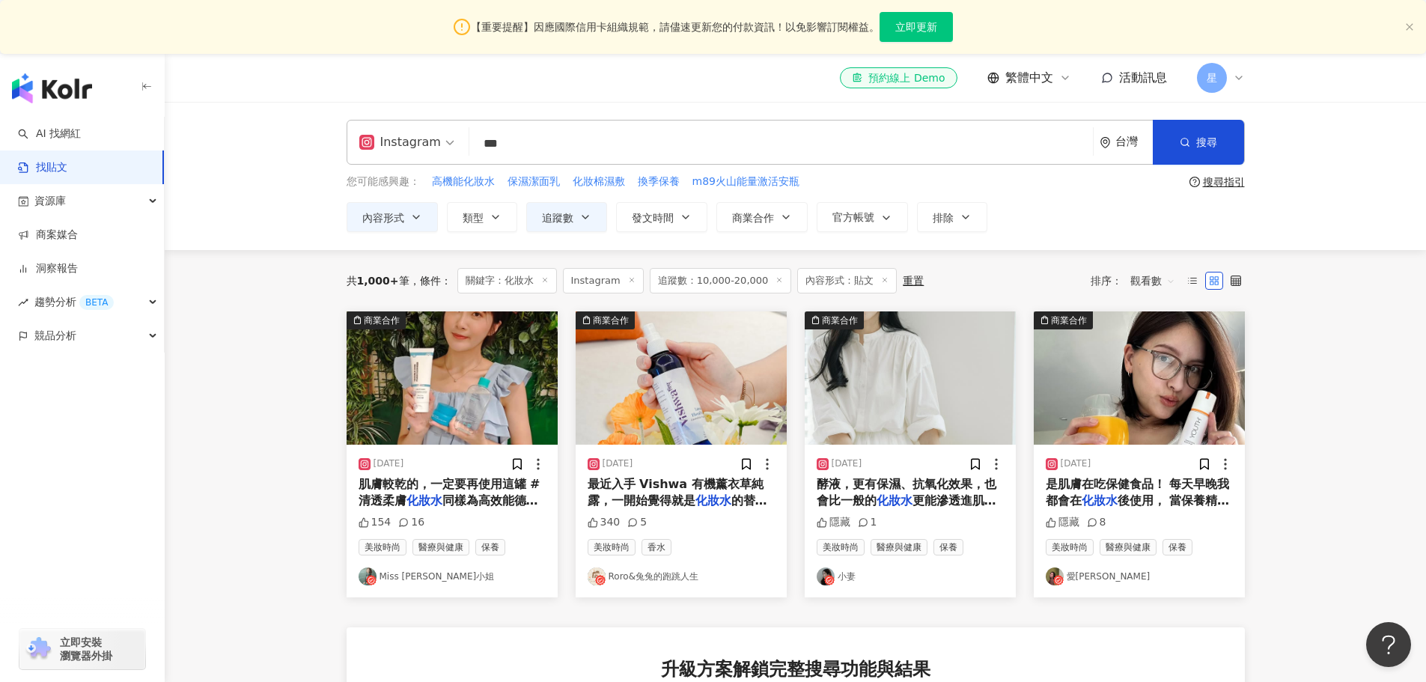
click at [1147, 283] on span "觀看數" at bounding box center [1153, 281] width 45 height 24
click at [889, 347] on img "button" at bounding box center [910, 377] width 211 height 133
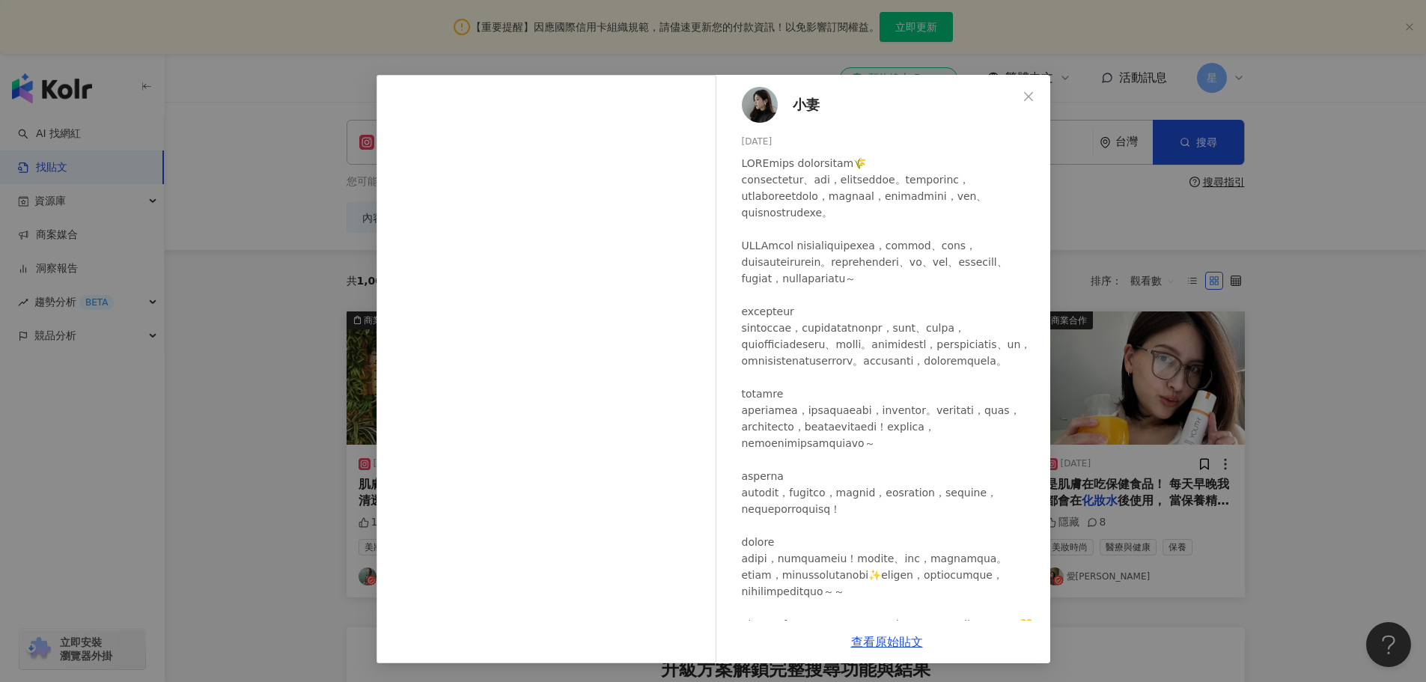
drag, startPoint x: 1302, startPoint y: 413, endPoint x: 1211, endPoint y: 317, distance: 132.9
click at [1301, 413] on div "小妻 2025/9/4 隱藏 1 查看原始貼文" at bounding box center [713, 341] width 1426 height 682
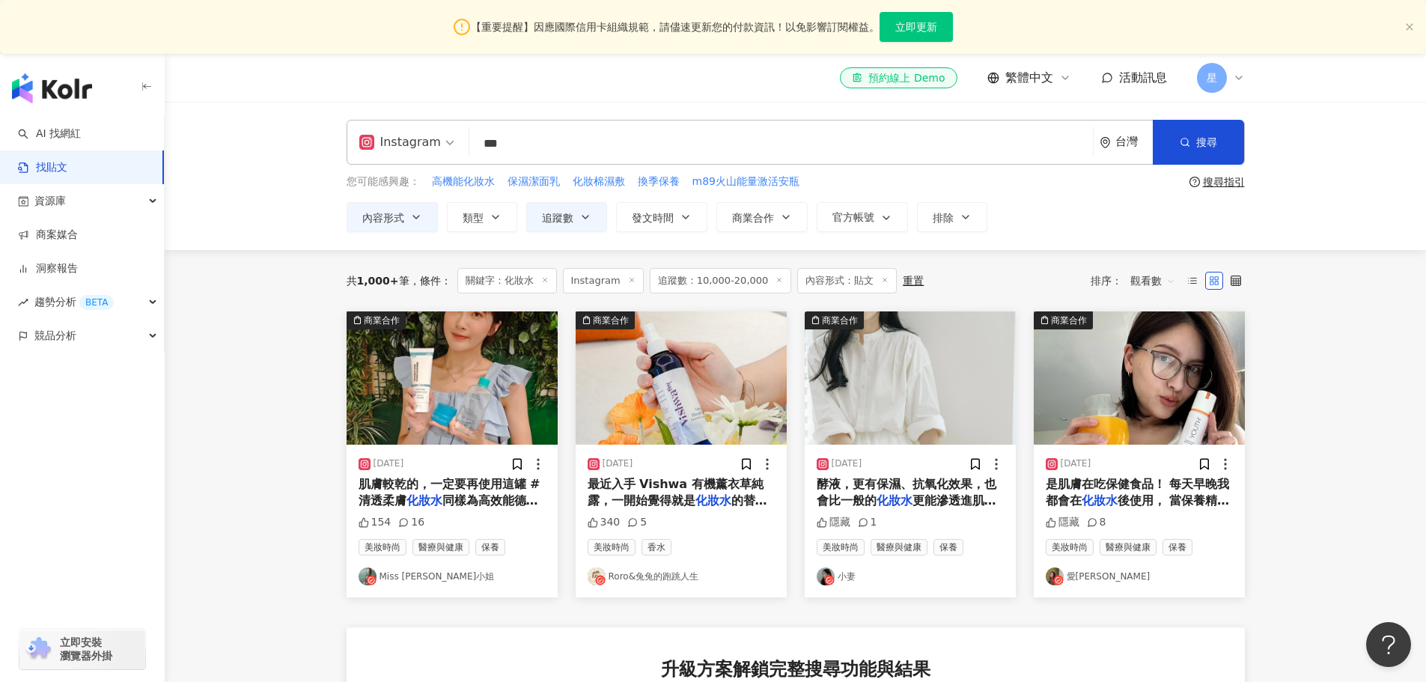
drag, startPoint x: 1137, startPoint y: 270, endPoint x: 1149, endPoint y: 281, distance: 16.4
click at [1139, 270] on span "觀看數" at bounding box center [1153, 281] width 45 height 24
click at [1150, 340] on div "互動數" at bounding box center [1155, 337] width 42 height 16
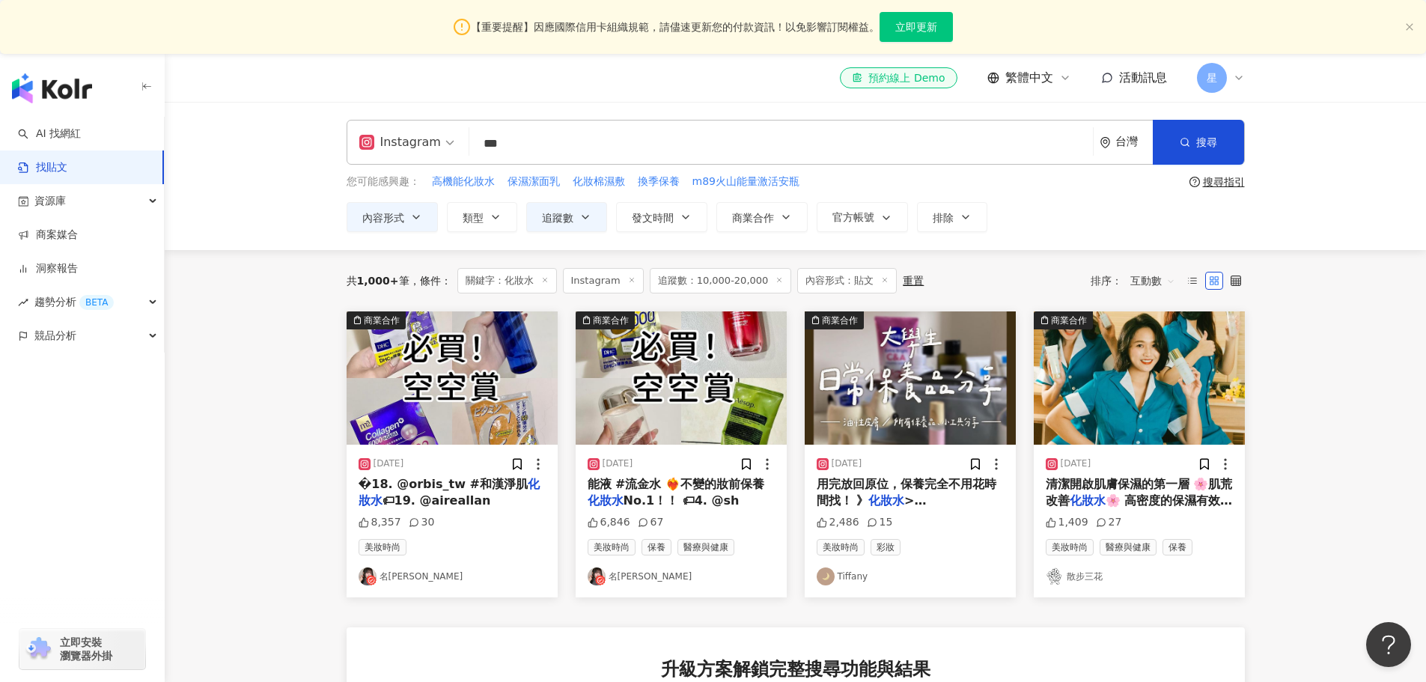
click at [627, 131] on input "***" at bounding box center [781, 143] width 612 height 32
drag, startPoint x: 539, startPoint y: 143, endPoint x: 315, endPoint y: 159, distance: 224.5
click at [315, 159] on div "Instagram 化妝水 *** 台灣 搜尋 您可能感興趣： 高機能化妝水 保濕潔面乳 化妝棉濕敷 換季保養 m89火山能量激活安瓶 搜尋指引 內容形式 類…" at bounding box center [796, 176] width 1262 height 148
type input "***"
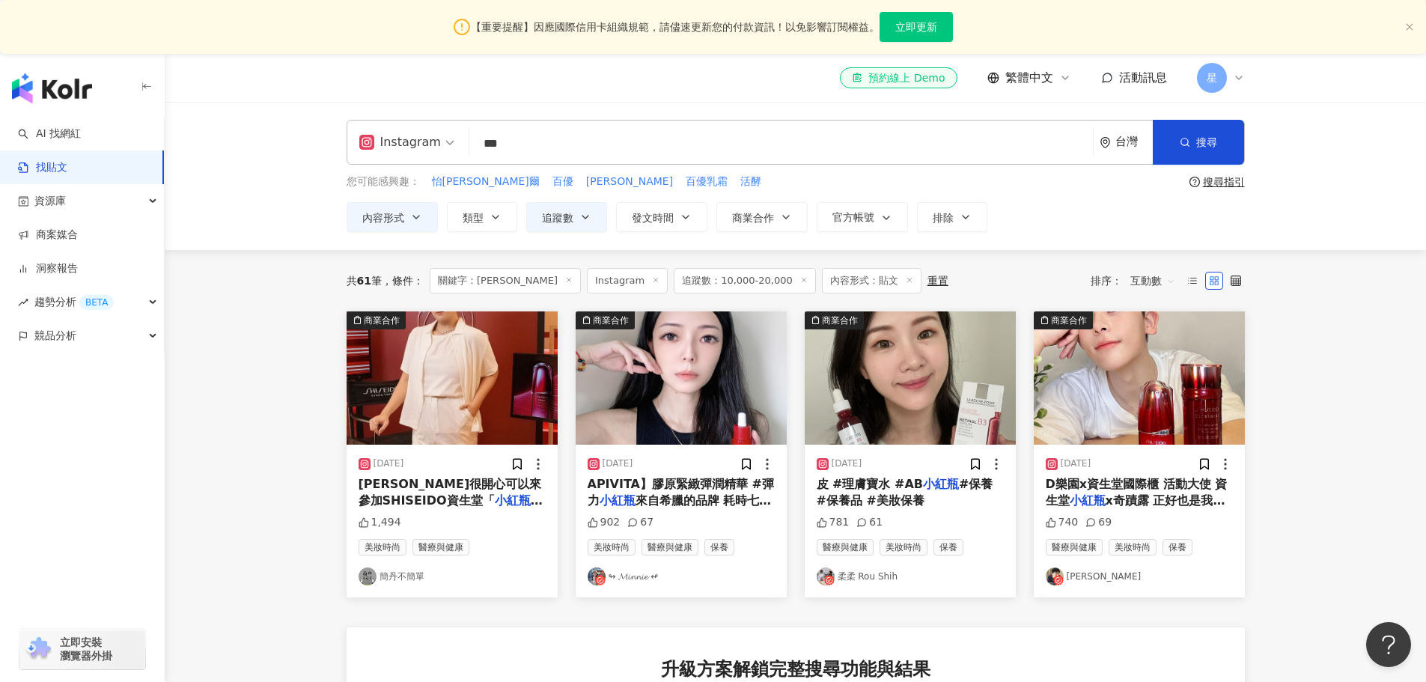
click at [1131, 275] on span "互動數" at bounding box center [1153, 281] width 45 height 24
click at [1150, 393] on div "按讚數" at bounding box center [1155, 388] width 42 height 16
click at [1152, 282] on span "按讚數" at bounding box center [1153, 281] width 45 height 24
click at [1146, 423] on div "留言數" at bounding box center [1155, 413] width 60 height 25
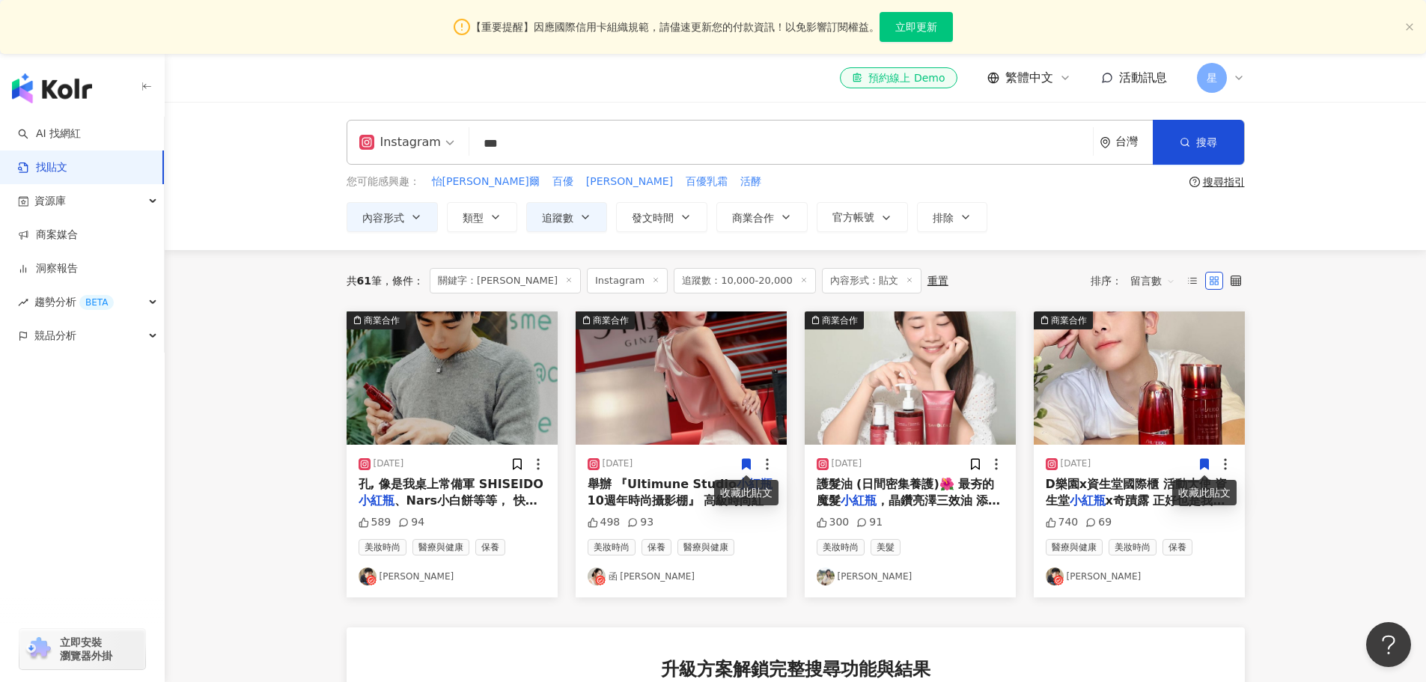
click at [675, 359] on img "button" at bounding box center [681, 377] width 211 height 133
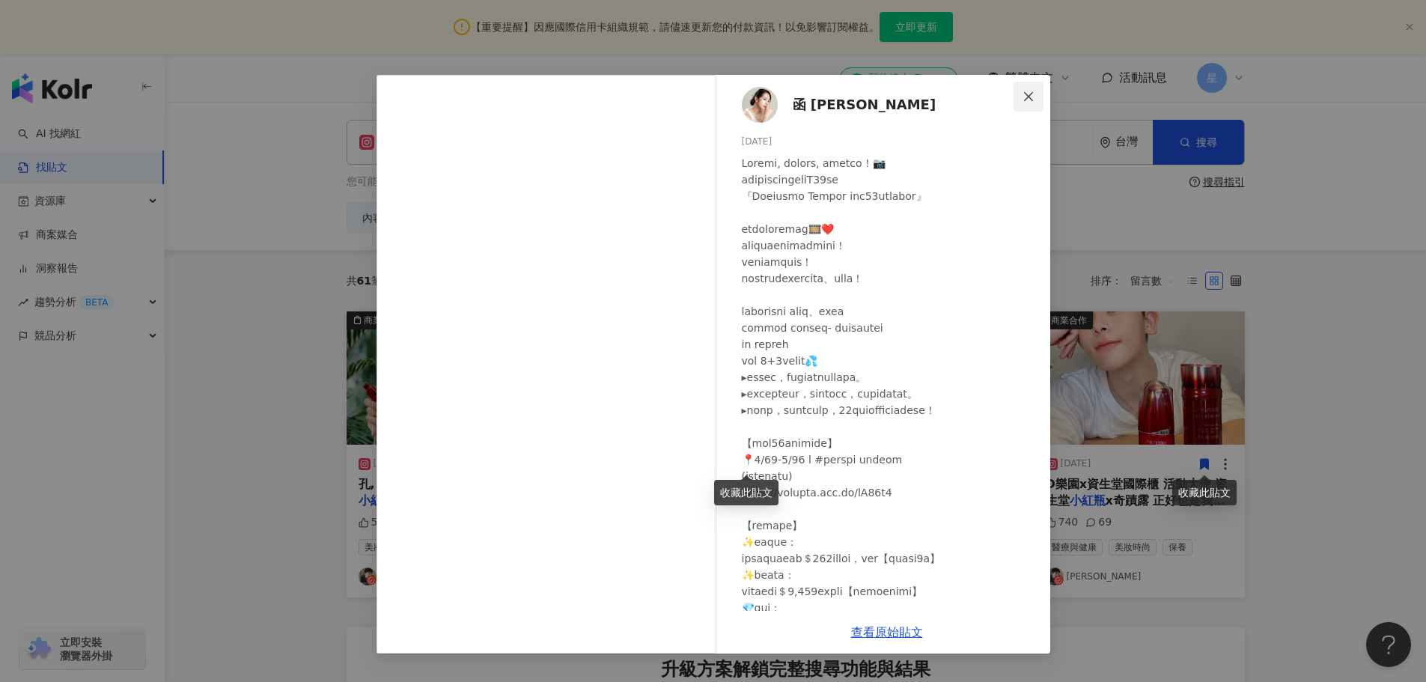
click at [1030, 91] on icon "close" at bounding box center [1029, 97] width 12 height 12
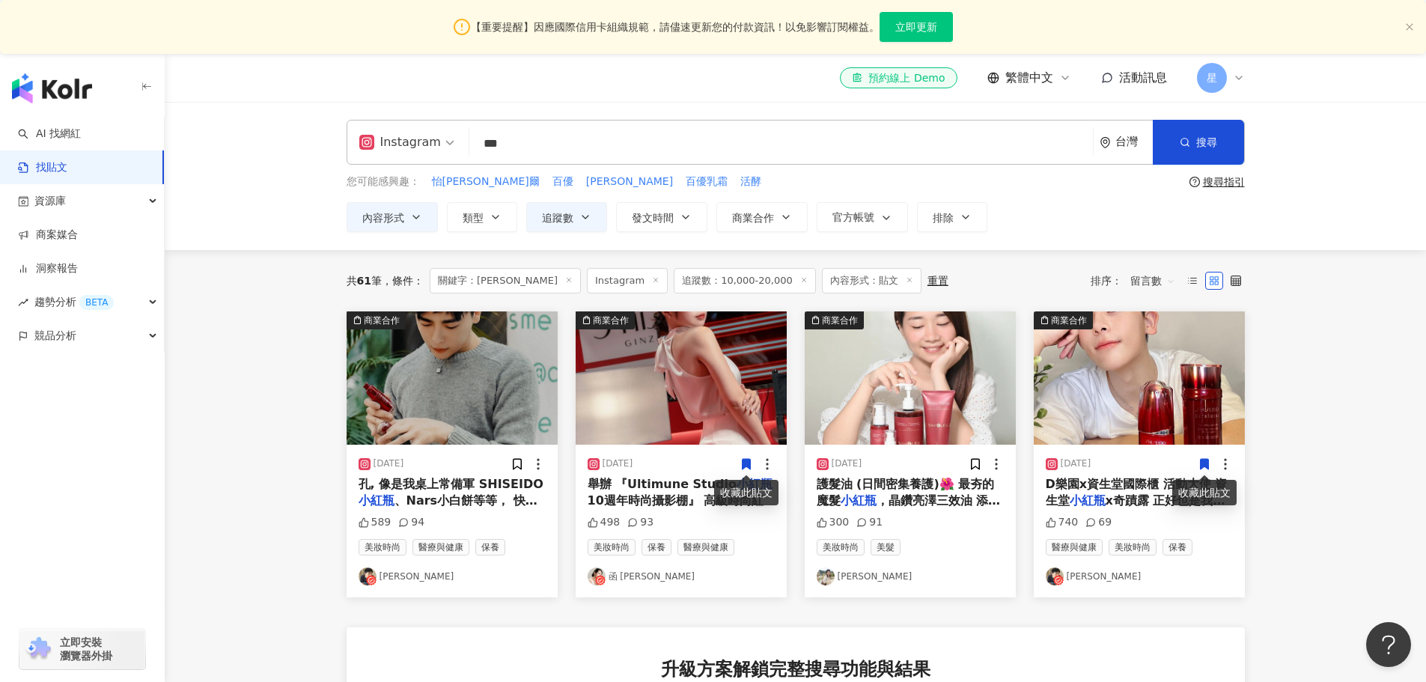
click at [1160, 282] on span "留言數" at bounding box center [1153, 281] width 45 height 24
click at [1165, 434] on div "發文時間" at bounding box center [1155, 439] width 42 height 16
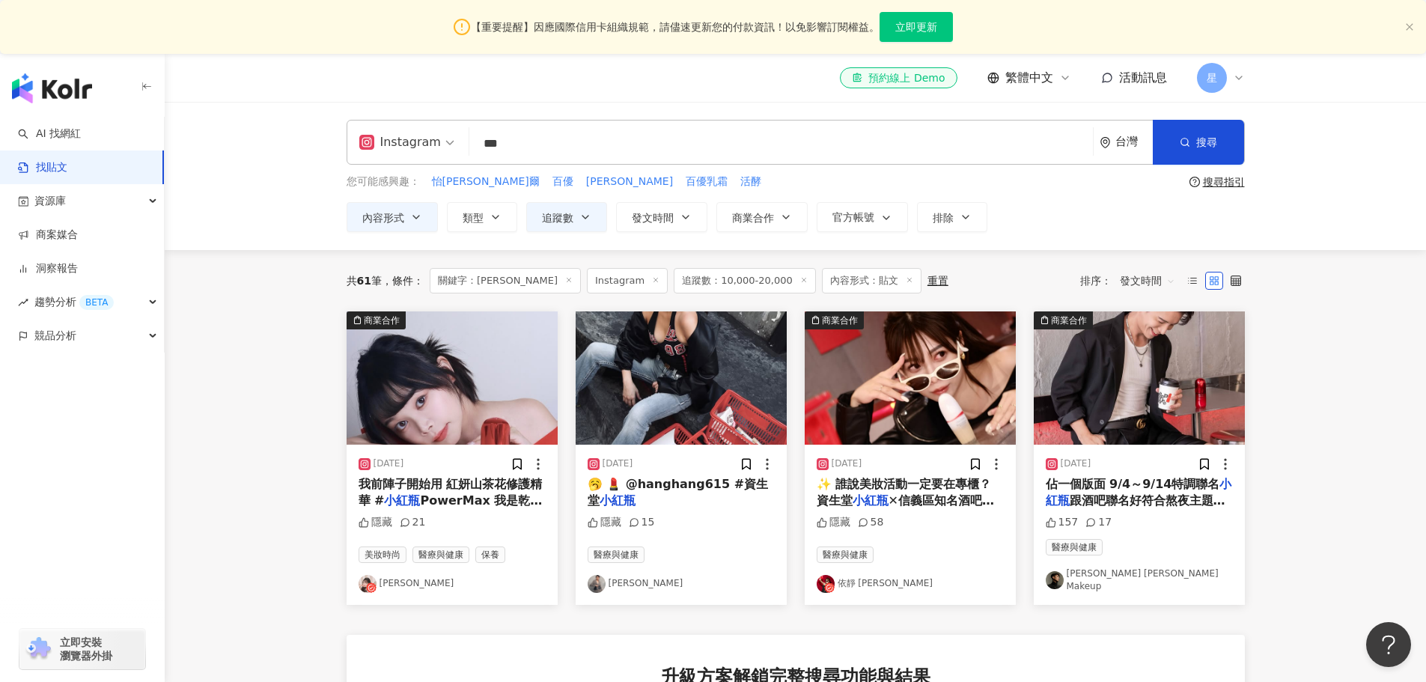
click at [920, 369] on img "button" at bounding box center [910, 377] width 211 height 133
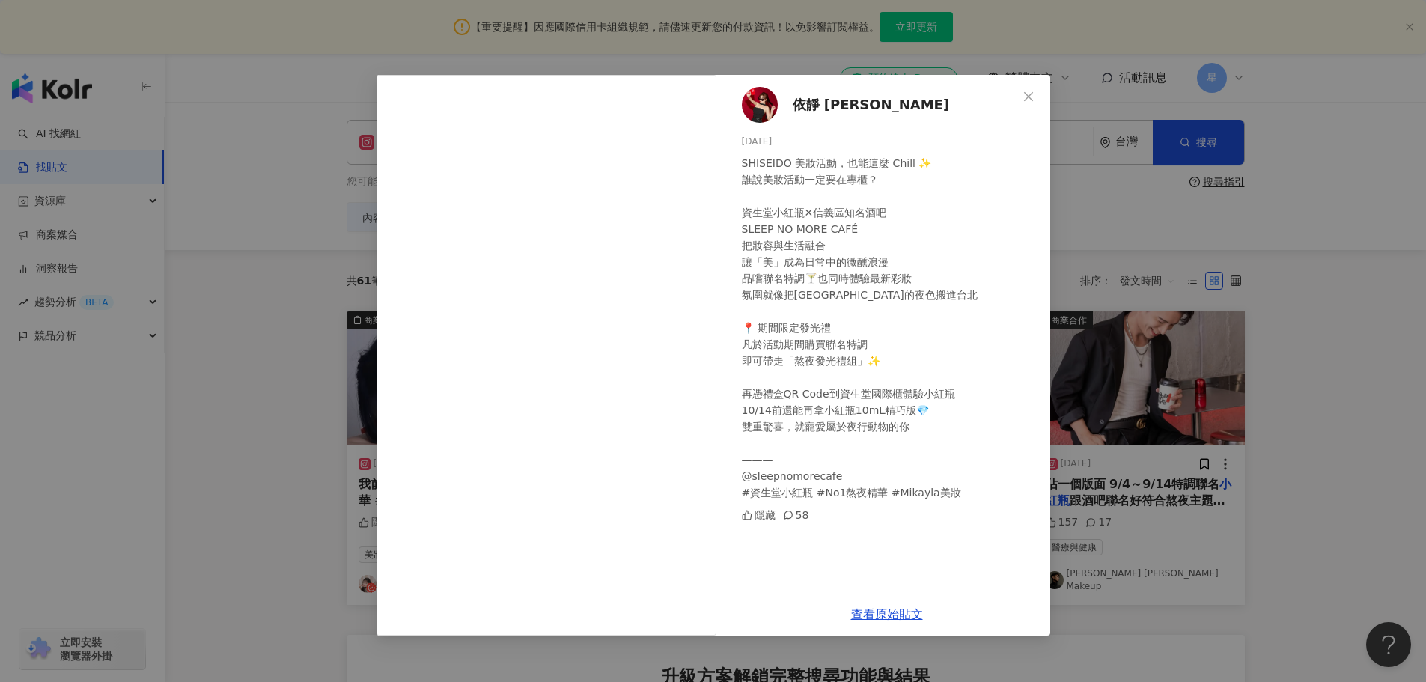
click at [311, 401] on div "依靜 Mikayla 2025/8/29 SHISEIDO 美妝活動，也能這麼 Chill ✨ 誰說美妝活動一定要在專櫃？ 資生堂小紅瓶✕信義區知名酒吧 SL…" at bounding box center [713, 341] width 1426 height 682
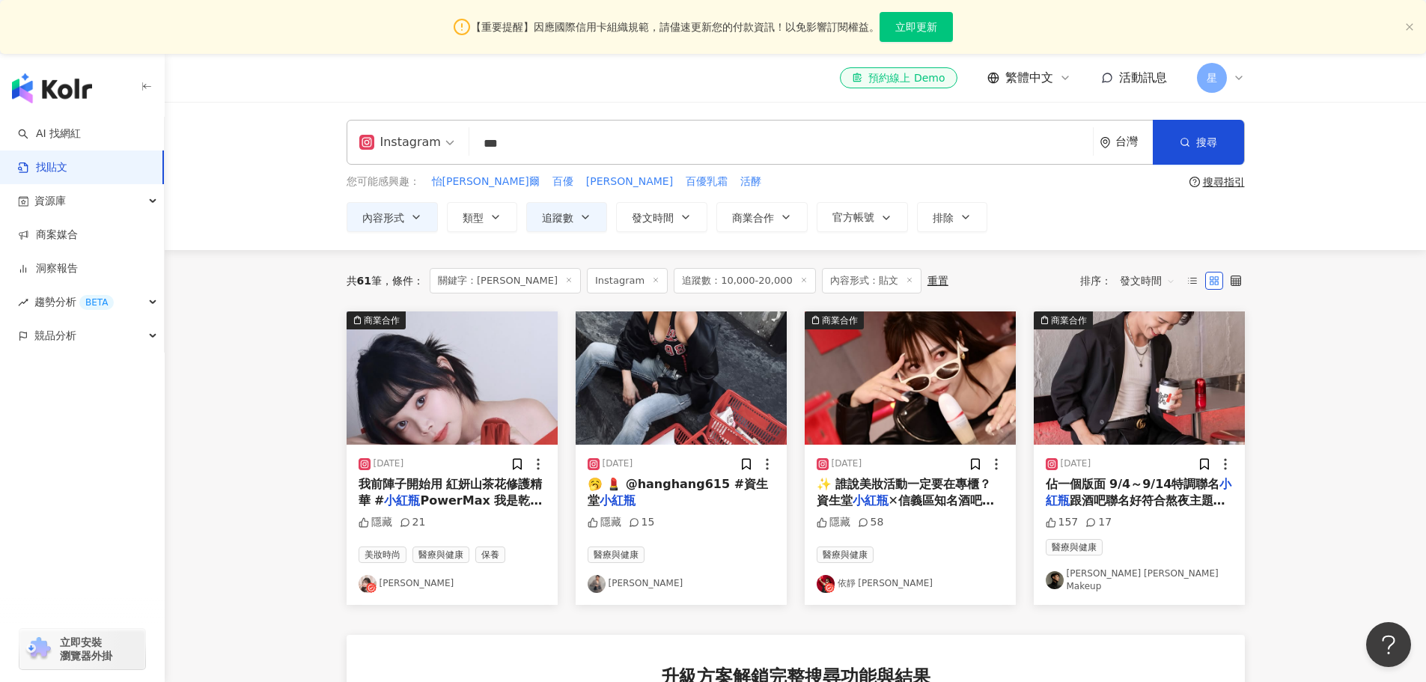
click at [422, 374] on img "button" at bounding box center [452, 377] width 211 height 133
